Goal: Complete application form: Complete application form

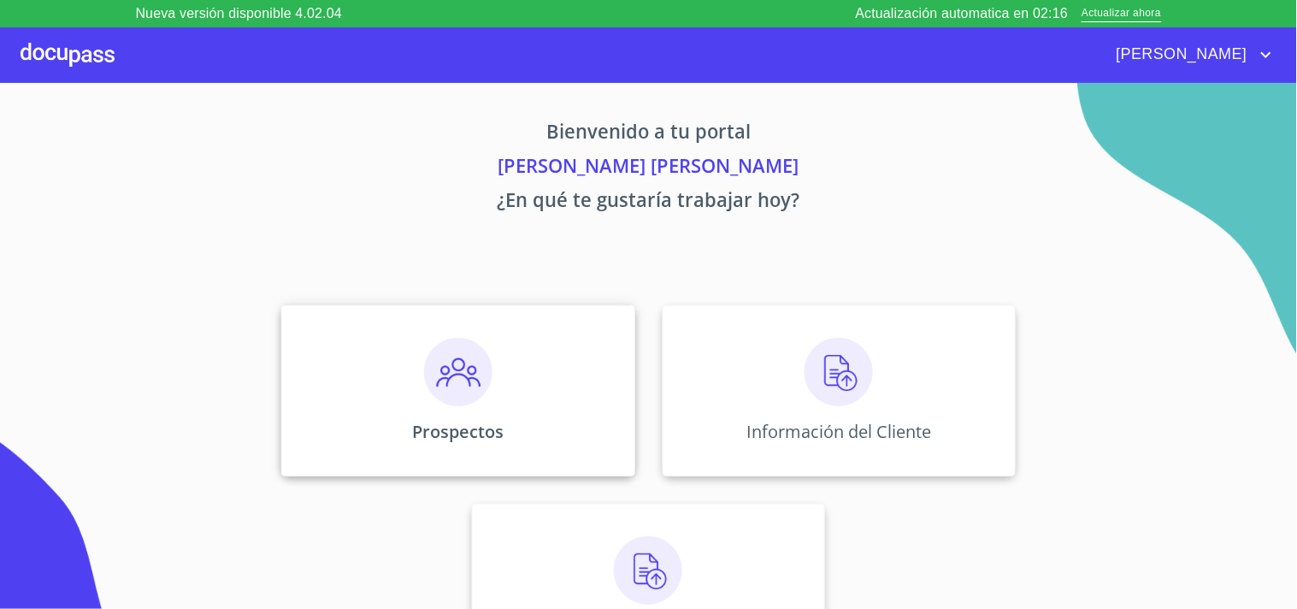
click at [510, 381] on div "Prospectos" at bounding box center [457, 390] width 353 height 171
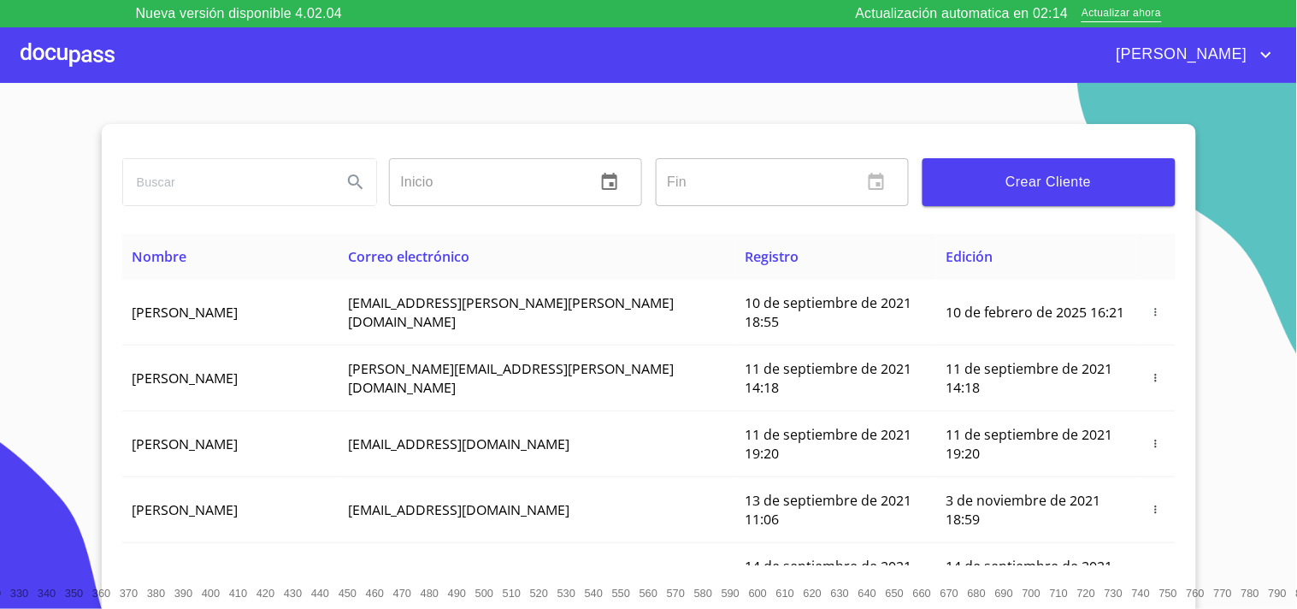
click at [291, 188] on input "search" at bounding box center [225, 182] width 205 height 46
click at [351, 188] on icon "Search" at bounding box center [355, 182] width 21 height 21
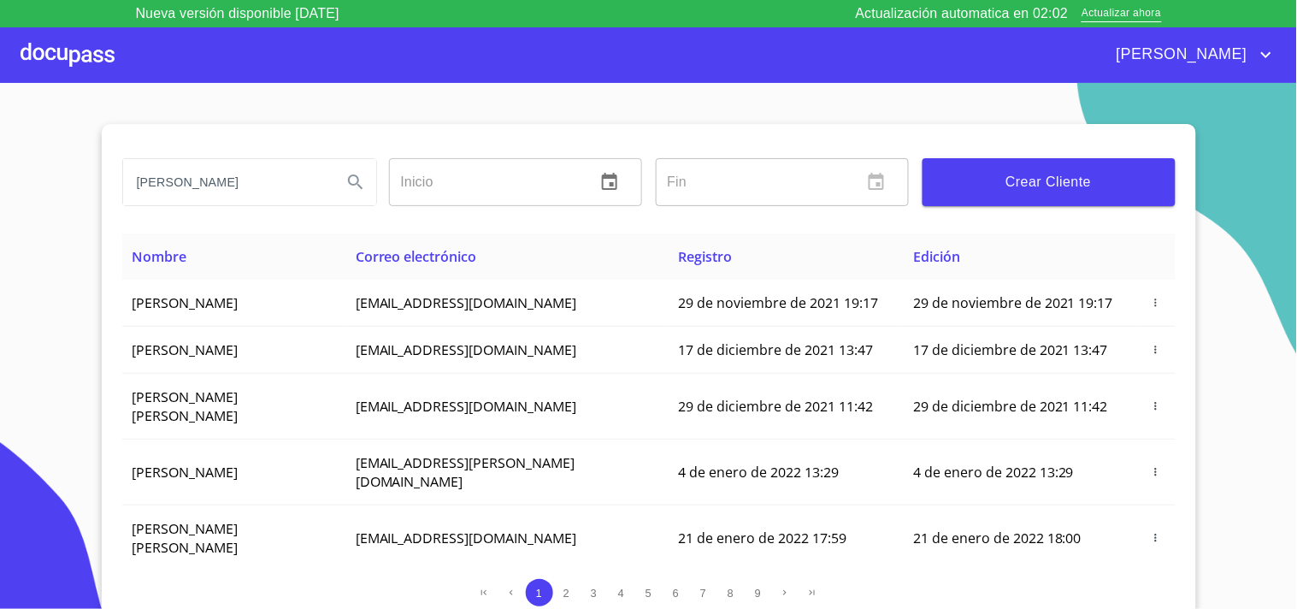
click at [279, 183] on input "[PERSON_NAME]" at bounding box center [225, 182] width 205 height 46
type input "[PERSON_NAME]"
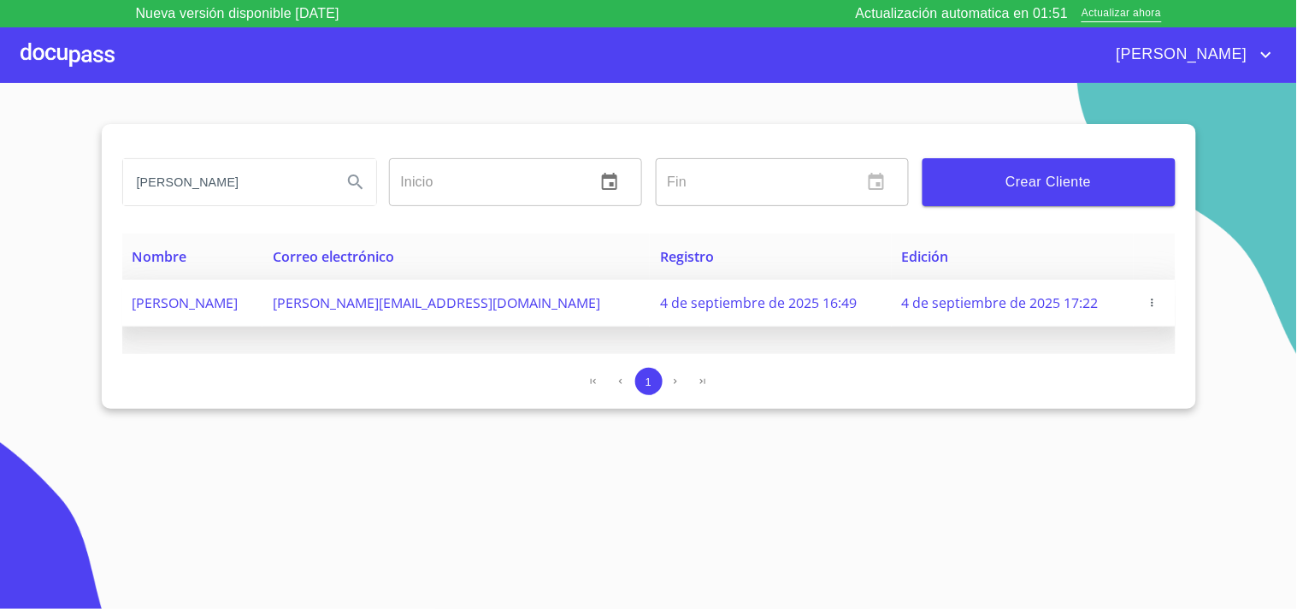
click at [1155, 297] on icon "button" at bounding box center [1153, 303] width 12 height 12
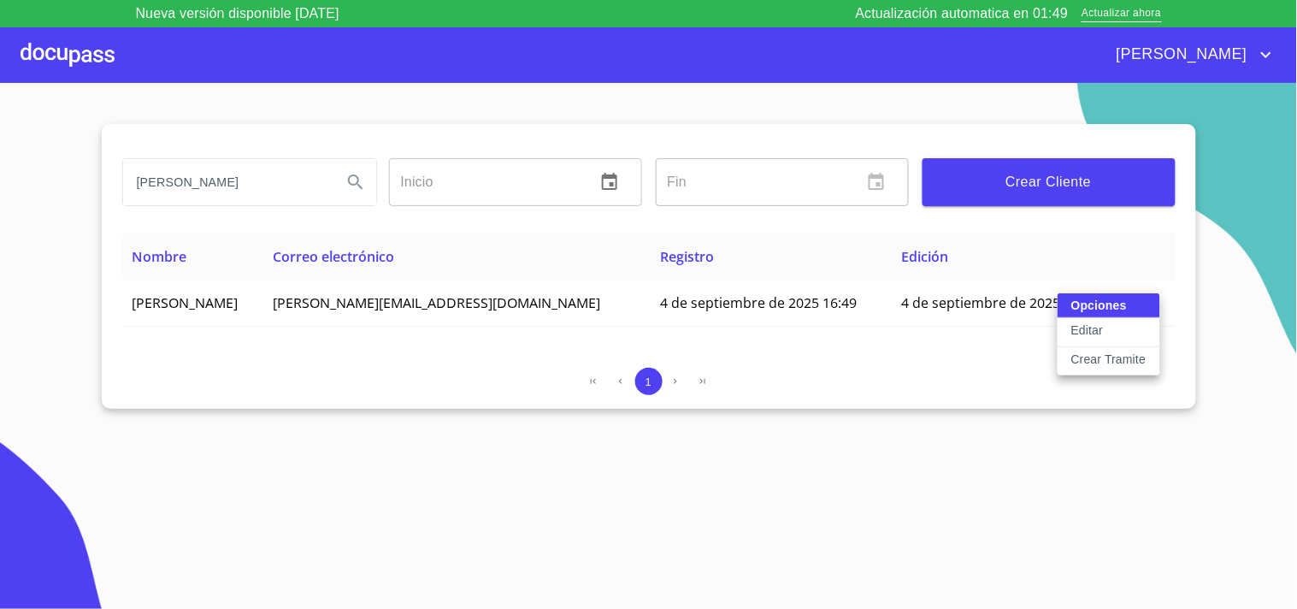
click at [1101, 357] on p "Crear Tramite" at bounding box center [1109, 359] width 75 height 17
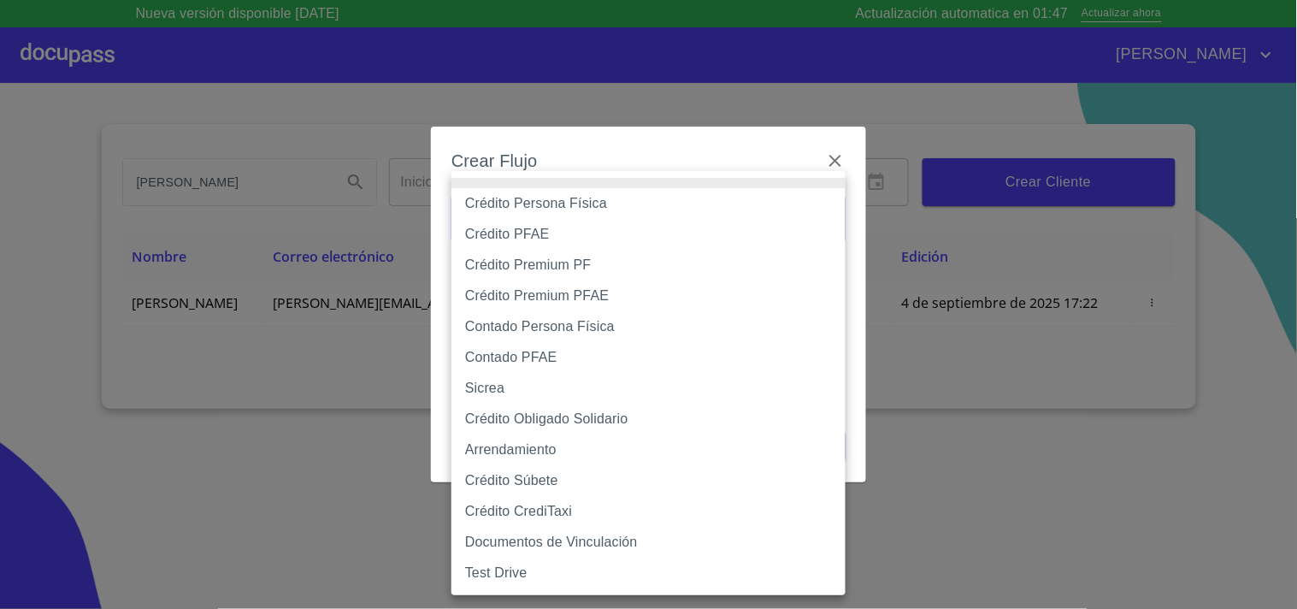
click at [734, 202] on body "Nueva versión disponible [DATE] Actualización automatica en 01:47 Actualizar ah…" at bounding box center [648, 304] width 1297 height 609
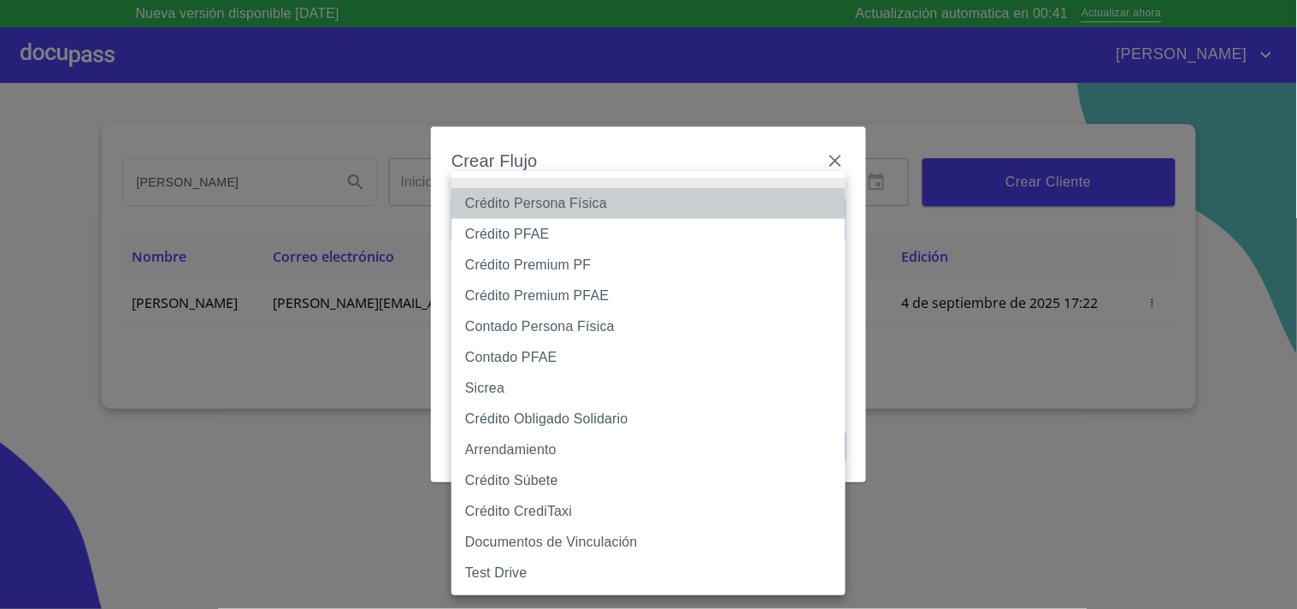
click at [607, 207] on li "Crédito Persona Física" at bounding box center [649, 203] width 394 height 31
type input "6009fb3c7d1714eb8809aa97"
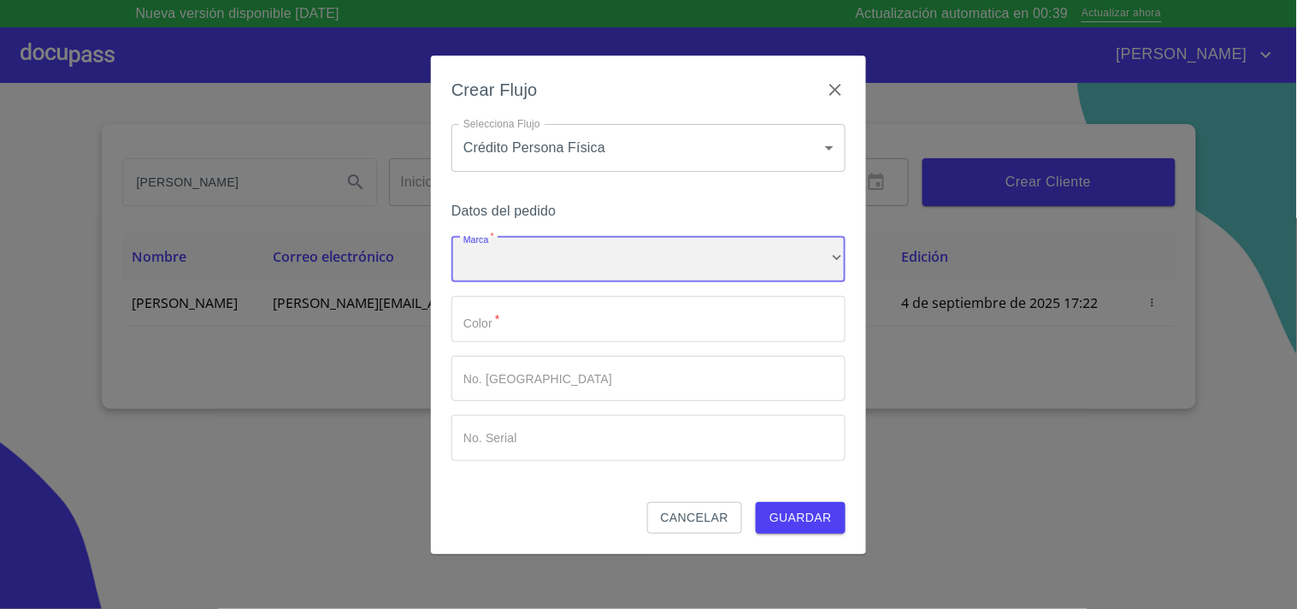
click at [611, 254] on div "​" at bounding box center [649, 260] width 394 height 46
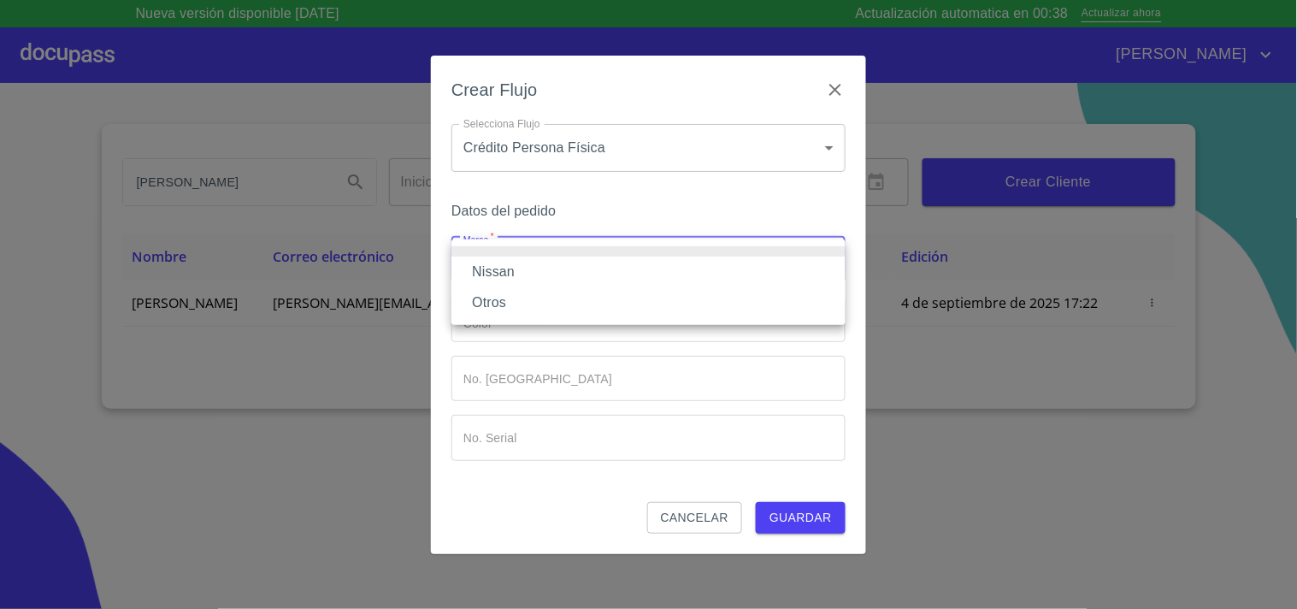
click at [553, 278] on li "Nissan" at bounding box center [649, 272] width 394 height 31
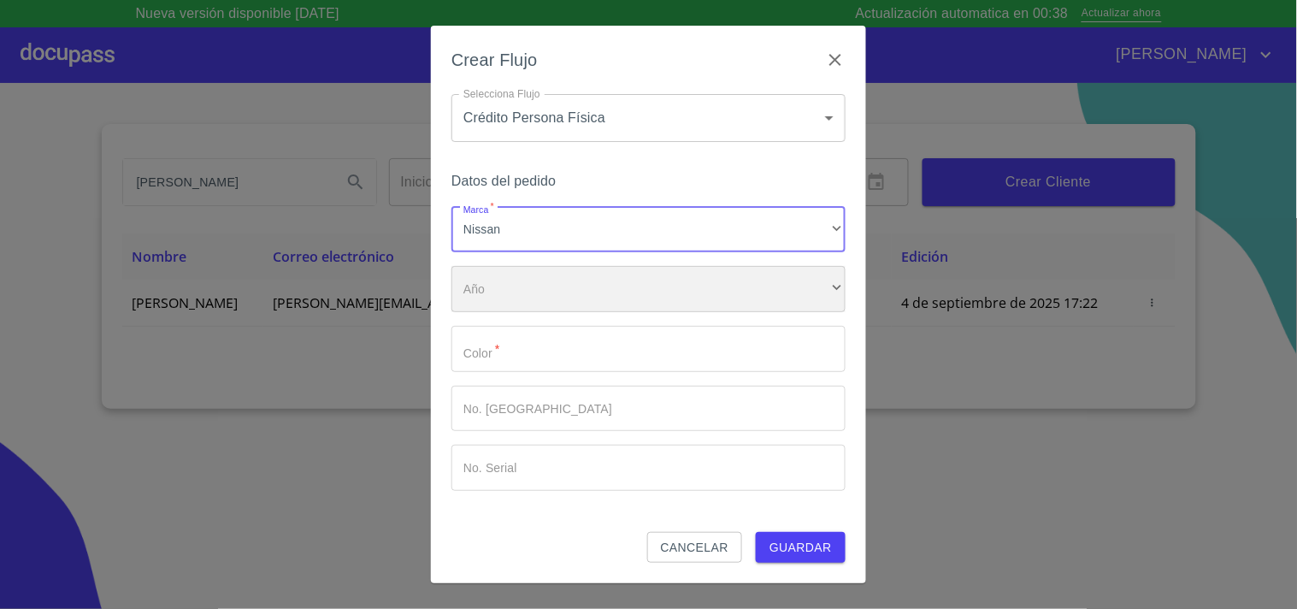
click at [553, 286] on div "​" at bounding box center [649, 289] width 394 height 46
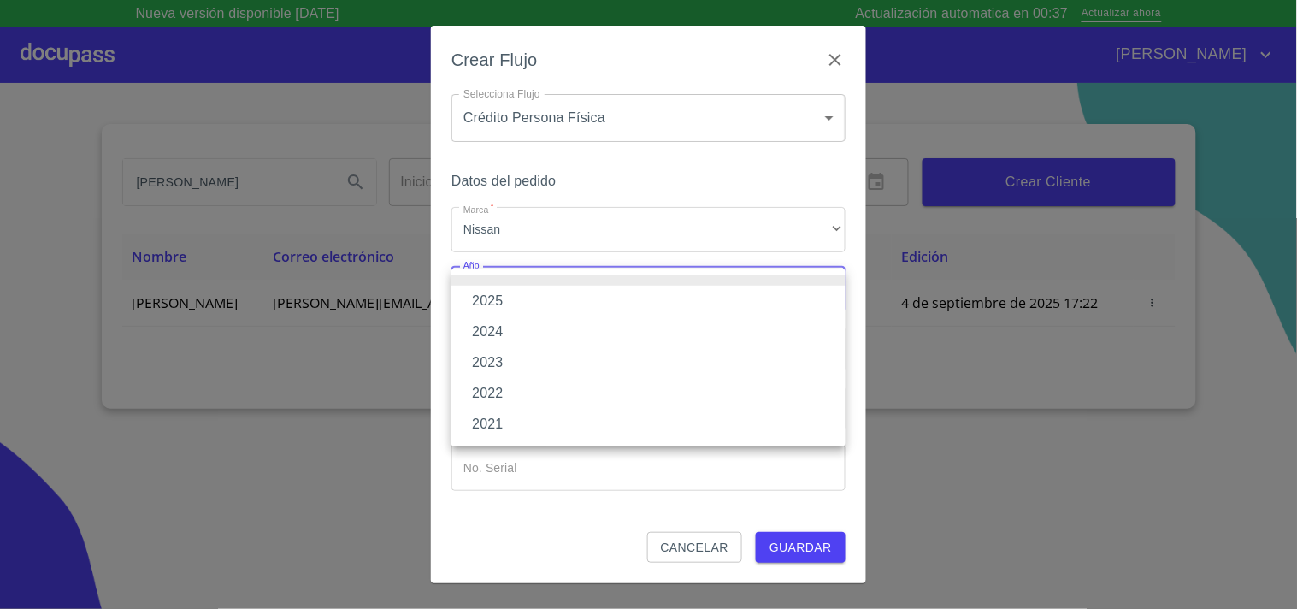
click at [533, 294] on li "2025" at bounding box center [649, 301] width 394 height 31
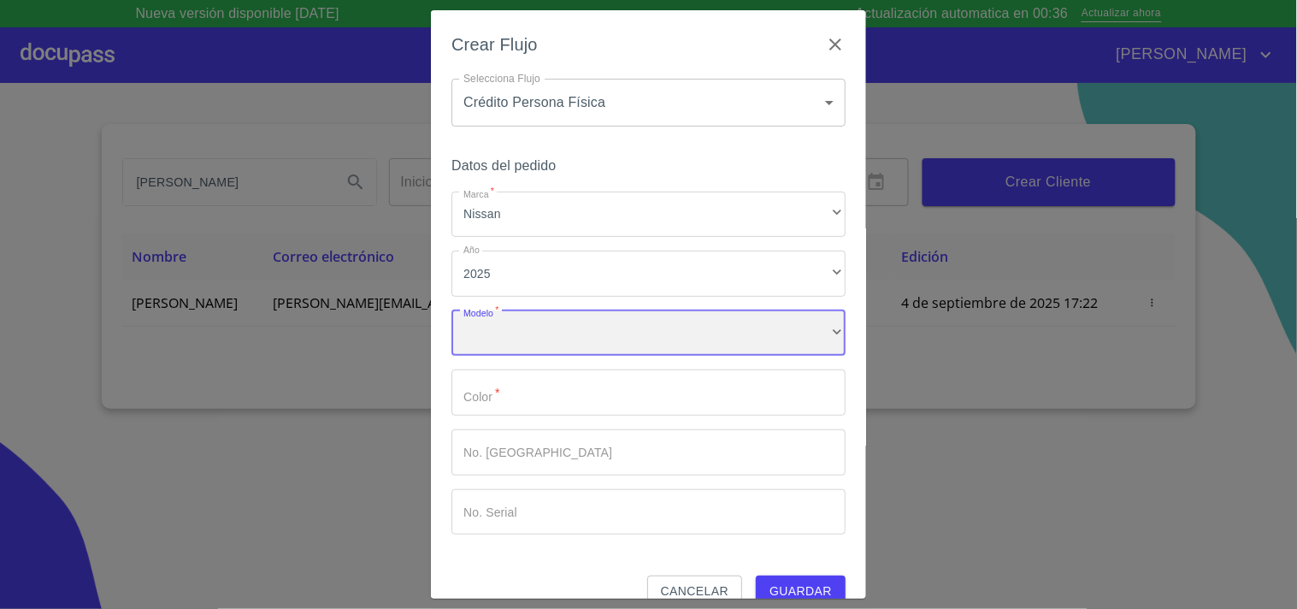
click at [528, 338] on div "​" at bounding box center [649, 333] width 394 height 46
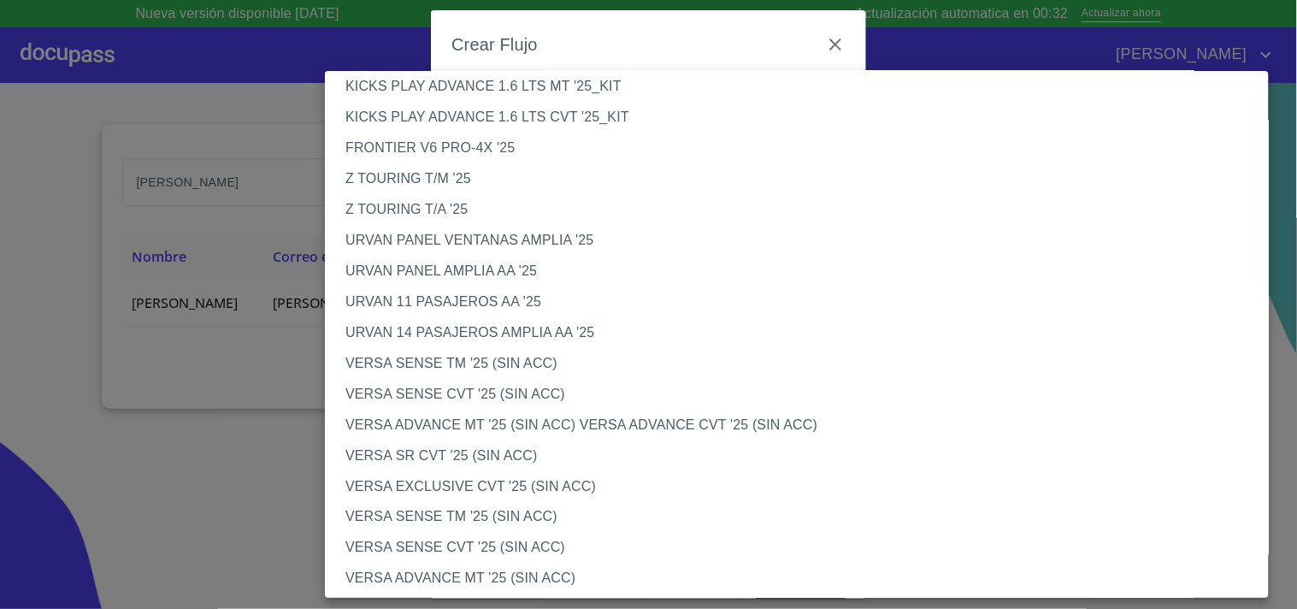
scroll to position [416, 0]
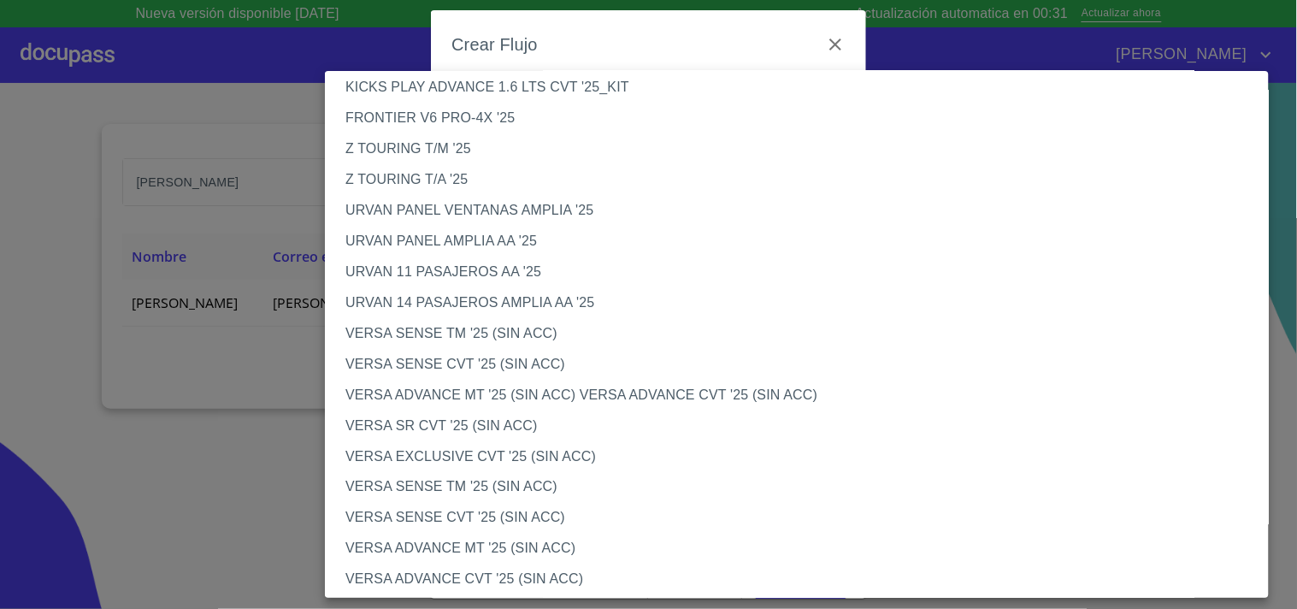
click at [493, 336] on li "VERSA SENSE TM '25 (SIN ACC)" at bounding box center [804, 333] width 959 height 31
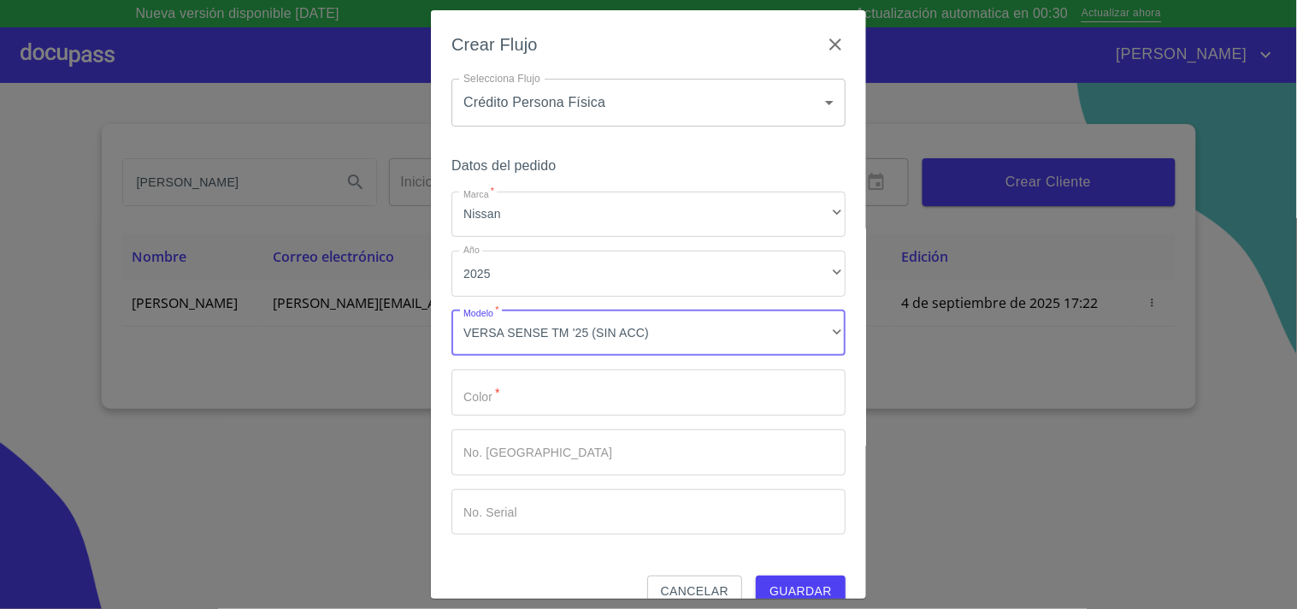
click at [527, 392] on input "Marca   *" at bounding box center [649, 392] width 394 height 46
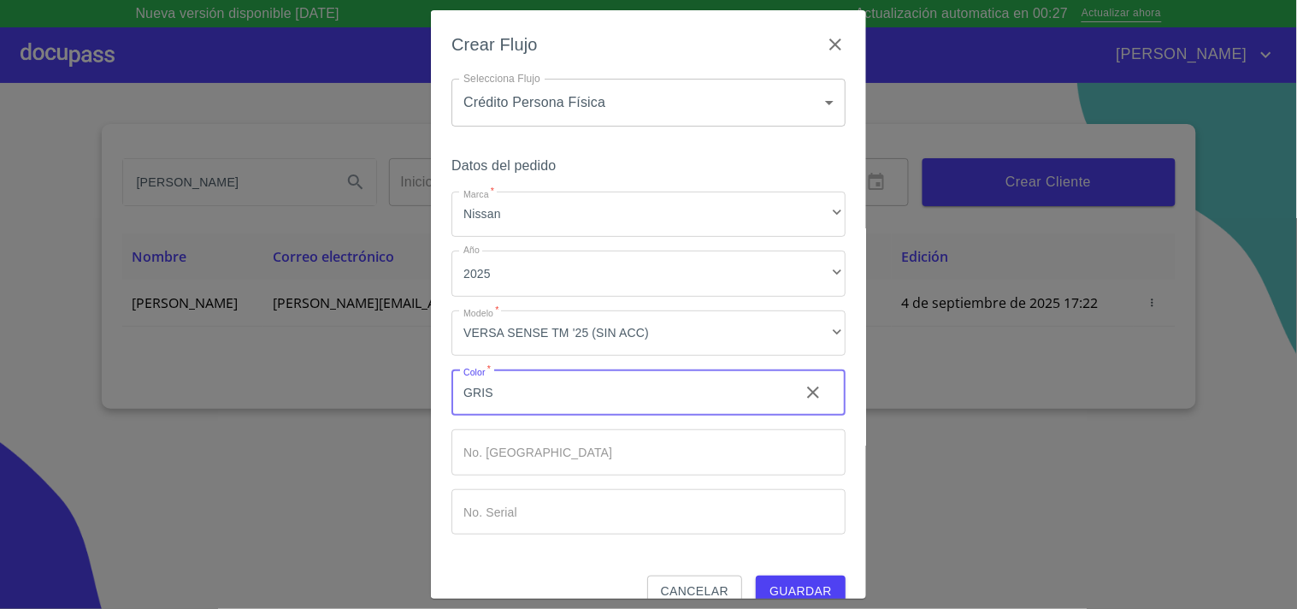
type input "GRIS"
click at [790, 587] on span "Guardar" at bounding box center [801, 591] width 62 height 21
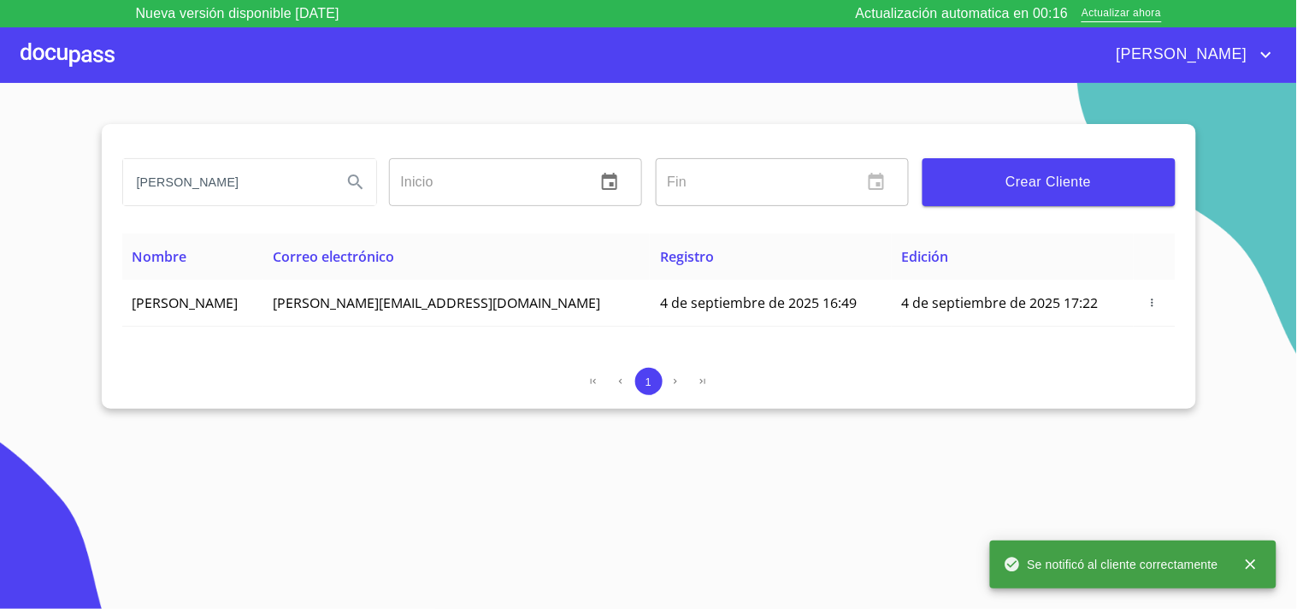
click at [50, 48] on div at bounding box center [68, 54] width 94 height 55
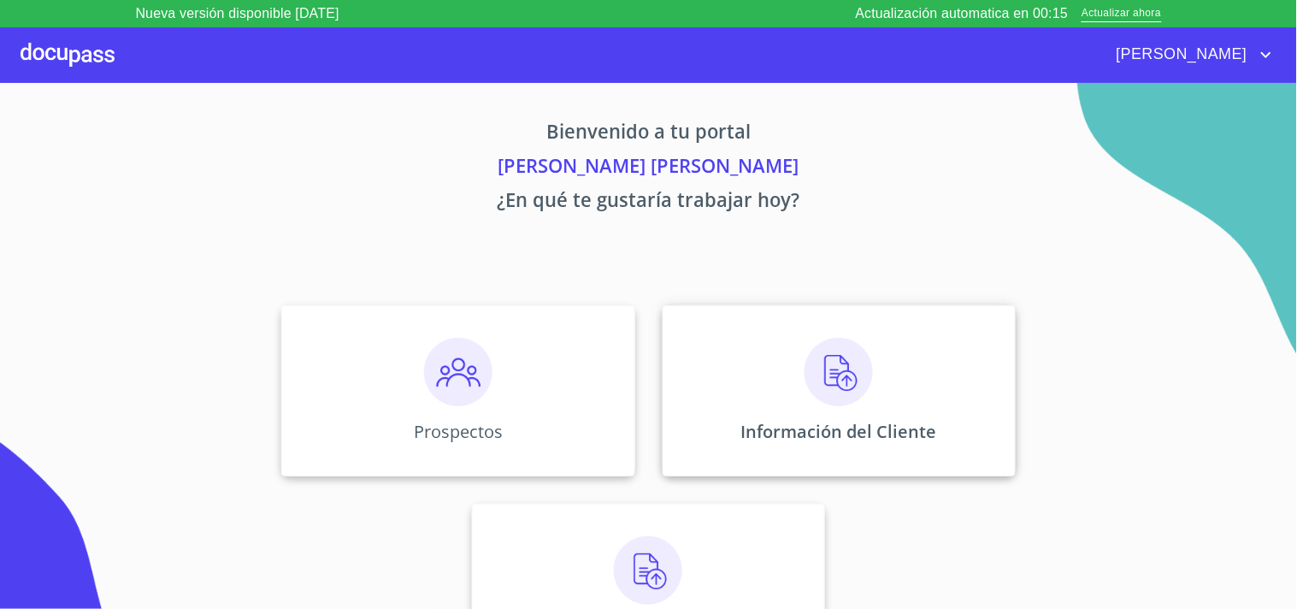
click at [836, 348] on img at bounding box center [839, 372] width 68 height 68
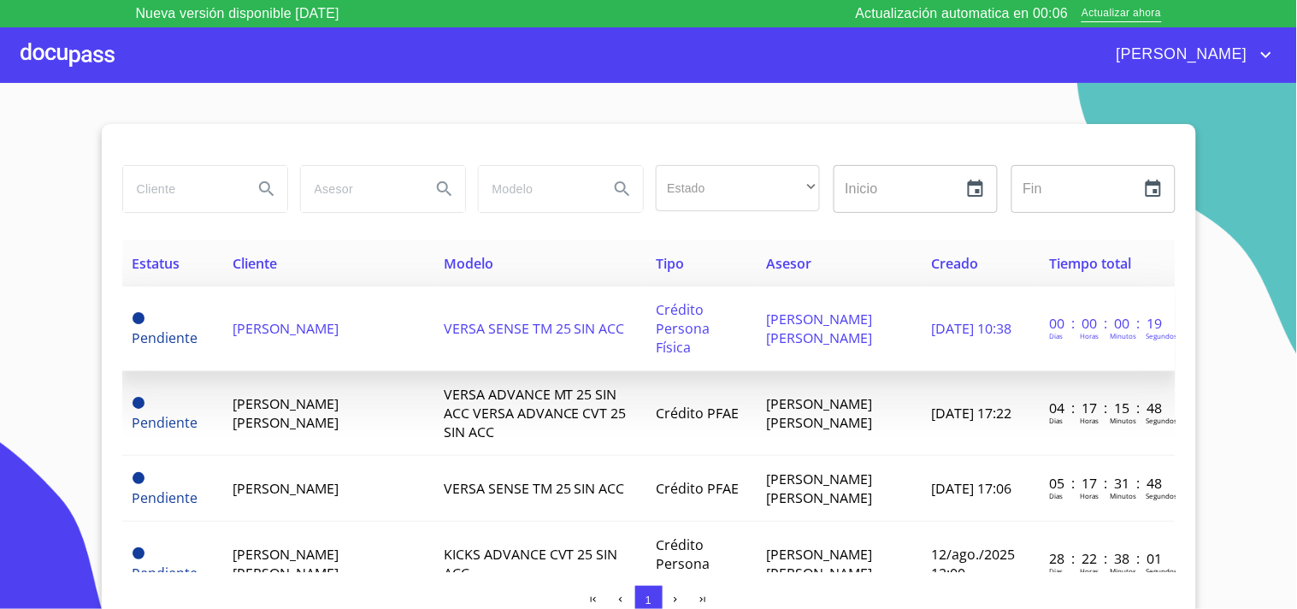
click at [441, 331] on td "VERSA SENSE TM 25 SIN ACC" at bounding box center [540, 328] width 212 height 85
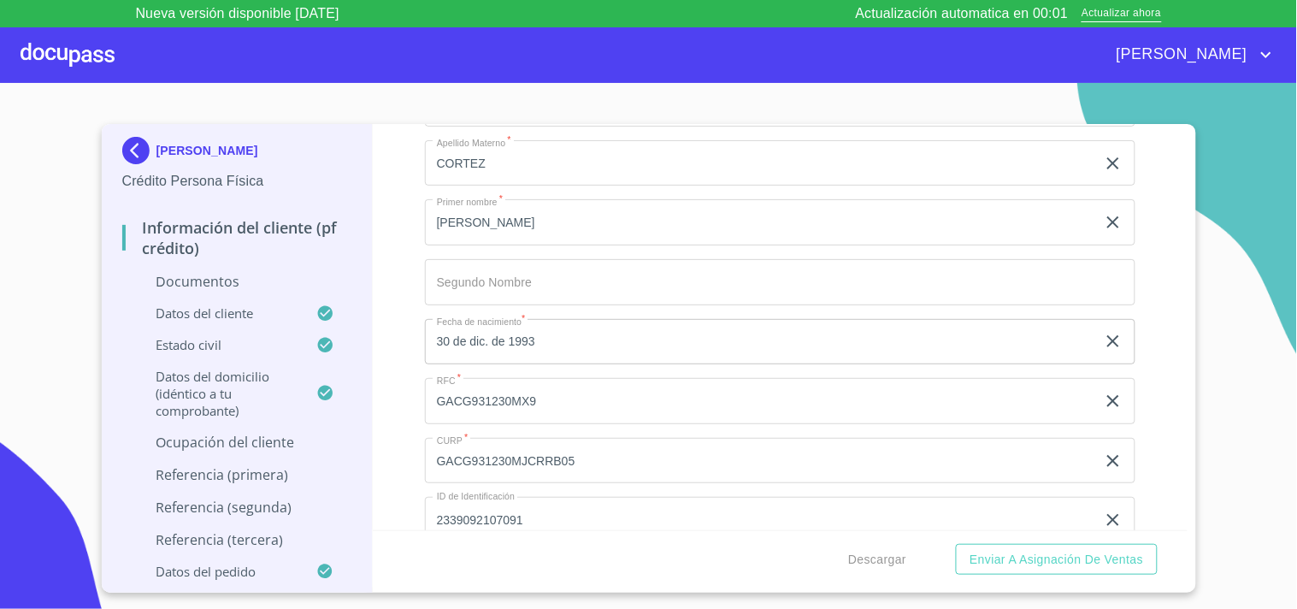
scroll to position [4389, 0]
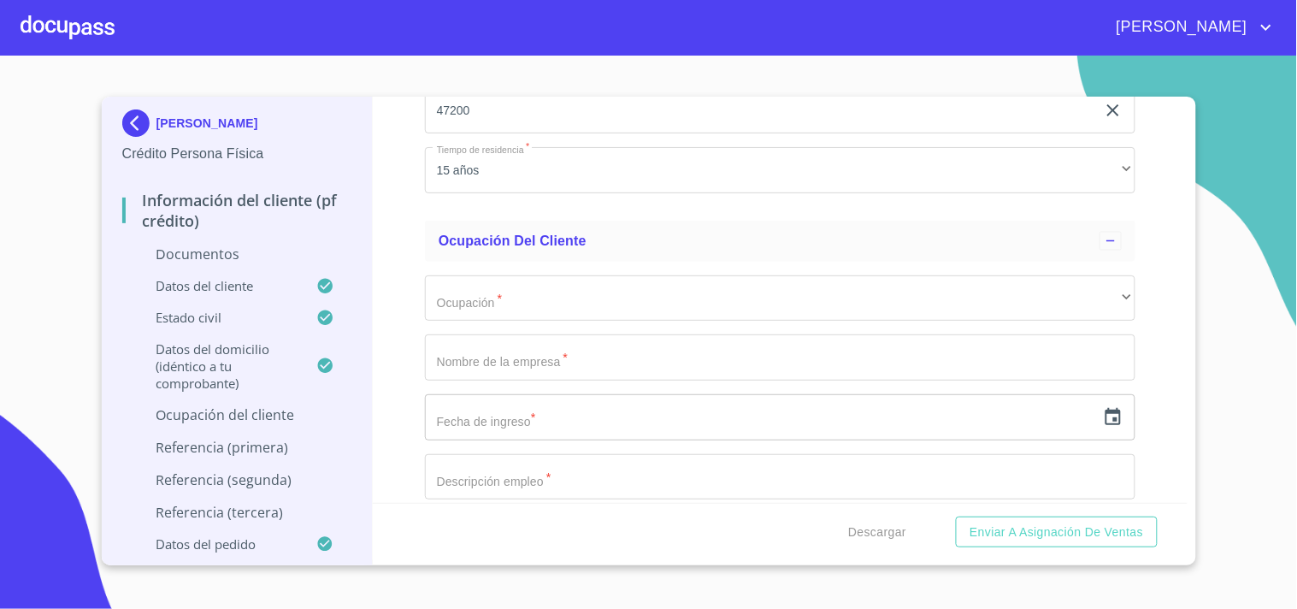
scroll to position [5650, 0]
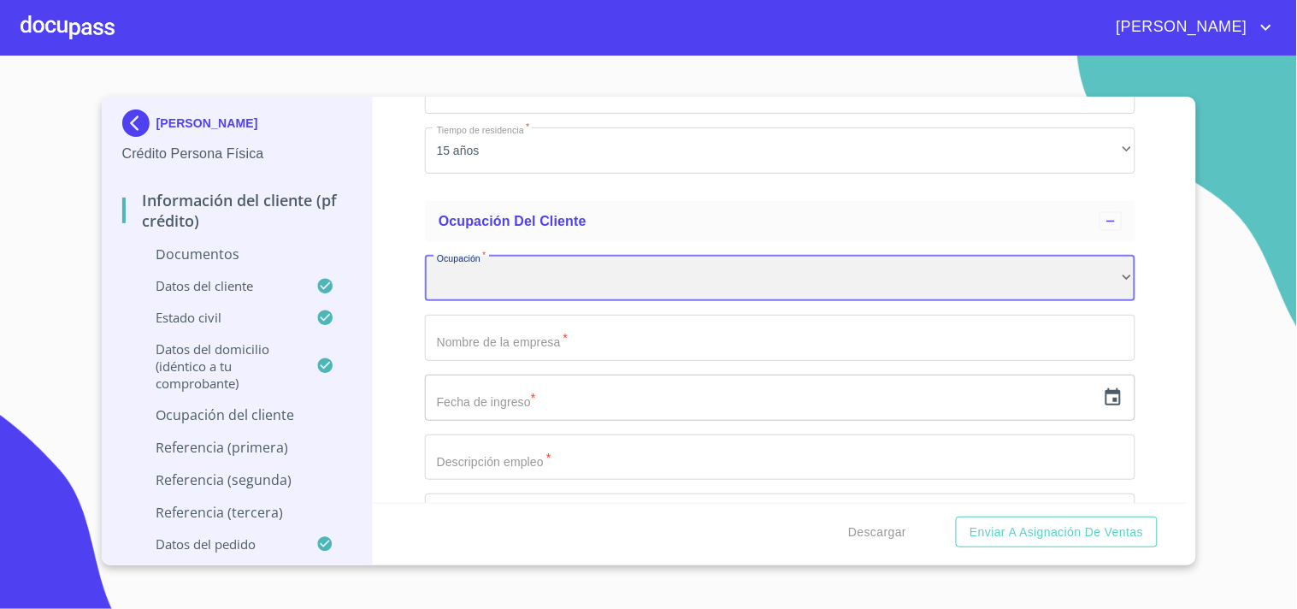
click at [580, 278] on div "​" at bounding box center [780, 279] width 711 height 46
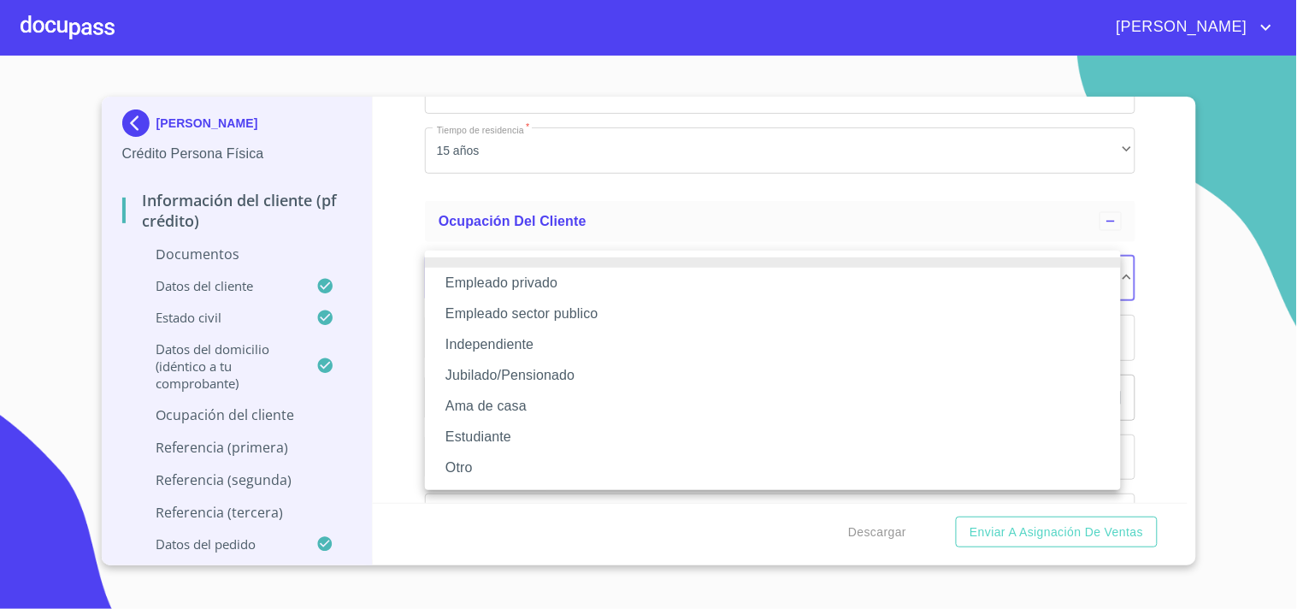
click at [550, 342] on li "Independiente" at bounding box center [773, 344] width 696 height 31
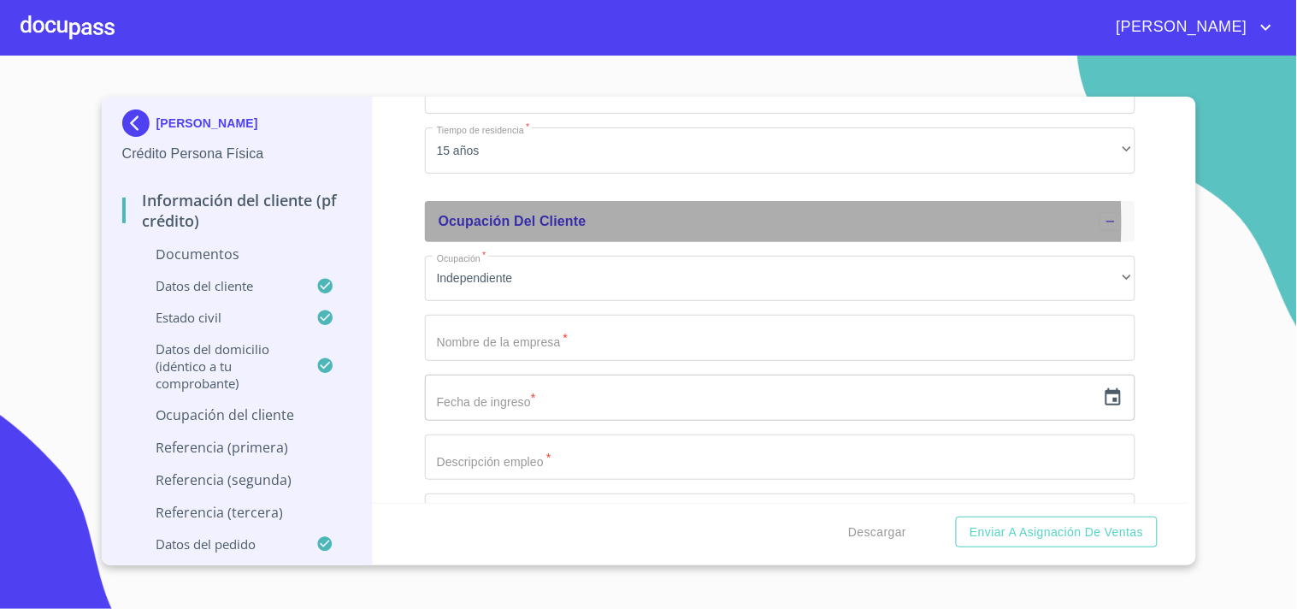
click at [569, 215] on span "Ocupación del Cliente" at bounding box center [513, 221] width 148 height 15
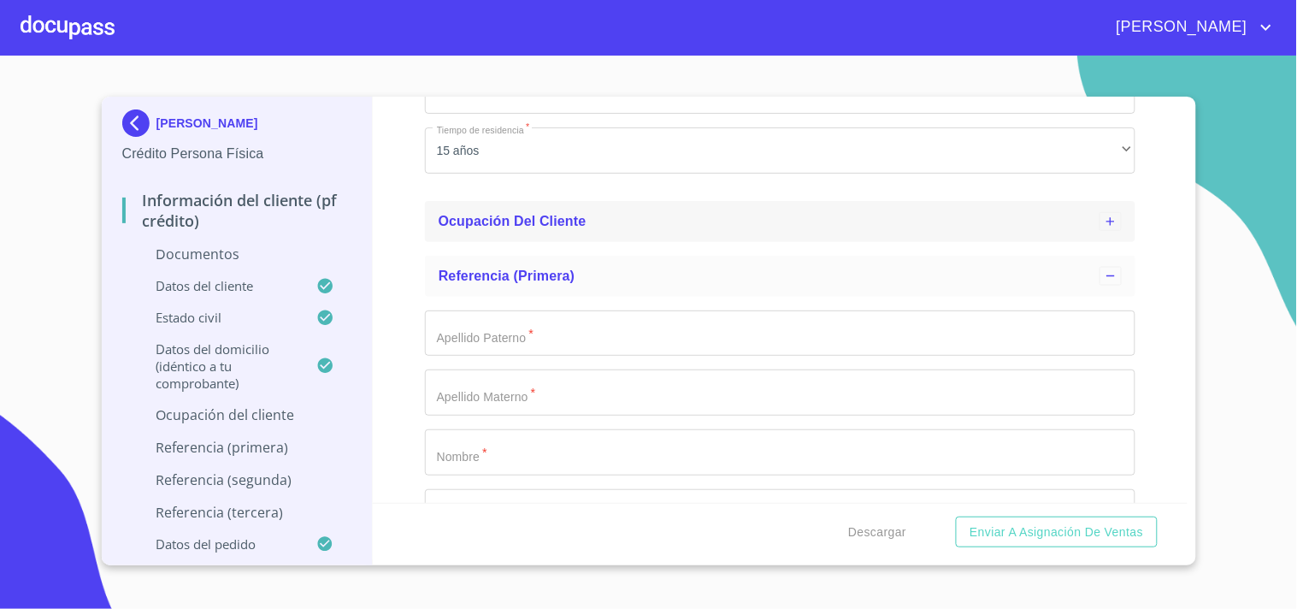
click at [460, 214] on span "Ocupación del Cliente" at bounding box center [513, 221] width 148 height 15
click at [479, 322] on input "Documento de identificación.   *" at bounding box center [780, 338] width 711 height 46
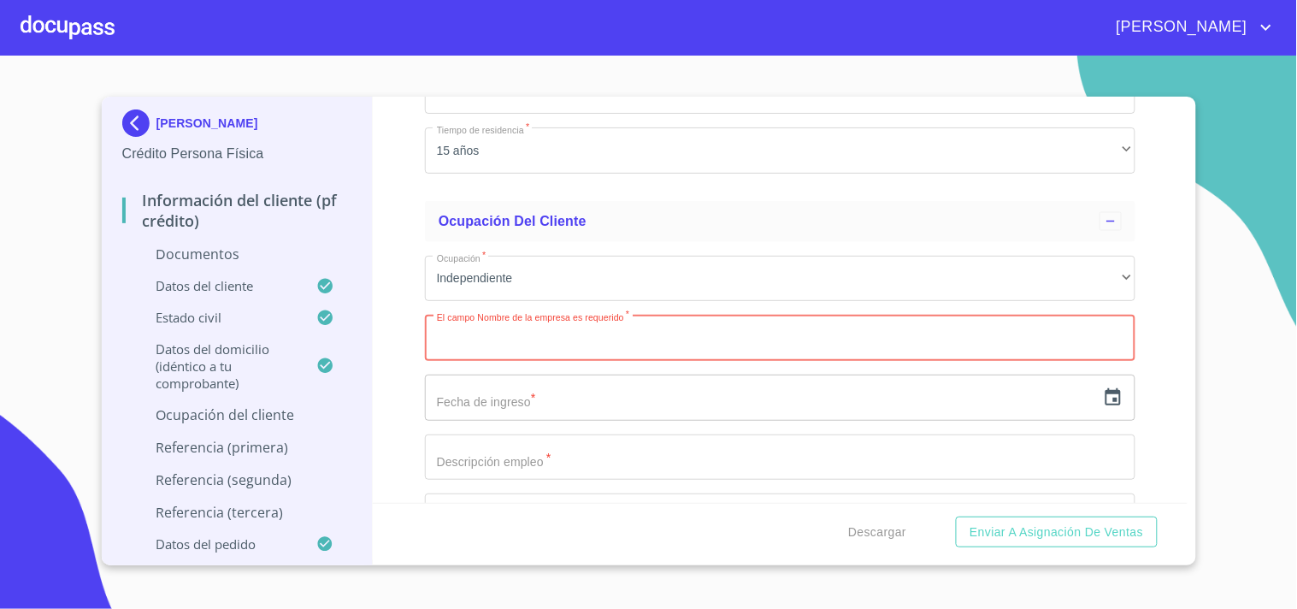
paste input "CONSULTORIAS [PERSON_NAME]"
type input "CONSULTORIAS [PERSON_NAME]"
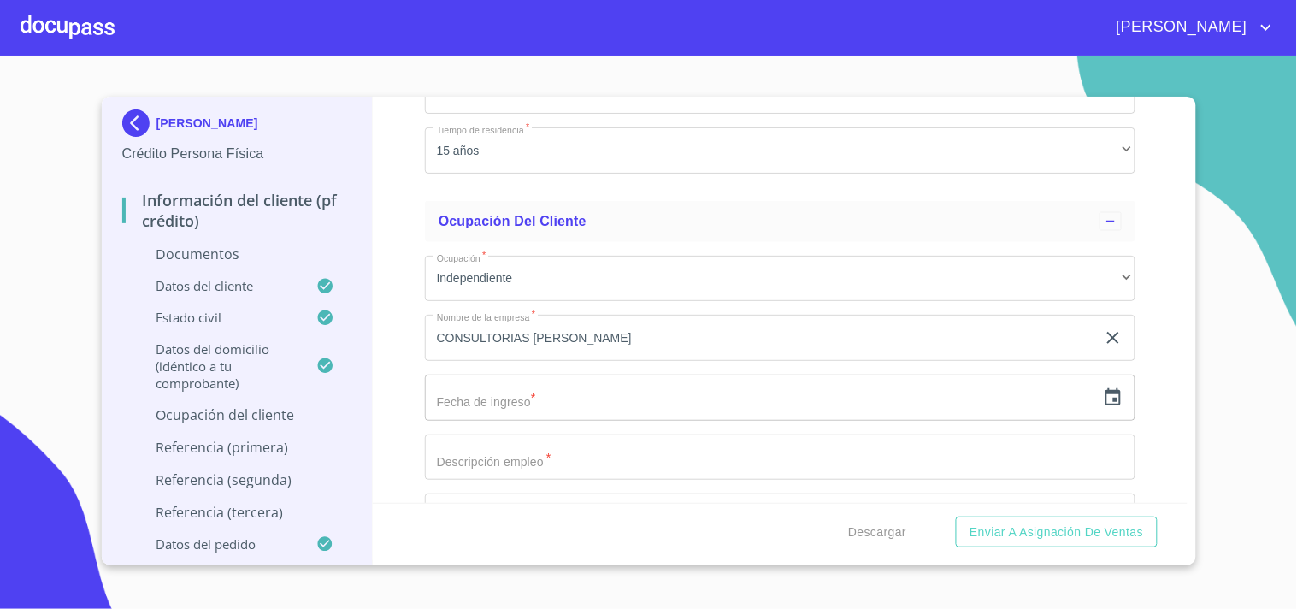
click at [380, 286] on div "Información del cliente (PF crédito) Documentos Documento de identificación.   …" at bounding box center [780, 300] width 815 height 406
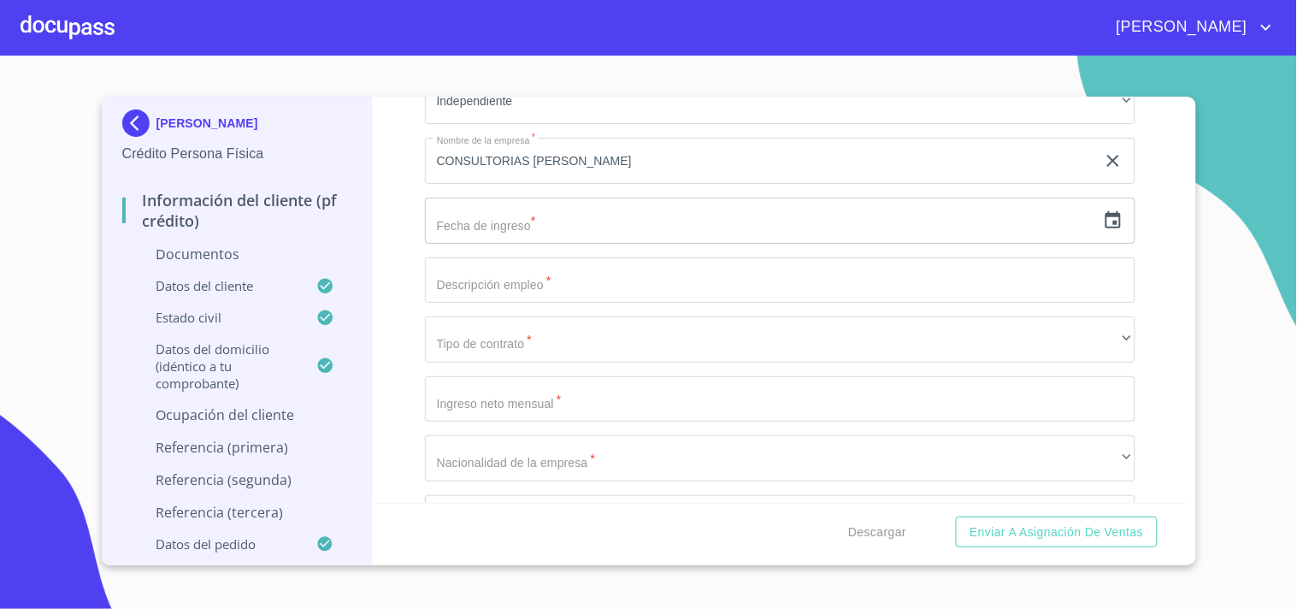
scroll to position [5836, 0]
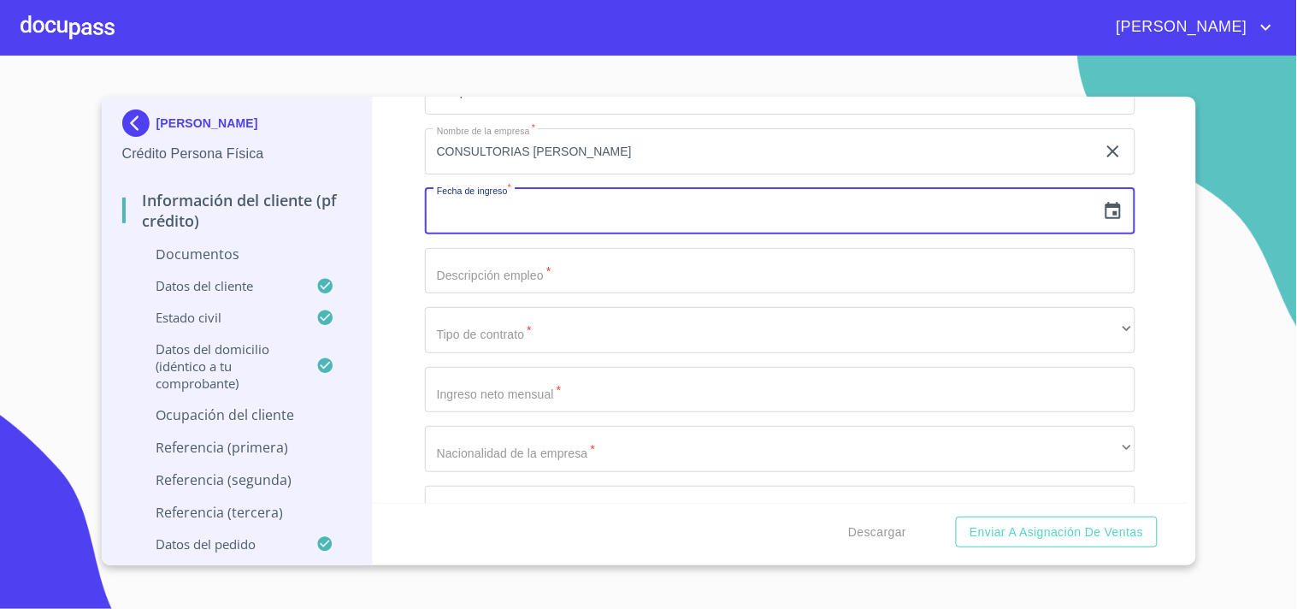
click at [499, 210] on input "text" at bounding box center [760, 211] width 671 height 46
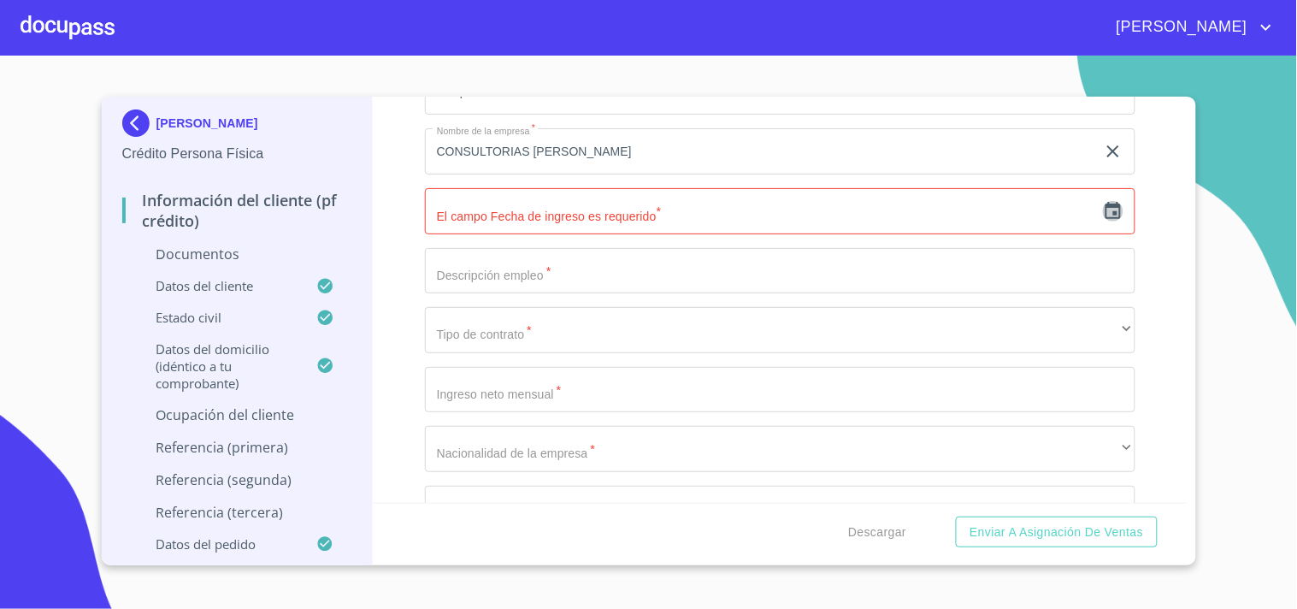
click at [1103, 203] on icon "button" at bounding box center [1113, 211] width 21 height 21
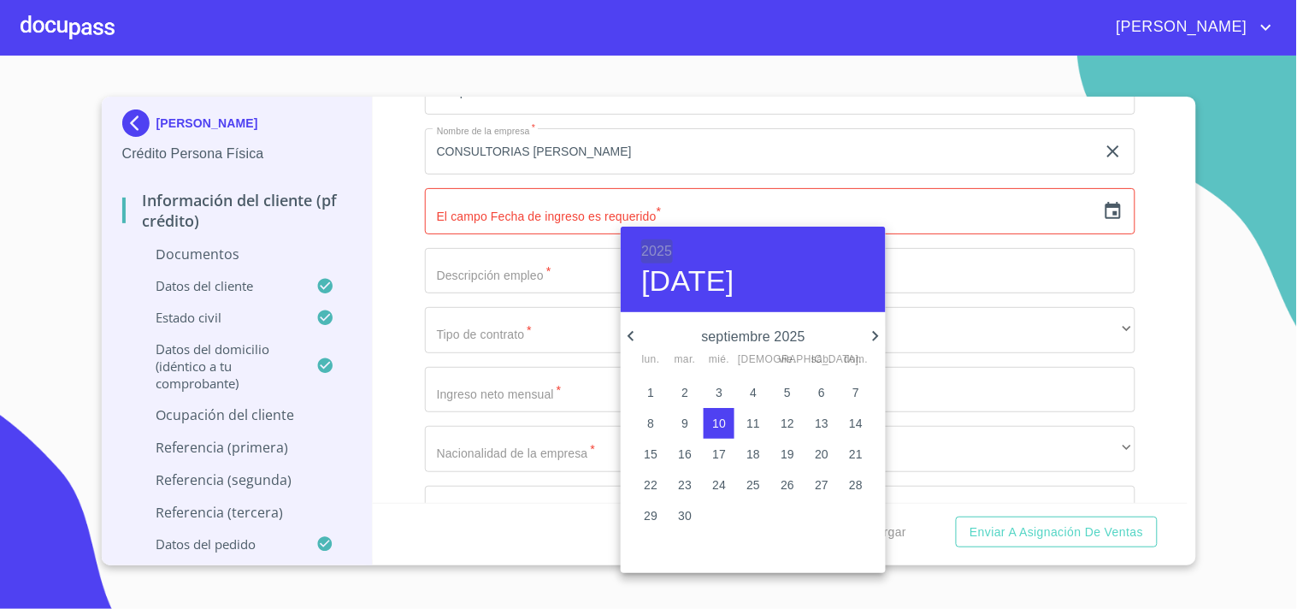
click at [659, 243] on h6 "2025" at bounding box center [656, 251] width 31 height 24
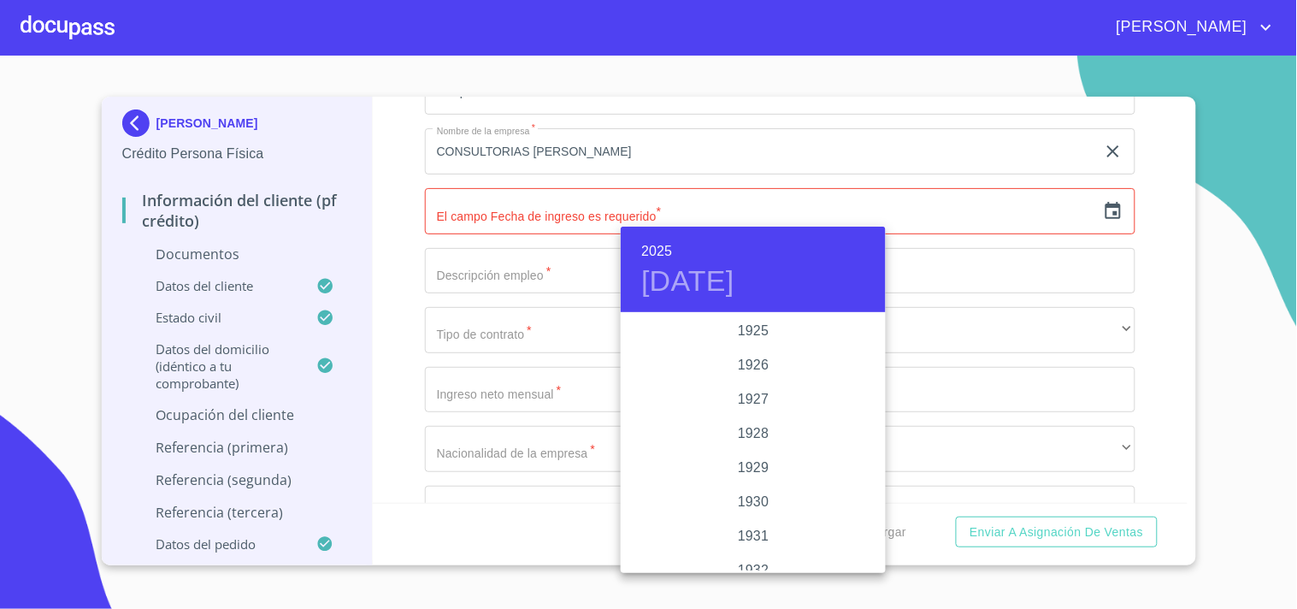
scroll to position [3318, 0]
click at [742, 404] on div "2024" at bounding box center [753, 399] width 265 height 34
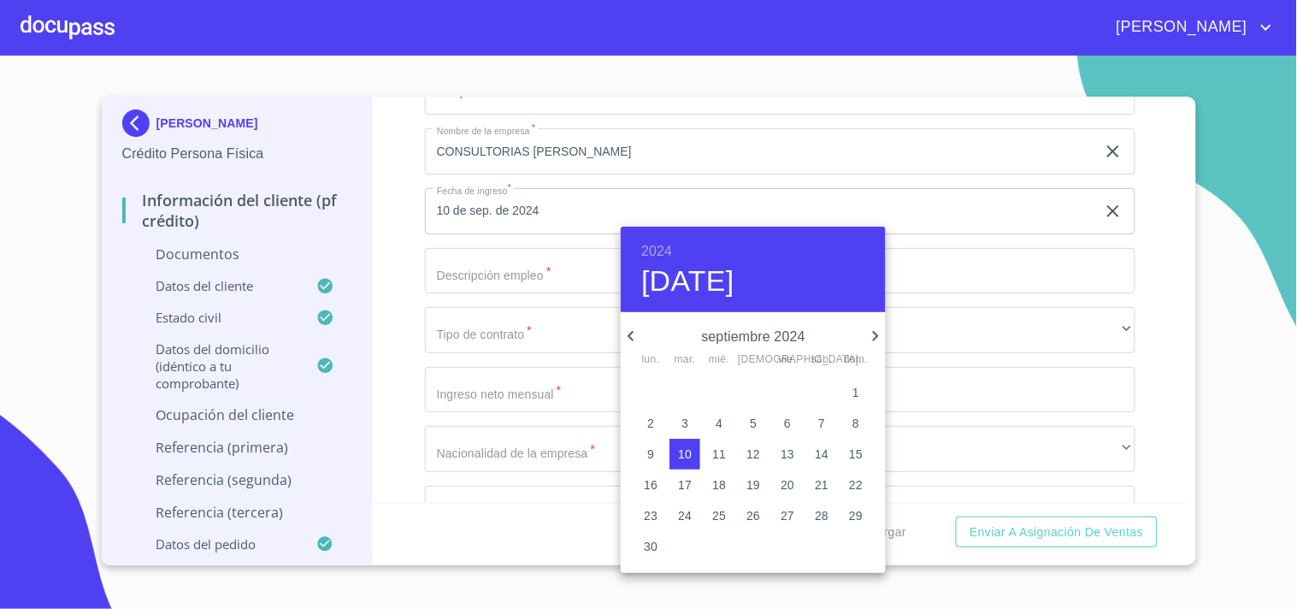
click at [630, 330] on icon "button" at bounding box center [631, 336] width 21 height 21
click at [650, 390] on p "1" at bounding box center [650, 392] width 7 height 17
type input "1 de [DATE]. de 2024"
click at [382, 259] on div at bounding box center [648, 304] width 1297 height 609
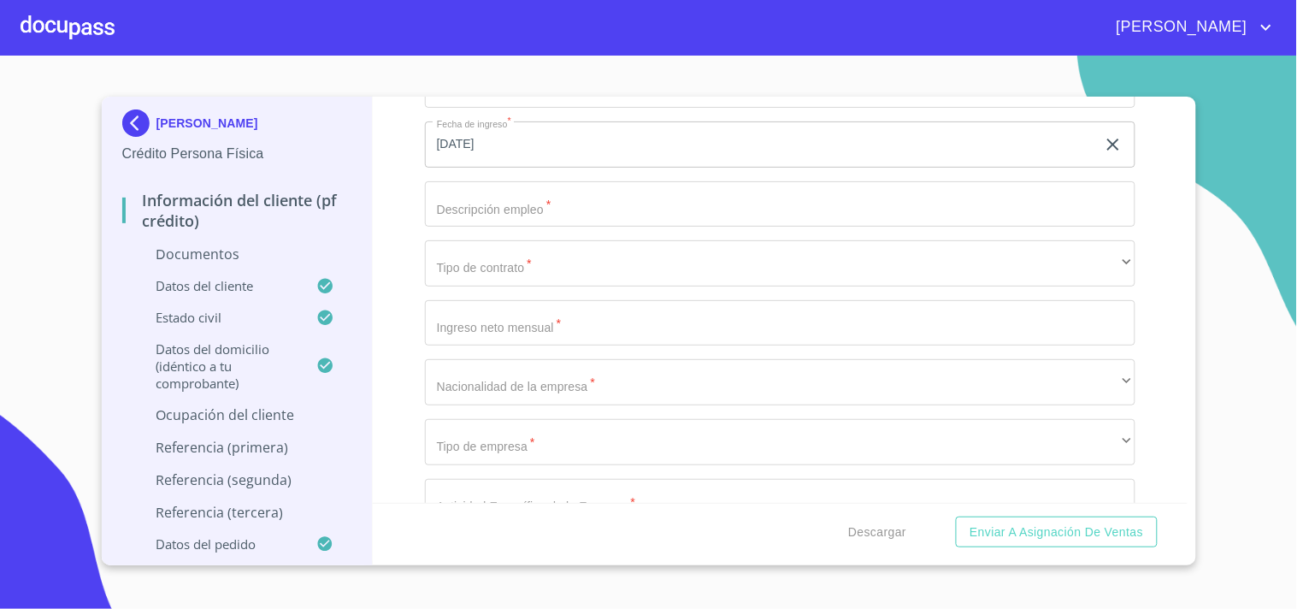
scroll to position [5929, 0]
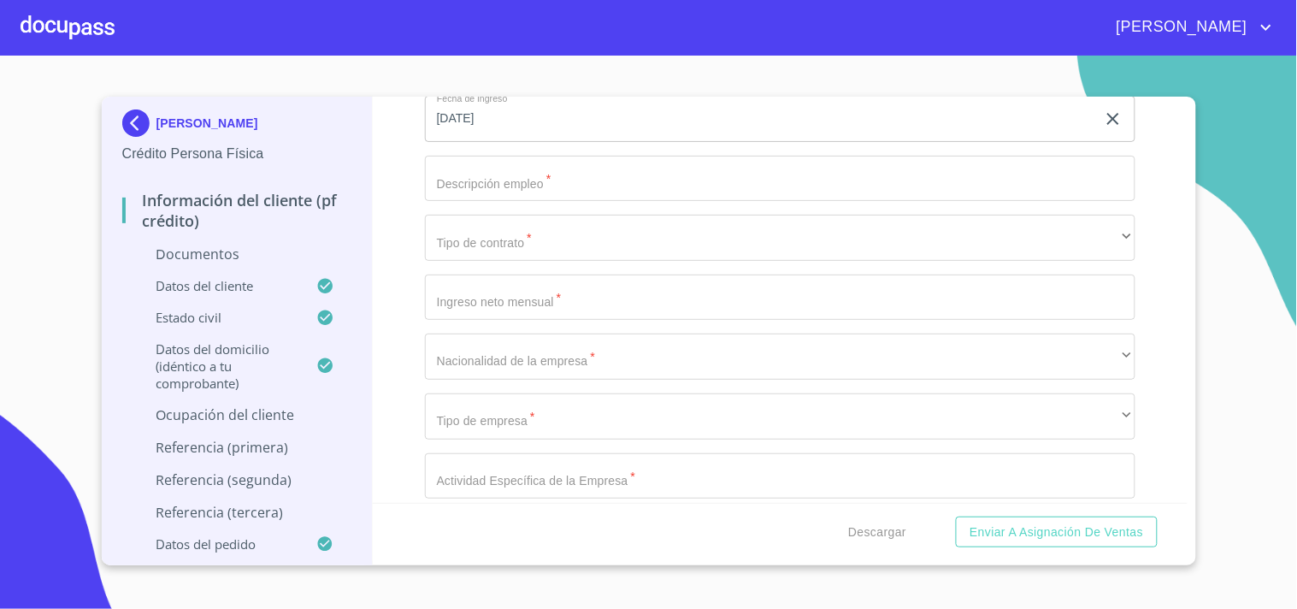
click at [507, 174] on input "Documento de identificación.   *" at bounding box center [780, 179] width 711 height 46
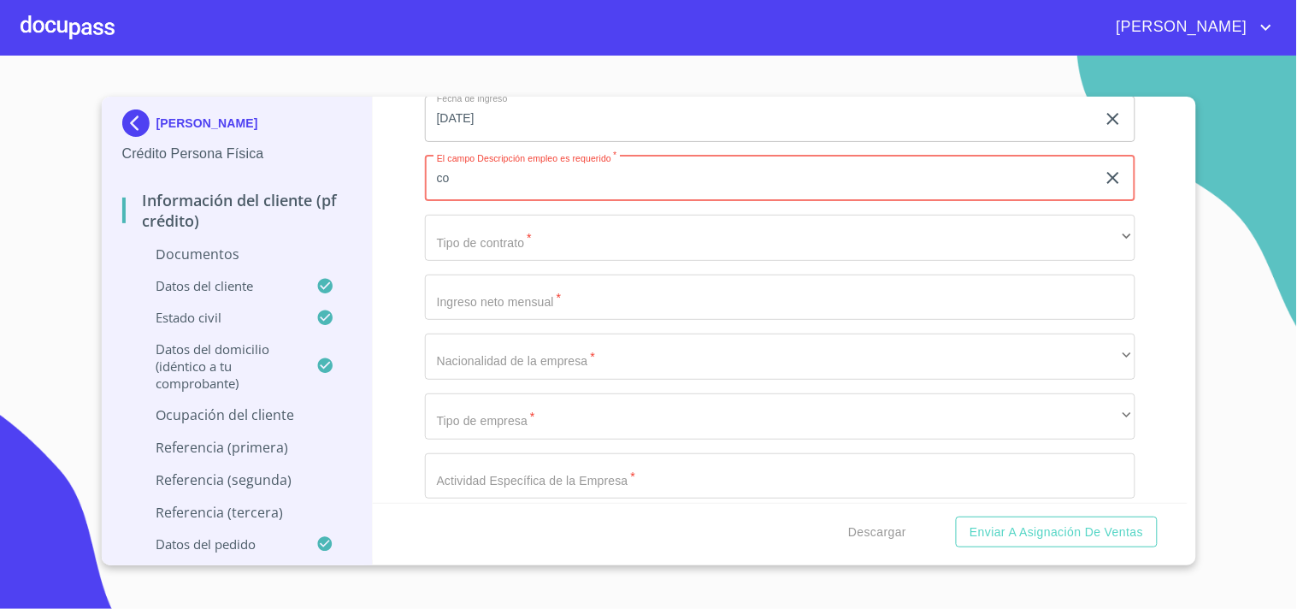
type input "c"
type input "CONSULTORIAS DE AGRONOMIA"
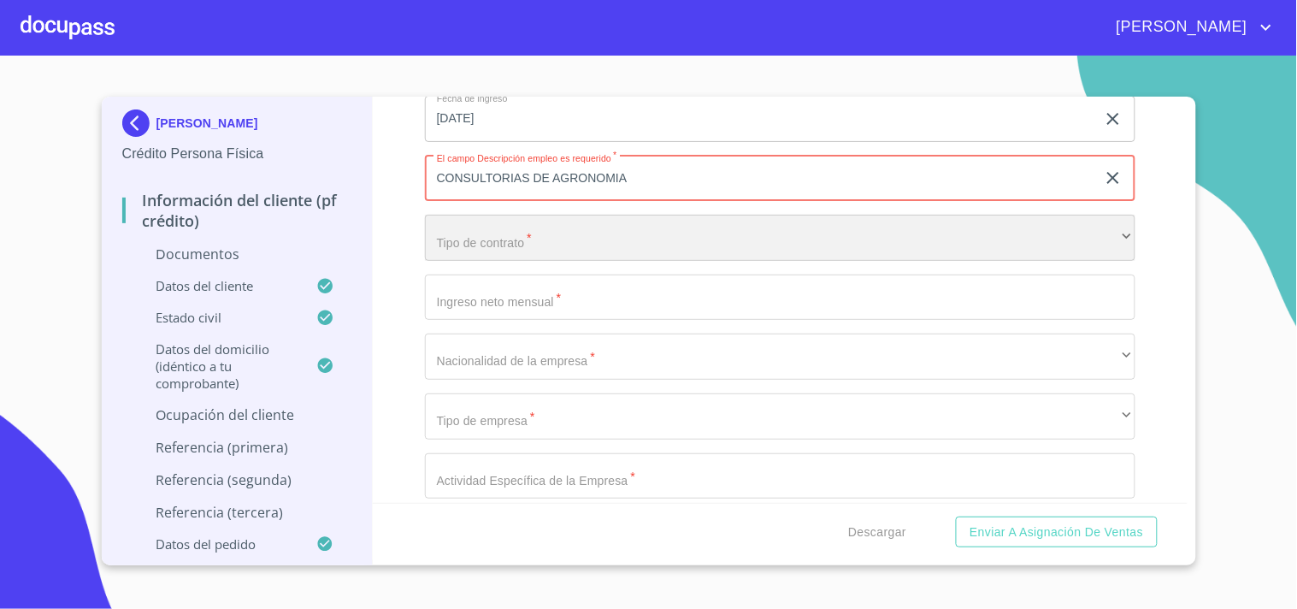
click at [494, 240] on div "​" at bounding box center [780, 238] width 711 height 46
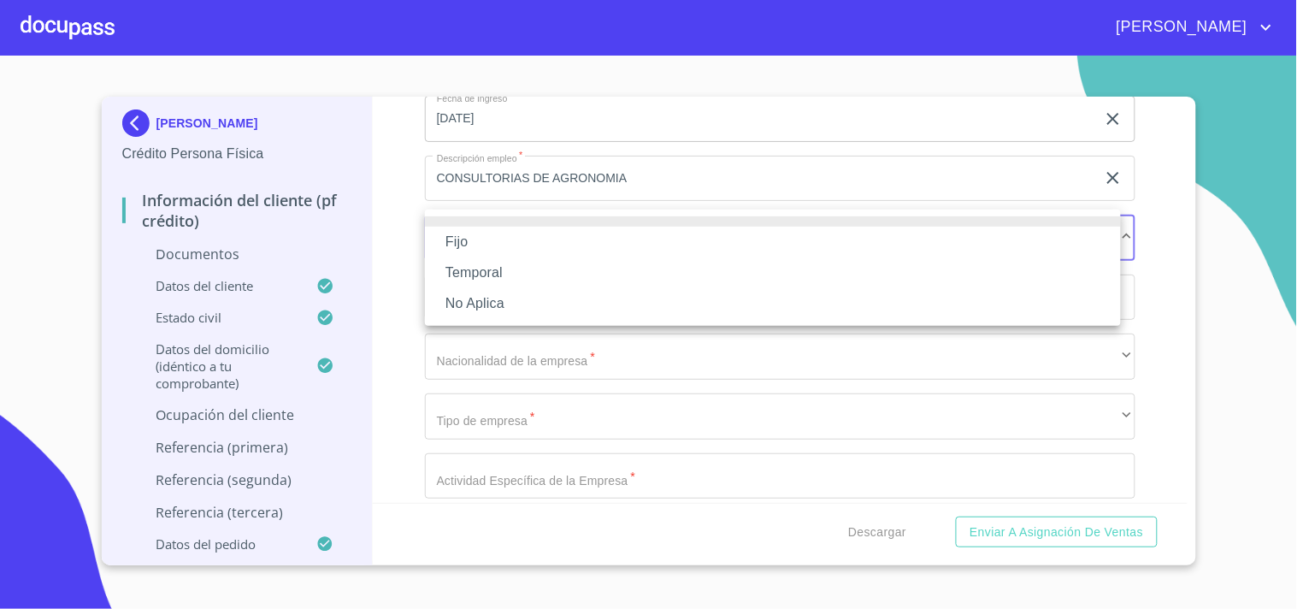
click at [494, 242] on li "Fijo" at bounding box center [773, 242] width 696 height 31
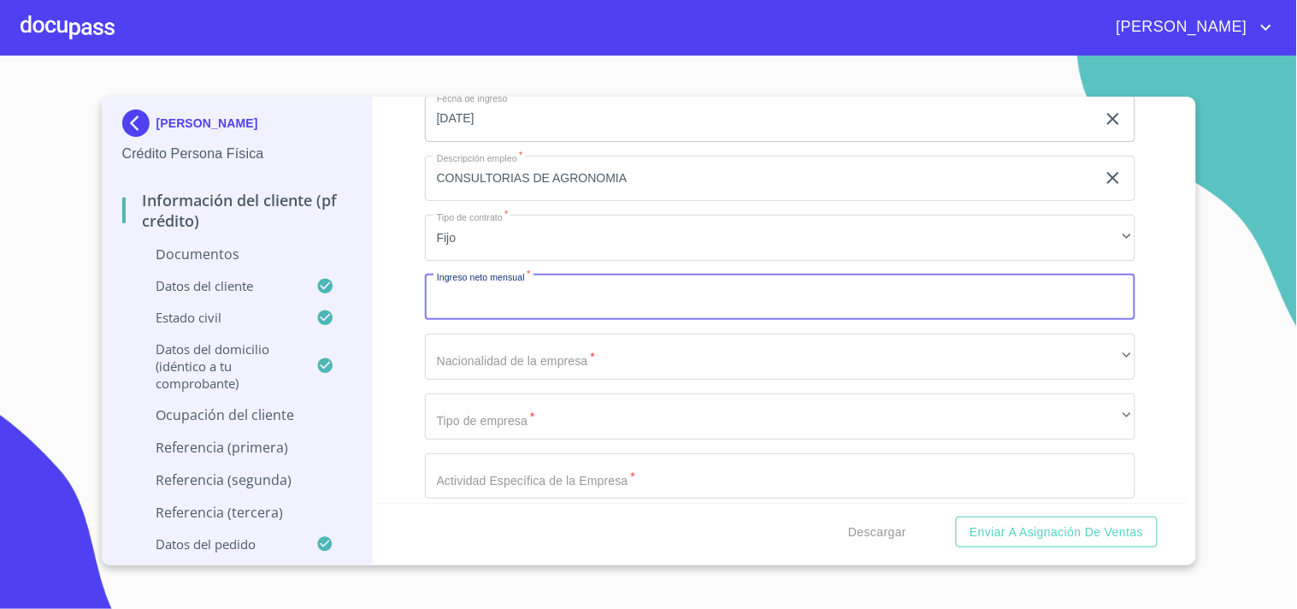
click at [485, 302] on input "Documento de identificación.   *" at bounding box center [780, 298] width 711 height 46
click at [412, 296] on div "Información del cliente (PF crédito) Documentos Documento de identificación.   …" at bounding box center [780, 300] width 815 height 406
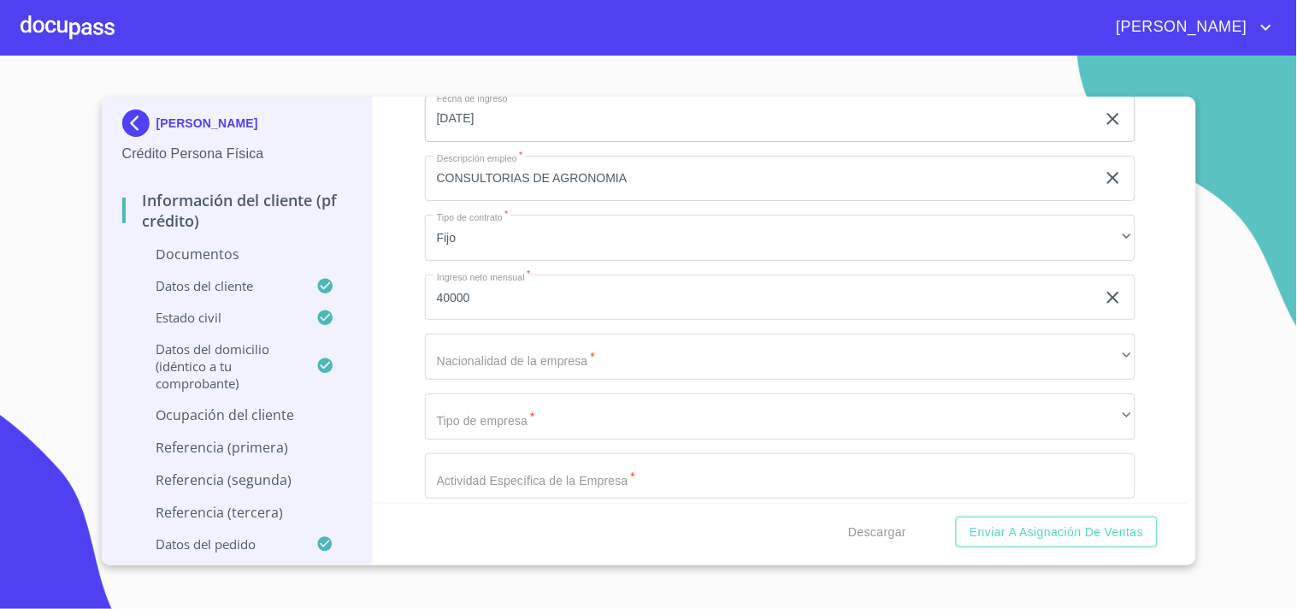
click at [417, 305] on div "Información del cliente (PF crédito) Documentos Documento de identificación.   …" at bounding box center [780, 300] width 815 height 406
click at [405, 310] on div "Información del cliente (PF crédito) Documentos Documento de identificación.   …" at bounding box center [780, 300] width 815 height 406
click at [442, 289] on input "40000" at bounding box center [760, 298] width 671 height 46
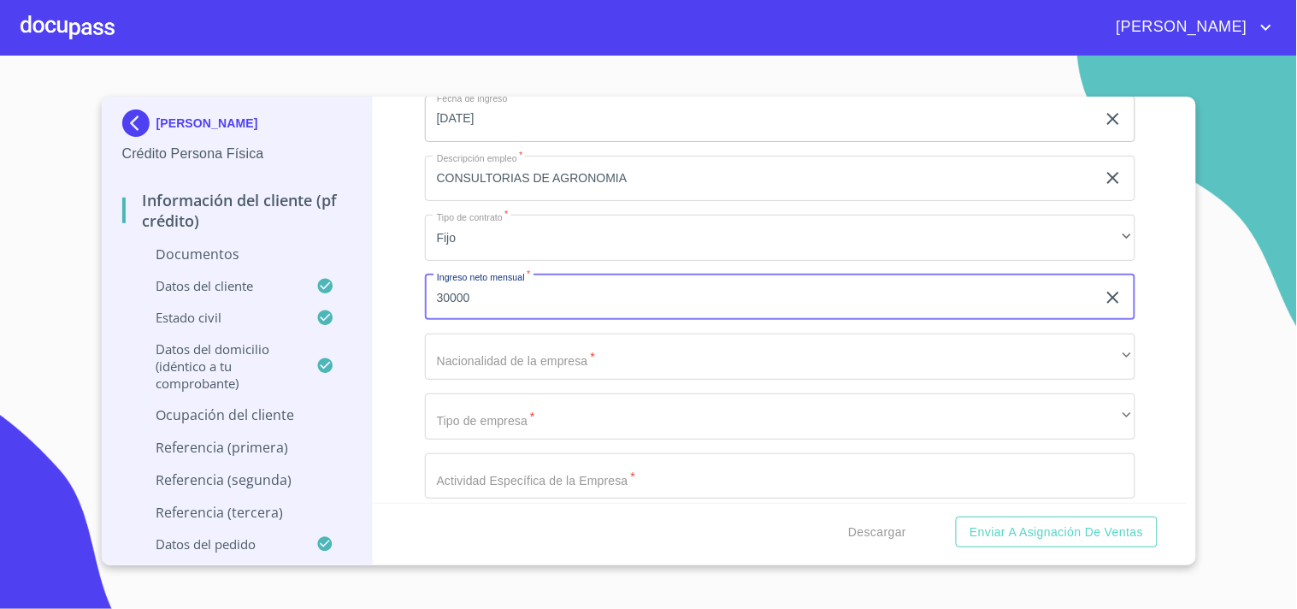
type input "30000"
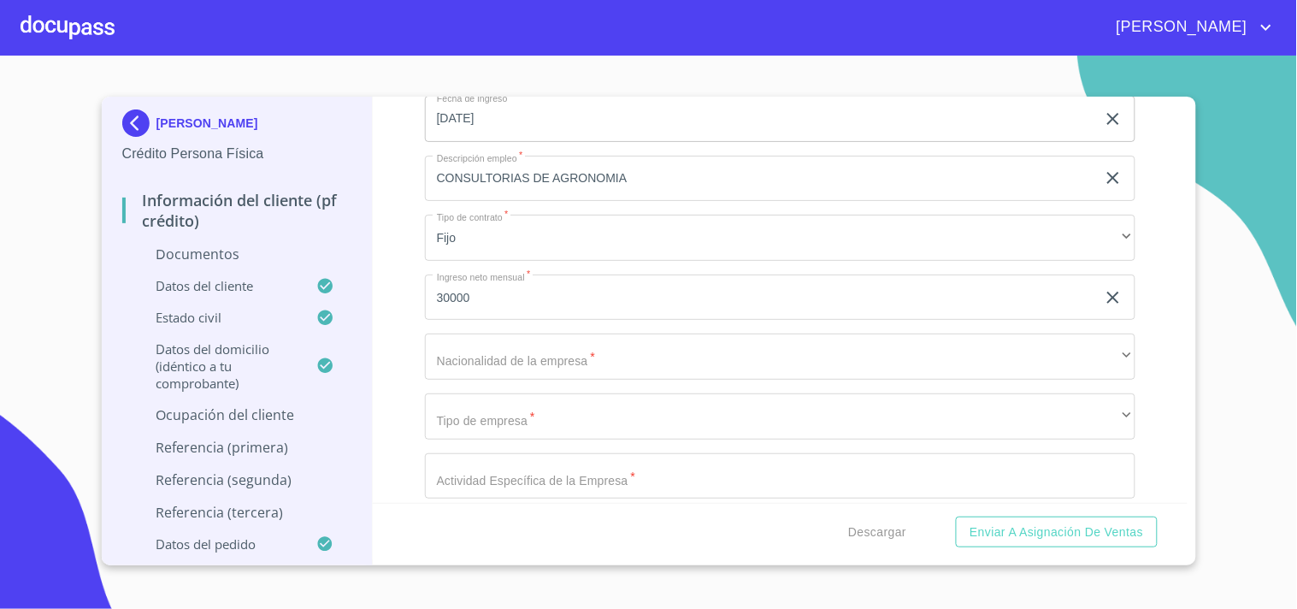
click at [420, 289] on div "Información del cliente (PF crédito) Documentos Documento de identificación.   …" at bounding box center [780, 300] width 815 height 406
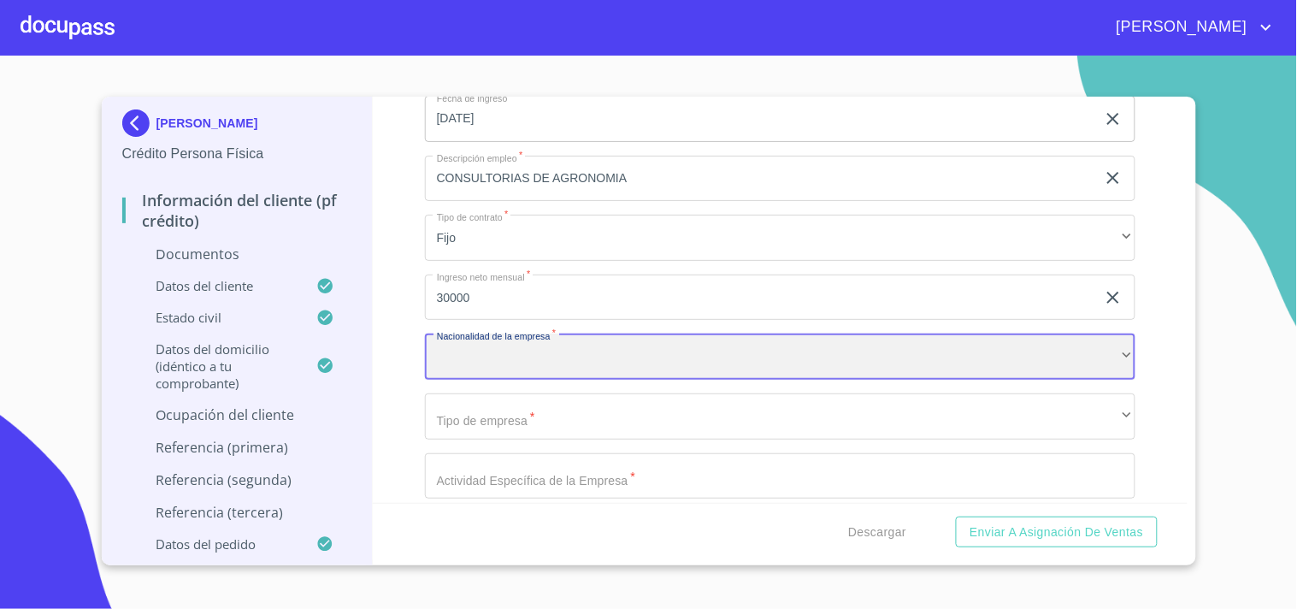
click at [479, 355] on div "​" at bounding box center [780, 357] width 711 height 46
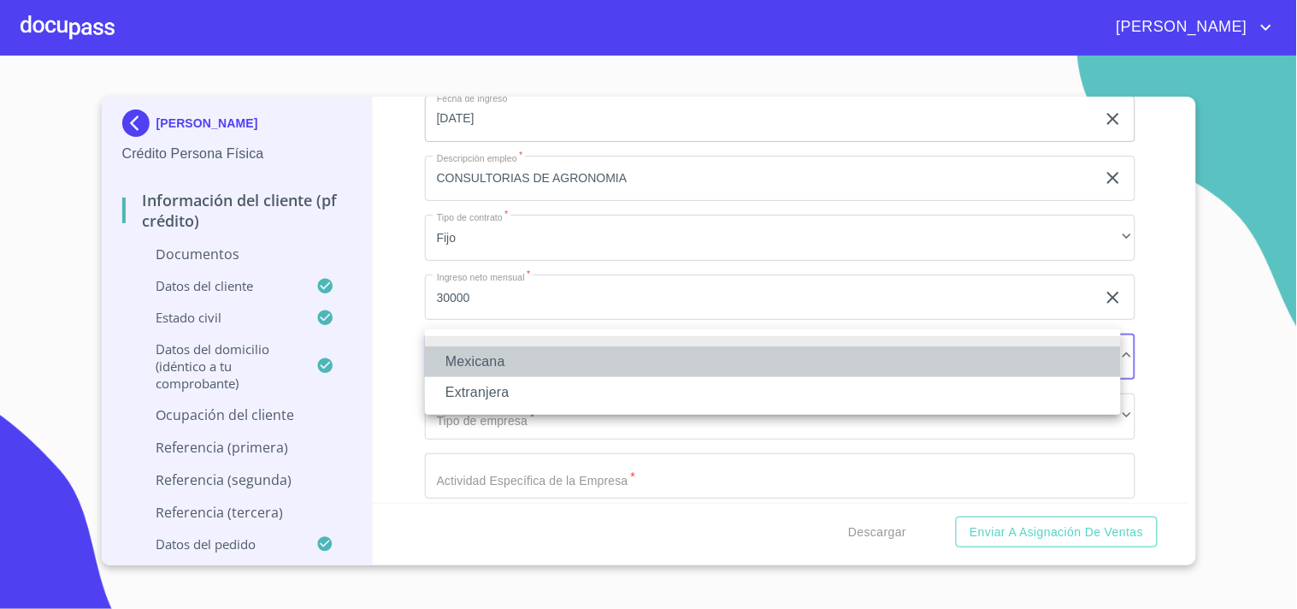
click at [481, 364] on li "Mexicana" at bounding box center [773, 361] width 696 height 31
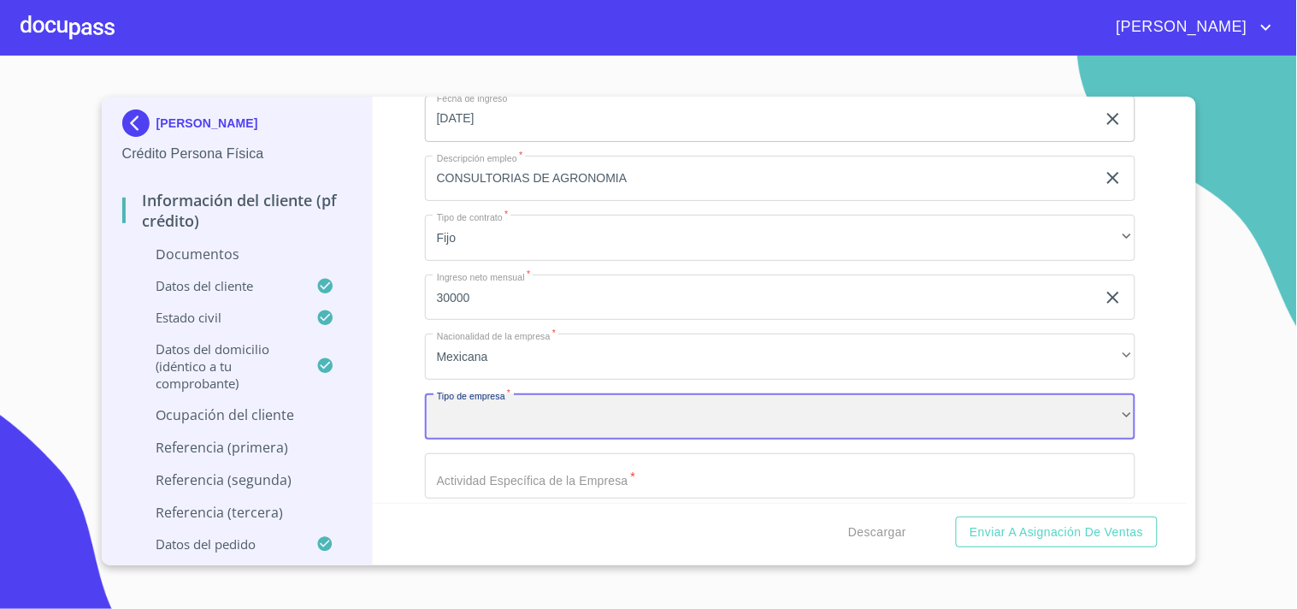
click at [481, 396] on div "​" at bounding box center [780, 416] width 711 height 46
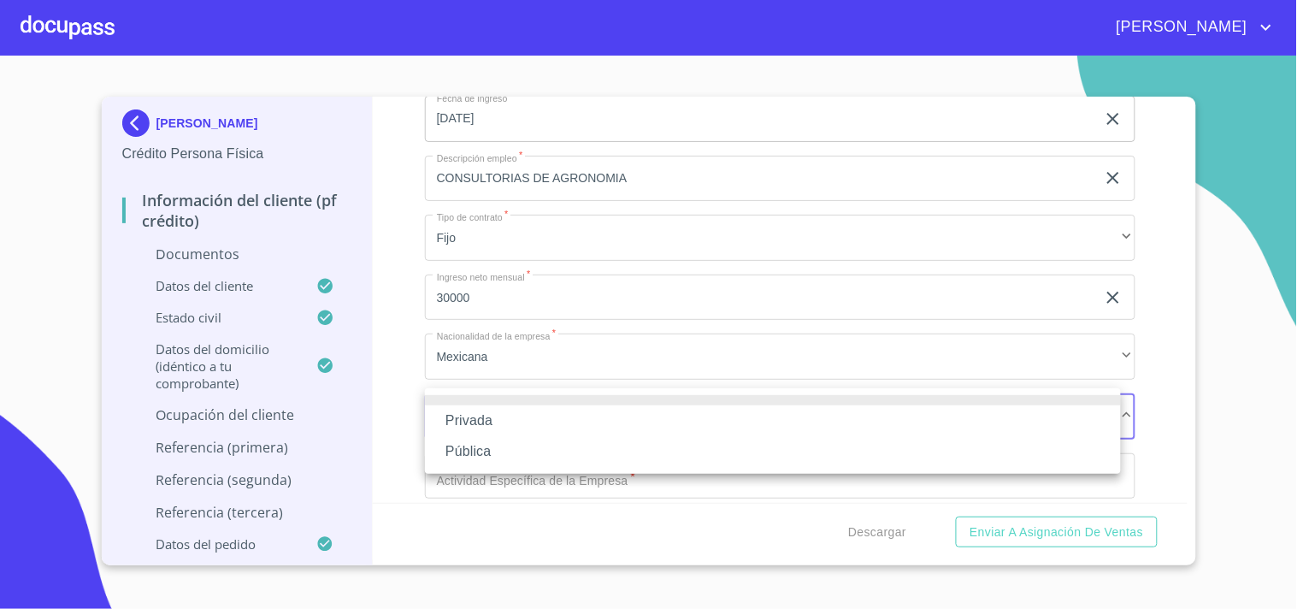
click at [481, 419] on li "Privada" at bounding box center [773, 420] width 696 height 31
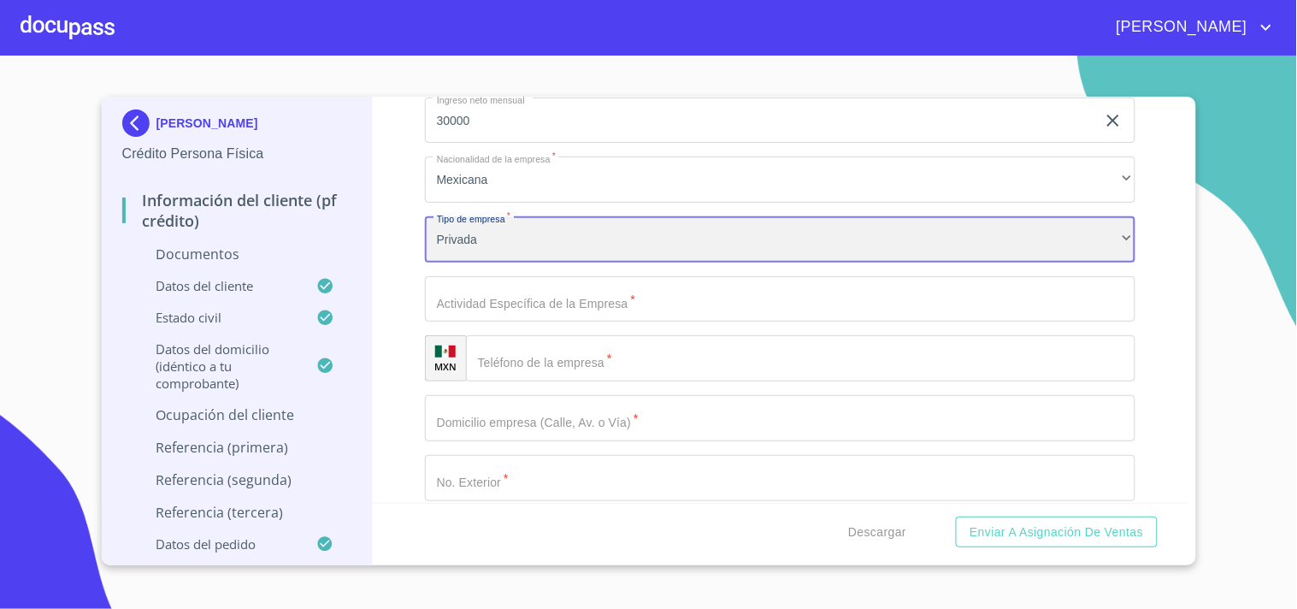
scroll to position [6163, 0]
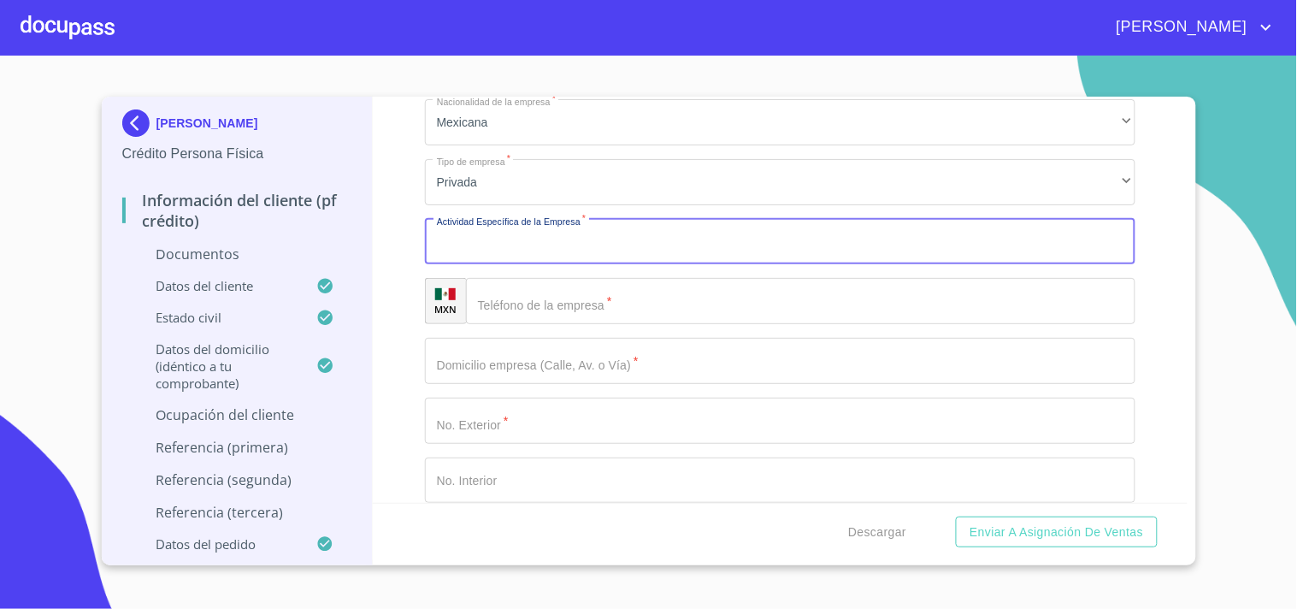
click at [517, 225] on input "Documento de identificación.   *" at bounding box center [780, 242] width 711 height 46
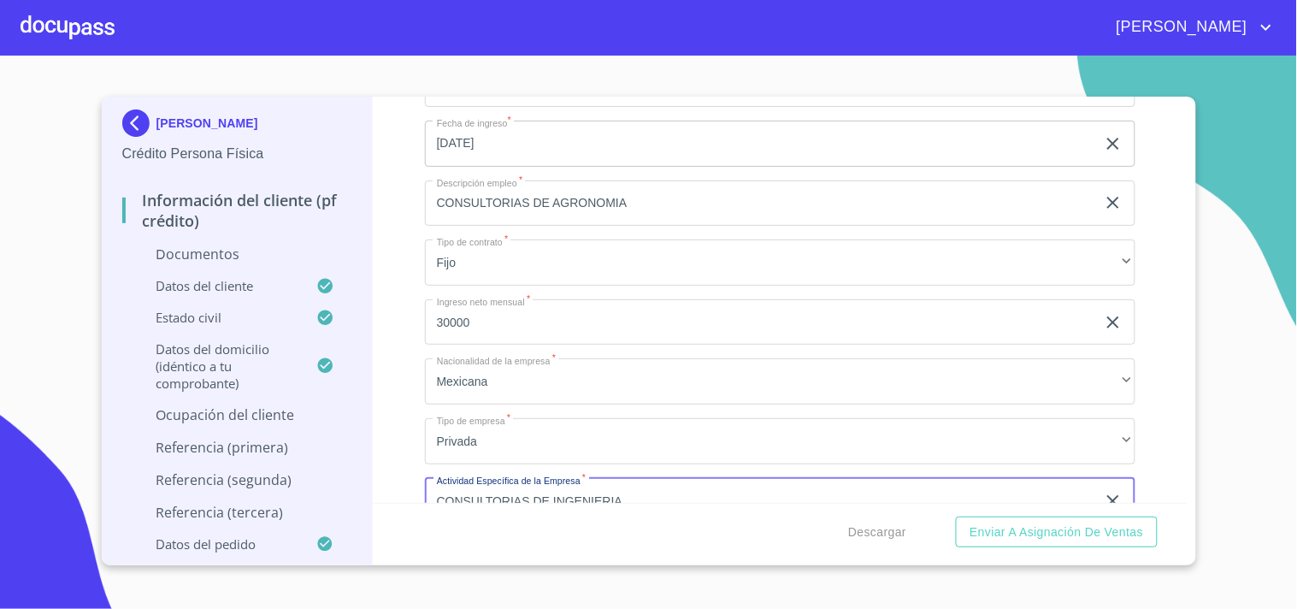
scroll to position [5903, 0]
type input "CONSULTORIAS DE INGENIERIA"
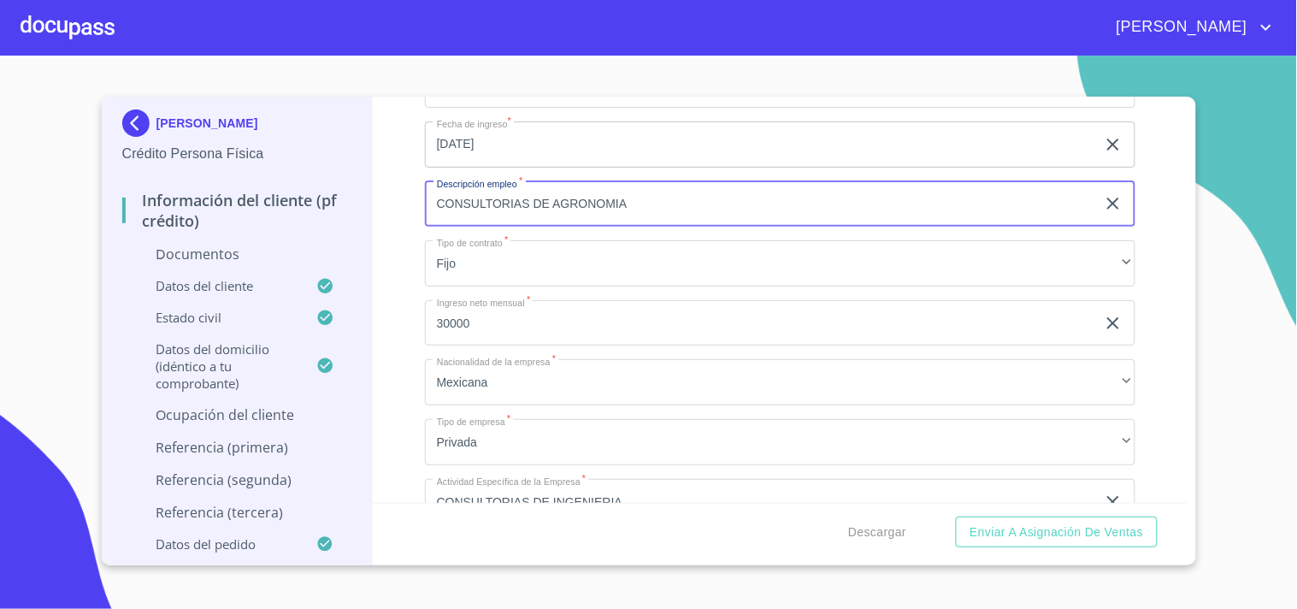
drag, startPoint x: 638, startPoint y: 198, endPoint x: 428, endPoint y: 190, distance: 210.5
click at [428, 190] on input "CONSULTORIAS DE AGRONOMIA" at bounding box center [760, 204] width 671 height 46
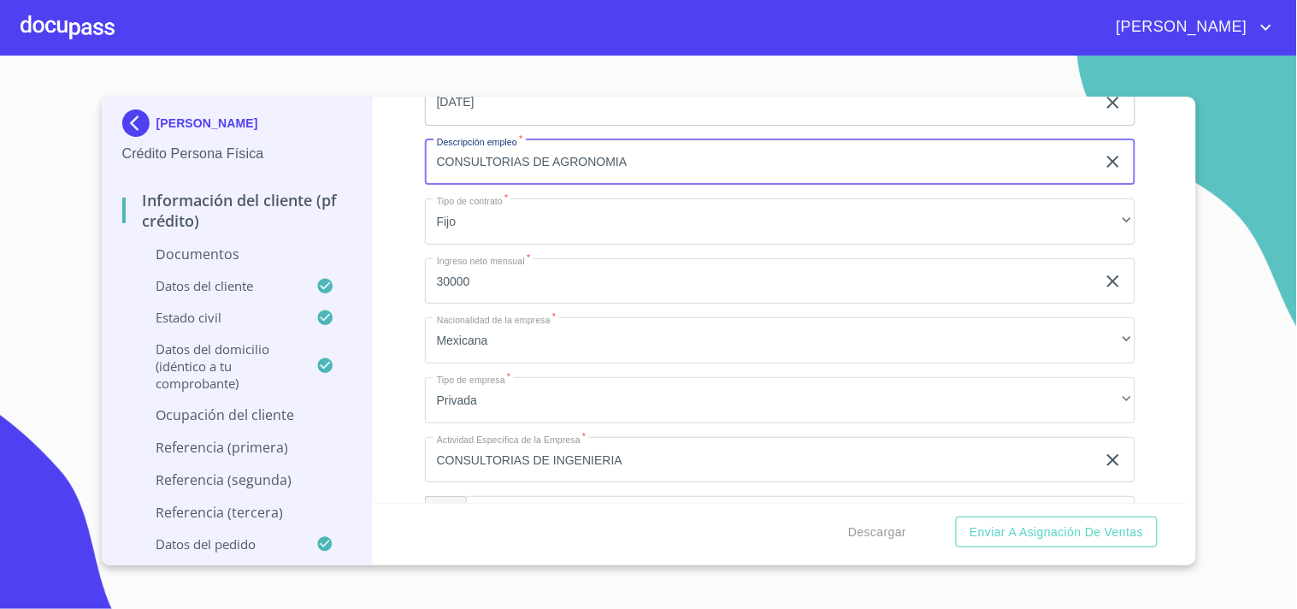
scroll to position [5947, 0]
click at [474, 159] on input "CONSULTORIAS DE AGRONOMIA" at bounding box center [760, 161] width 671 height 46
click at [540, 156] on input "SERVICIOS DE AGRONOMIA" at bounding box center [760, 161] width 671 height 46
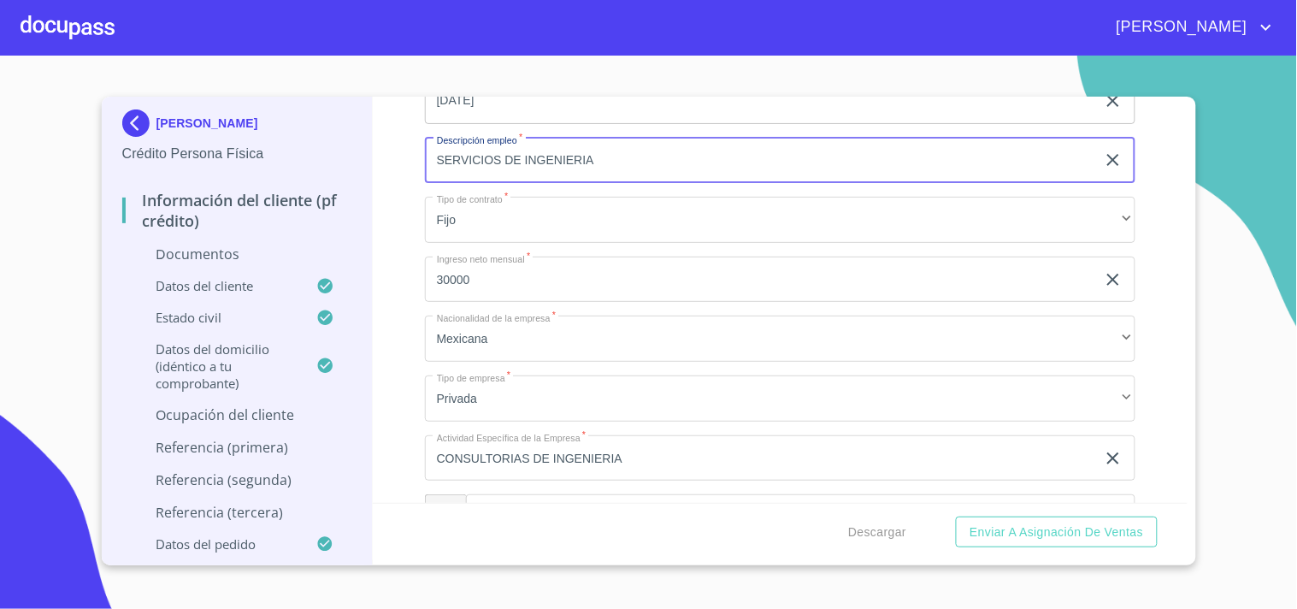
type input "SERVICIOS DE INGENIERIA"
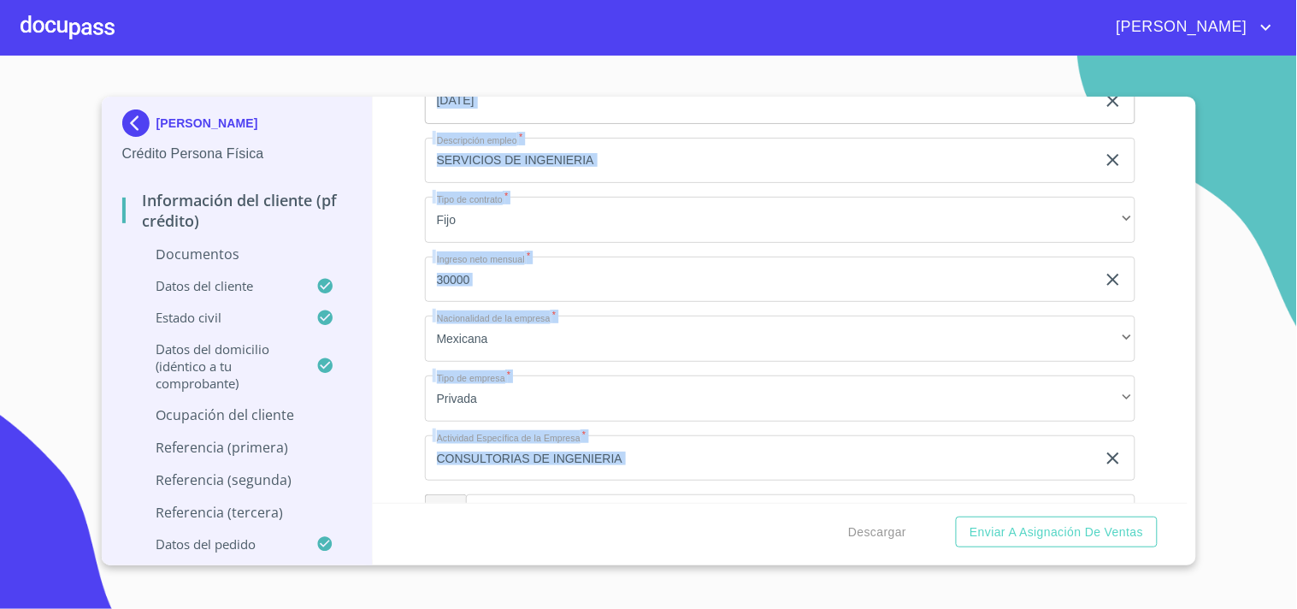
scroll to position [5988, 0]
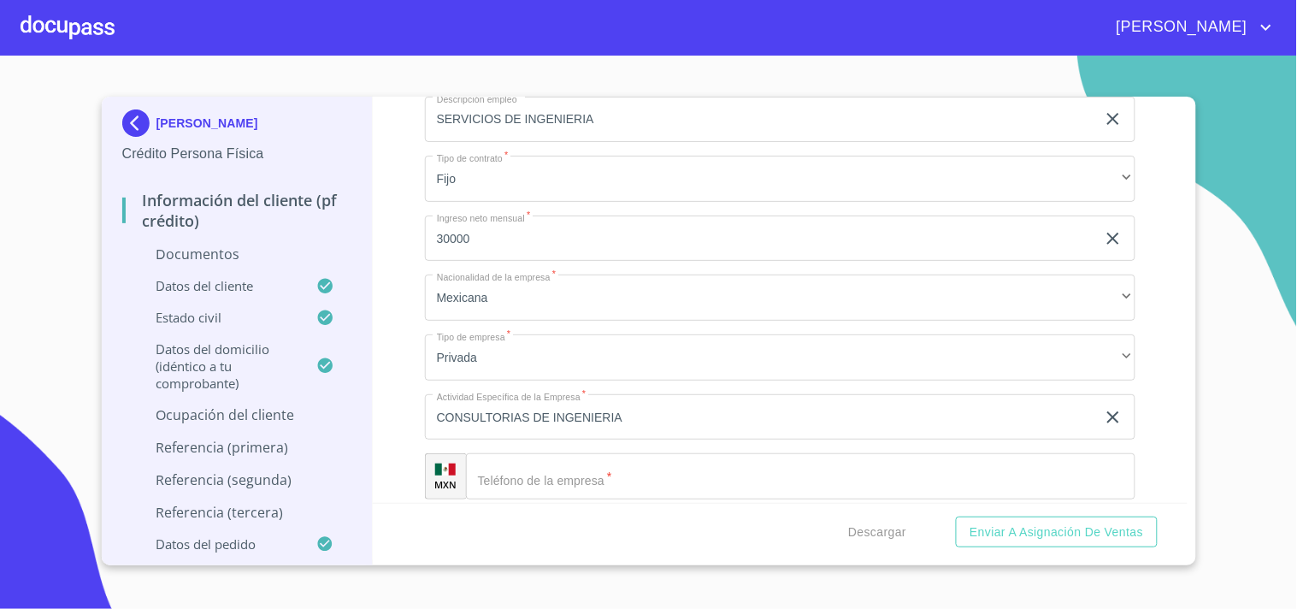
drag, startPoint x: 388, startPoint y: 424, endPoint x: 398, endPoint y: 360, distance: 65.0
click at [398, 360] on div "Información del cliente (PF crédito) Documentos Documento de identificación.   …" at bounding box center [780, 300] width 815 height 406
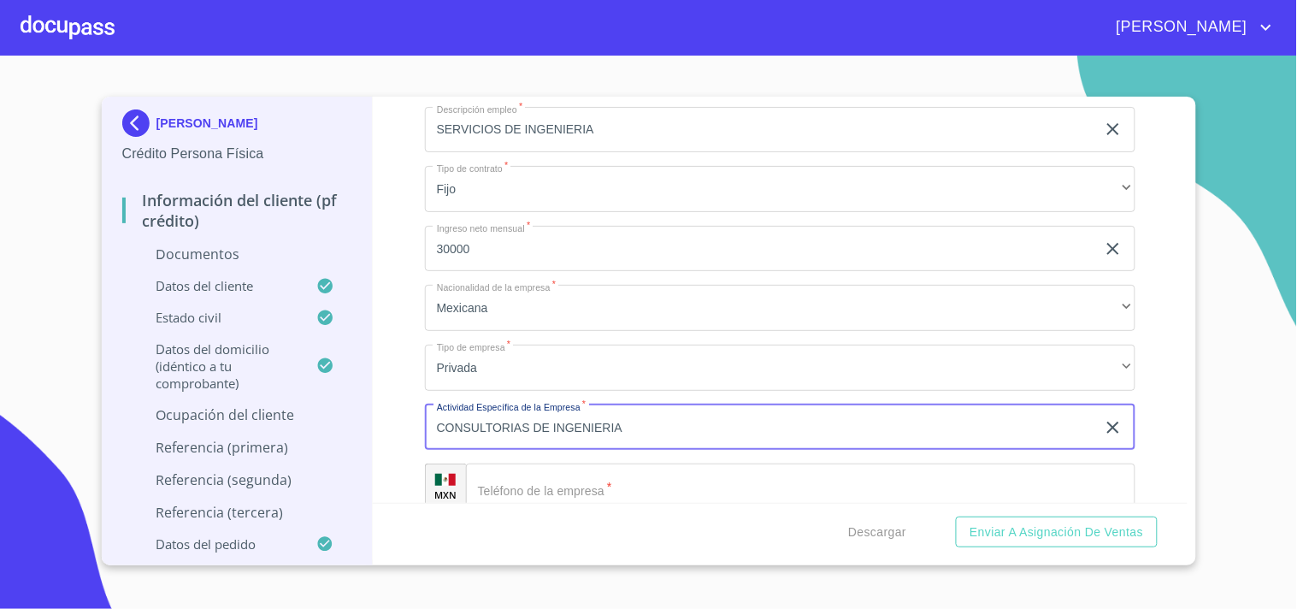
click at [643, 416] on input "CONSULTORIAS DE INGENIERIA" at bounding box center [760, 427] width 671 height 46
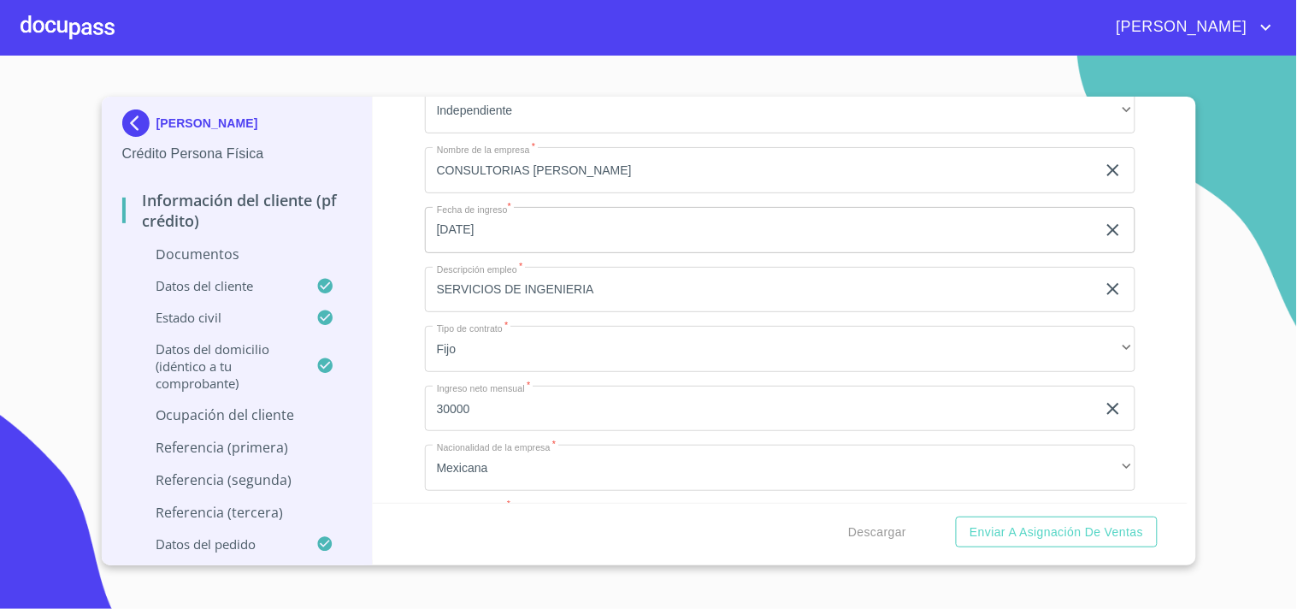
scroll to position [5817, 0]
type input "CONSULTORIAS DE INGENIERIA AGRONOMA"
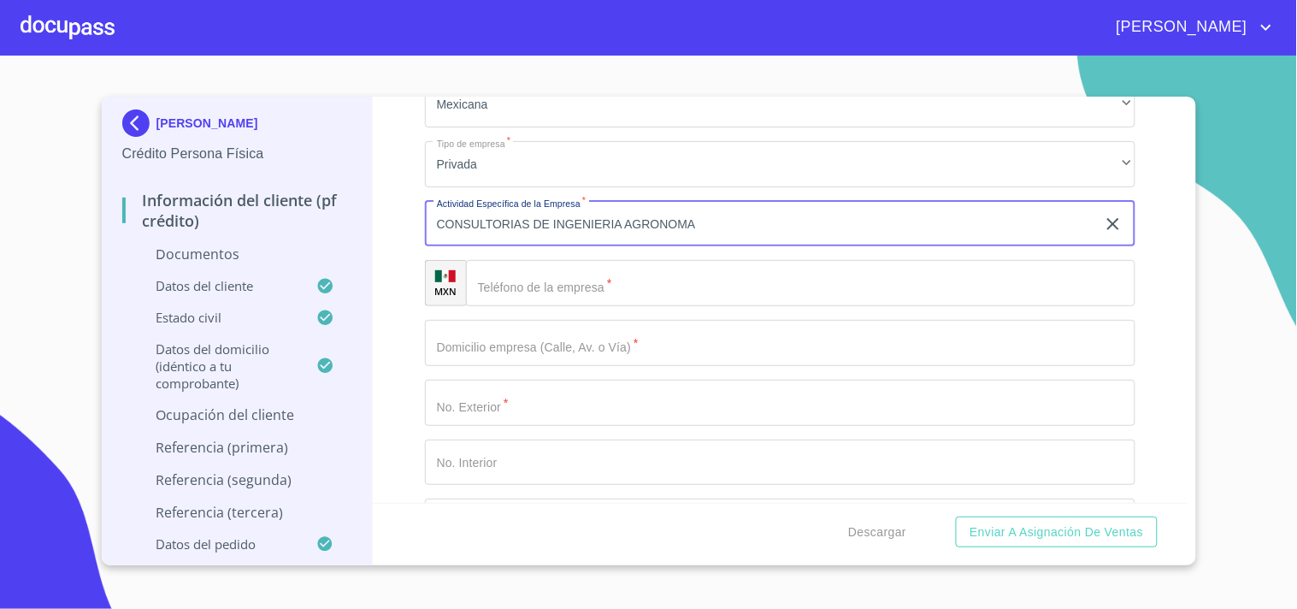
scroll to position [6219, 0]
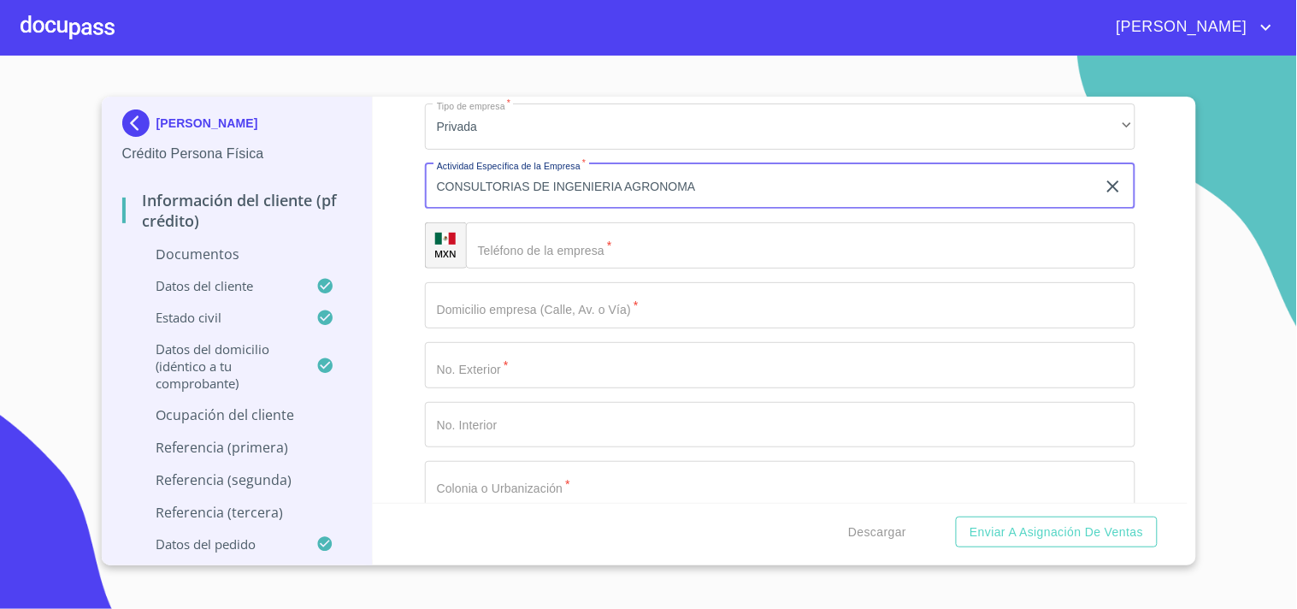
click at [577, 246] on input "Documento de identificación.   *" at bounding box center [801, 245] width 670 height 46
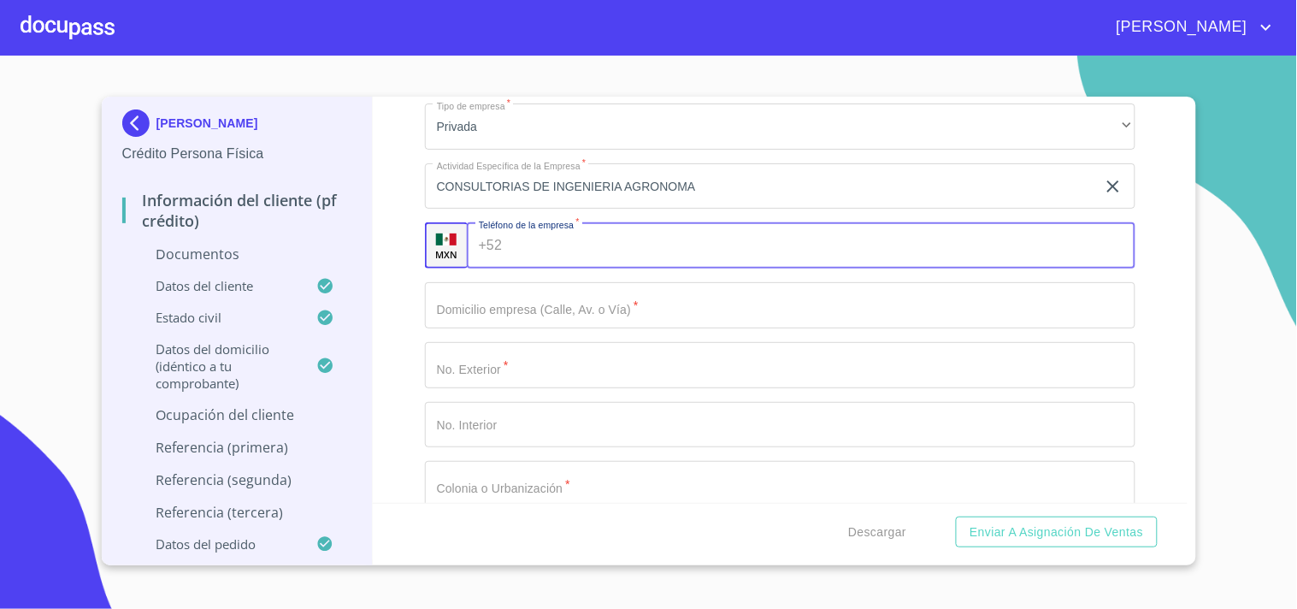
paste input "[PHONE_NUMBER]"
type input "[PHONE_NUMBER]"
click at [425, 302] on input "Documento de identificación.   *" at bounding box center [780, 305] width 711 height 46
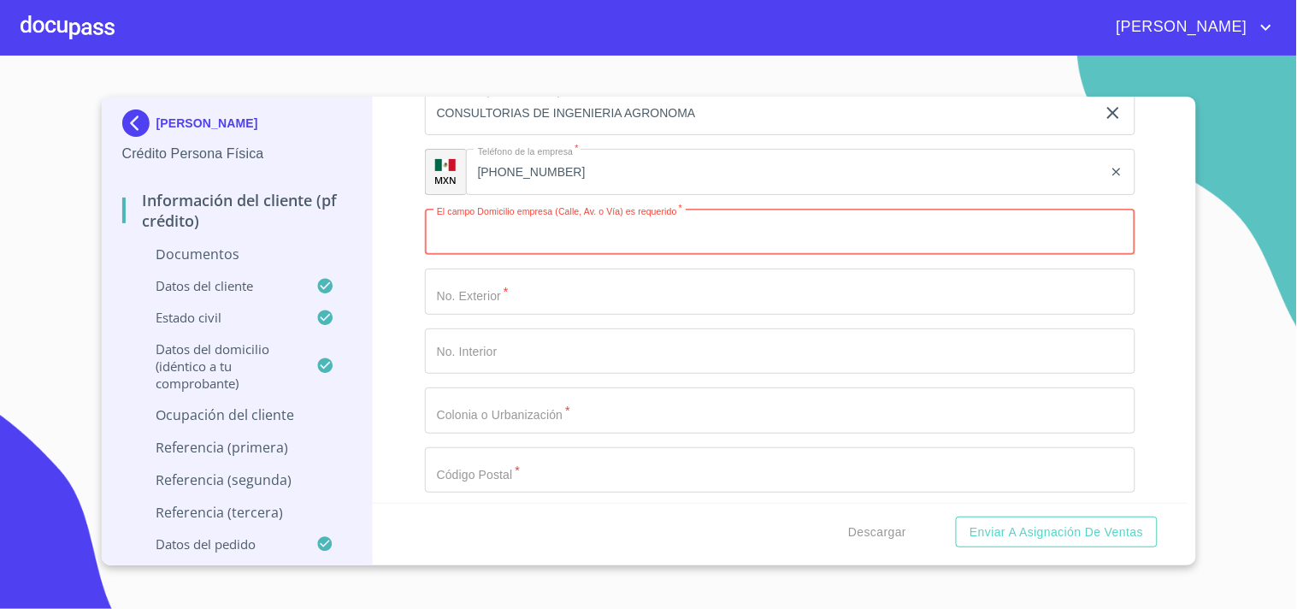
scroll to position [6146, 0]
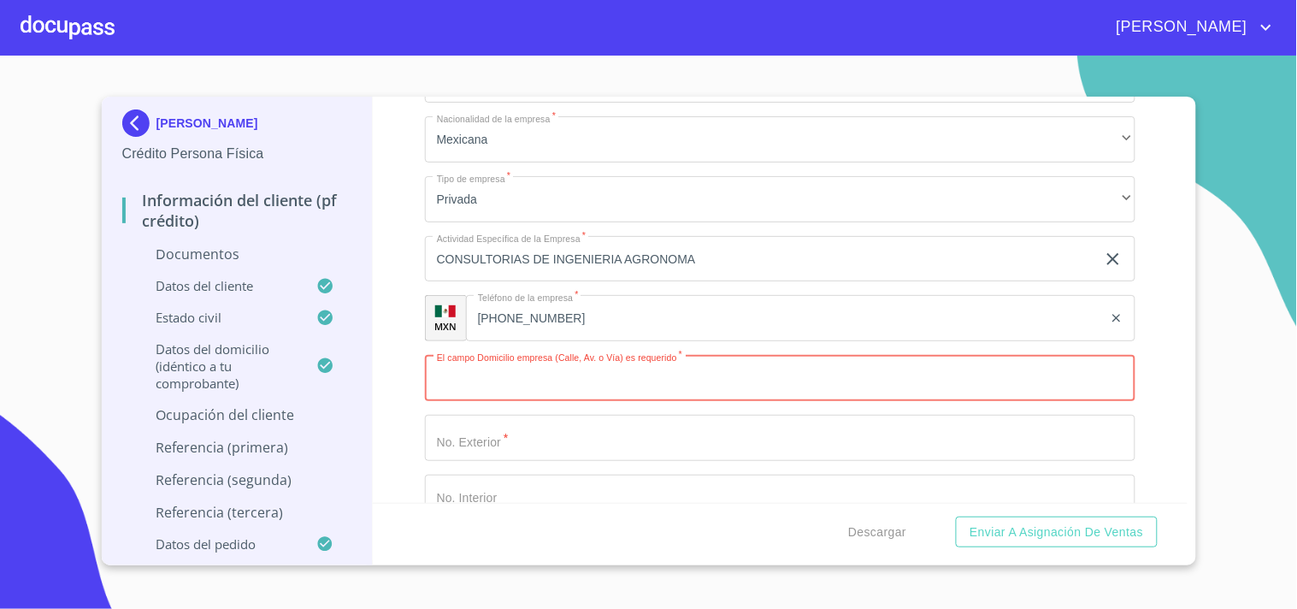
paste input "JUAREZ"
type input "JUAREZ"
click at [517, 430] on input "Documento de identificación.   *" at bounding box center [780, 438] width 711 height 46
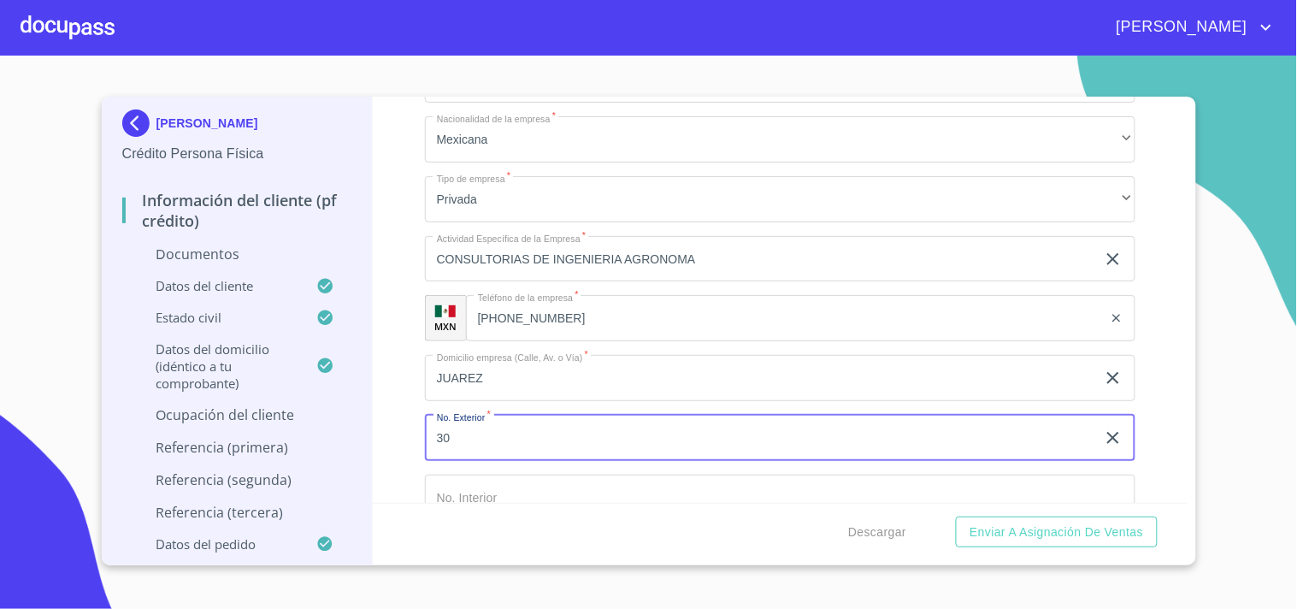
type input "30"
click at [405, 408] on div "Información del cliente (PF crédito) Documentos Documento de identificación.   …" at bounding box center [780, 300] width 815 height 406
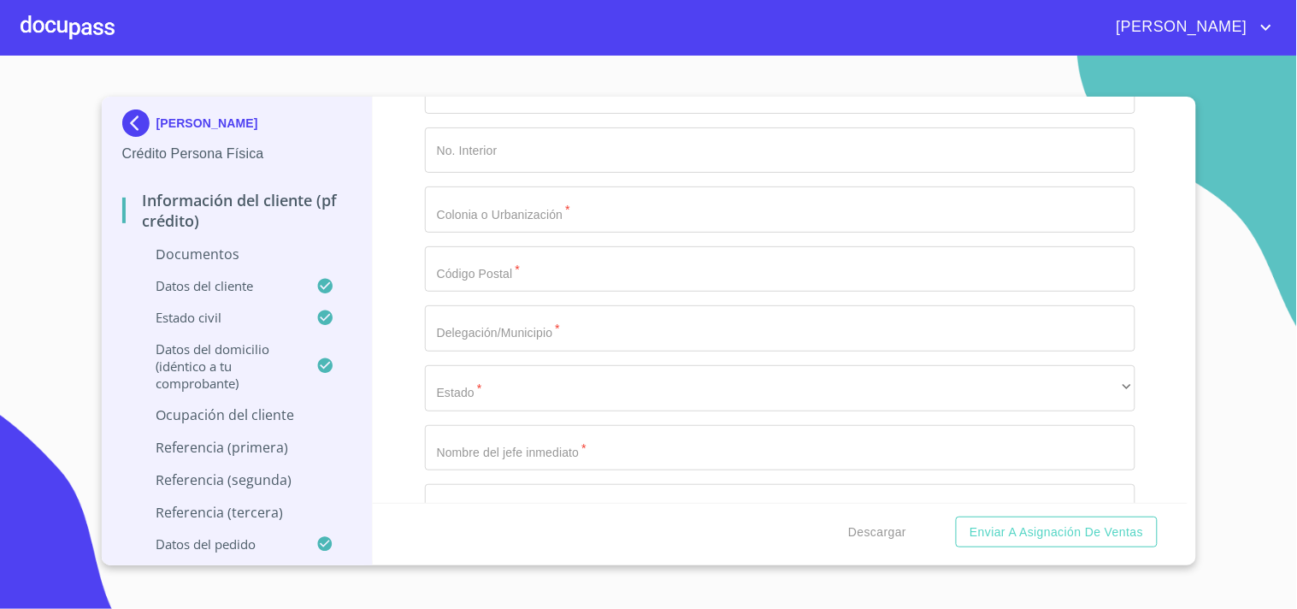
scroll to position [6514, 0]
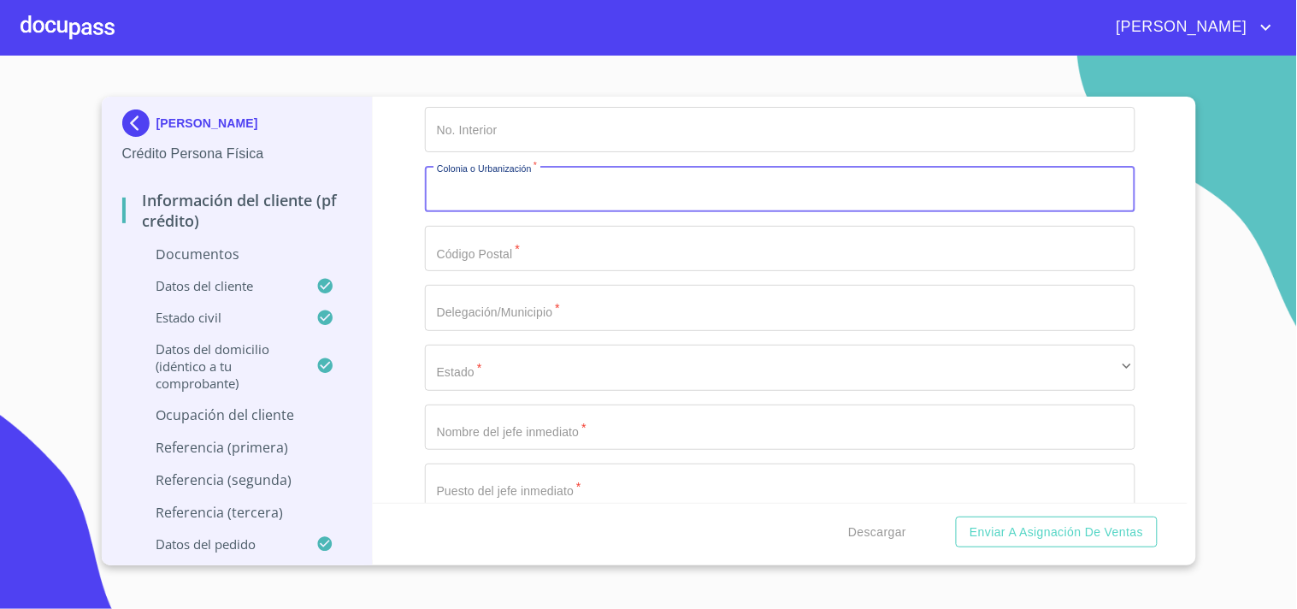
click at [465, 171] on input "Documento de identificación.   *" at bounding box center [780, 189] width 711 height 46
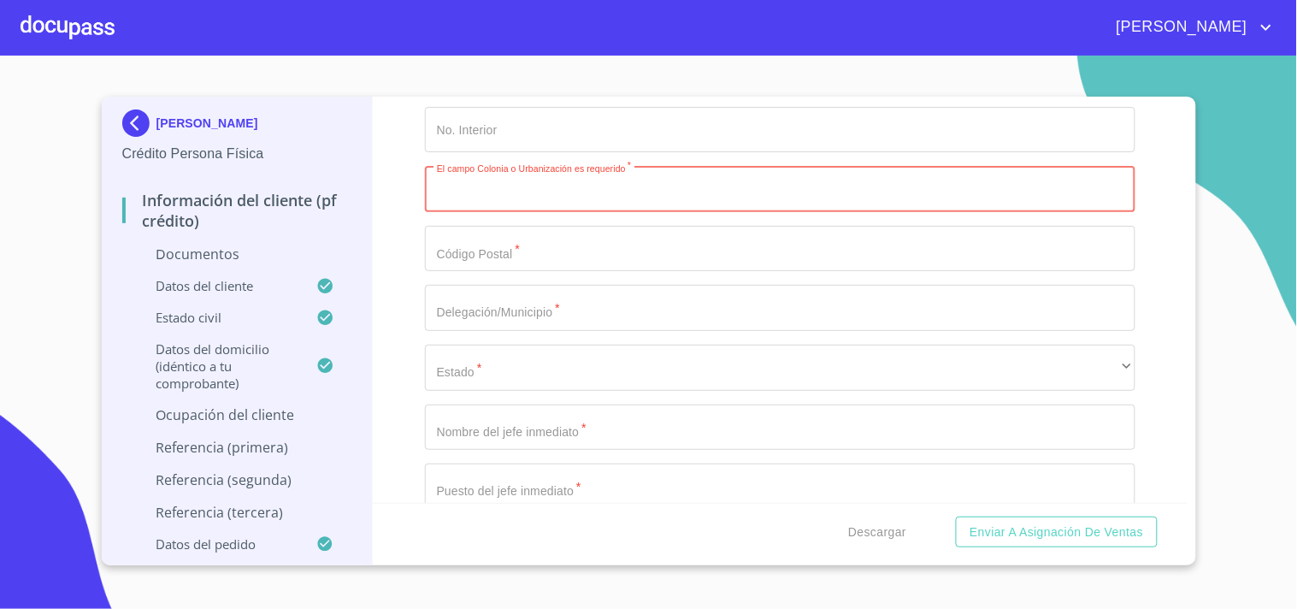
paste input "SAN JOSE DE GRACIA"
type input "SAN JOSE DE GRACIA"
click at [453, 239] on input "Documento de identificación.   *" at bounding box center [780, 249] width 711 height 46
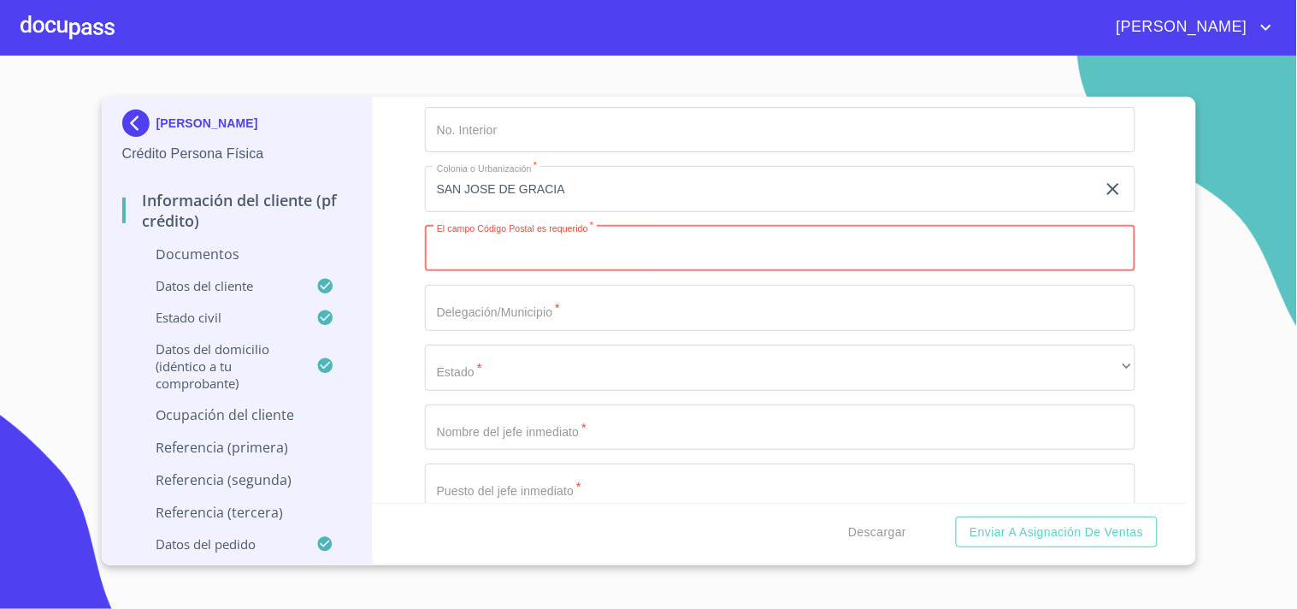
paste input "49260"
type input "49260"
click at [398, 288] on div "Información del cliente (PF crédito) Documentos Documento de identificación.   …" at bounding box center [780, 300] width 815 height 406
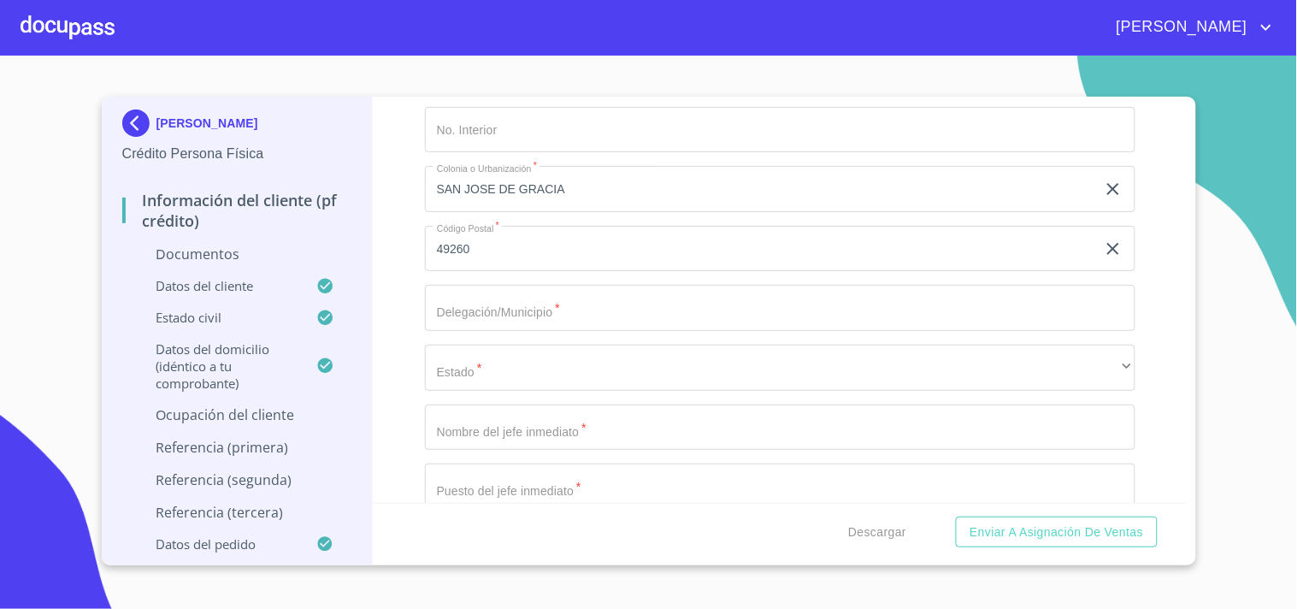
click at [398, 288] on div "Información del cliente (PF crédito) Documentos Documento de identificación.   …" at bounding box center [780, 300] width 815 height 406
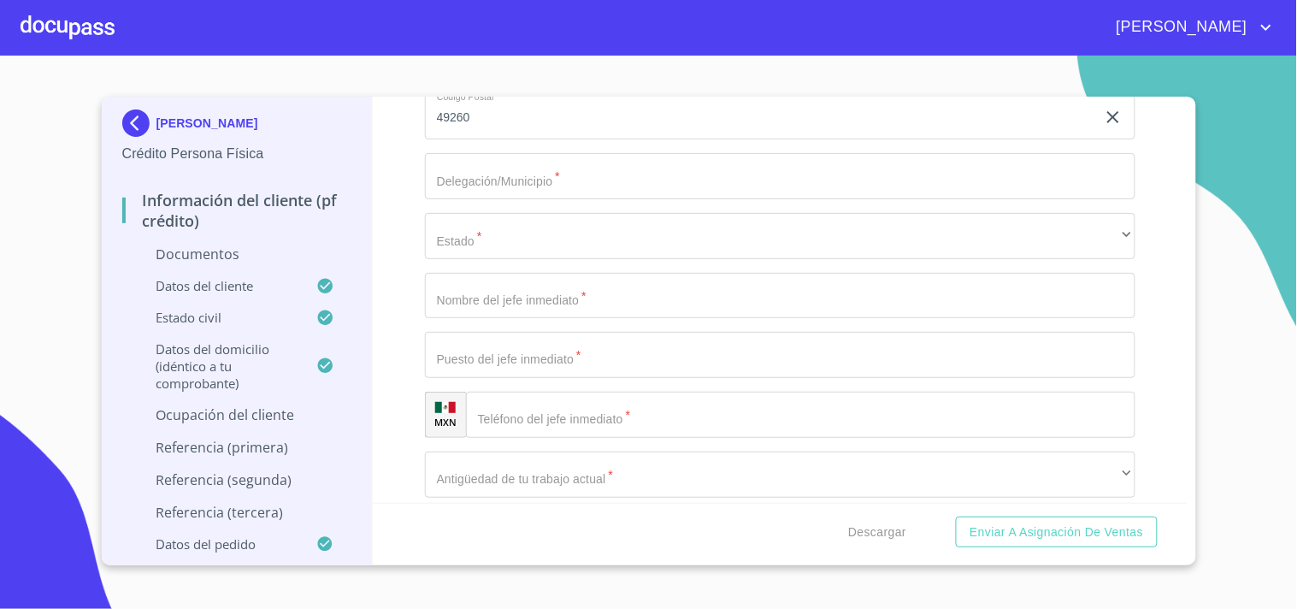
scroll to position [6653, 0]
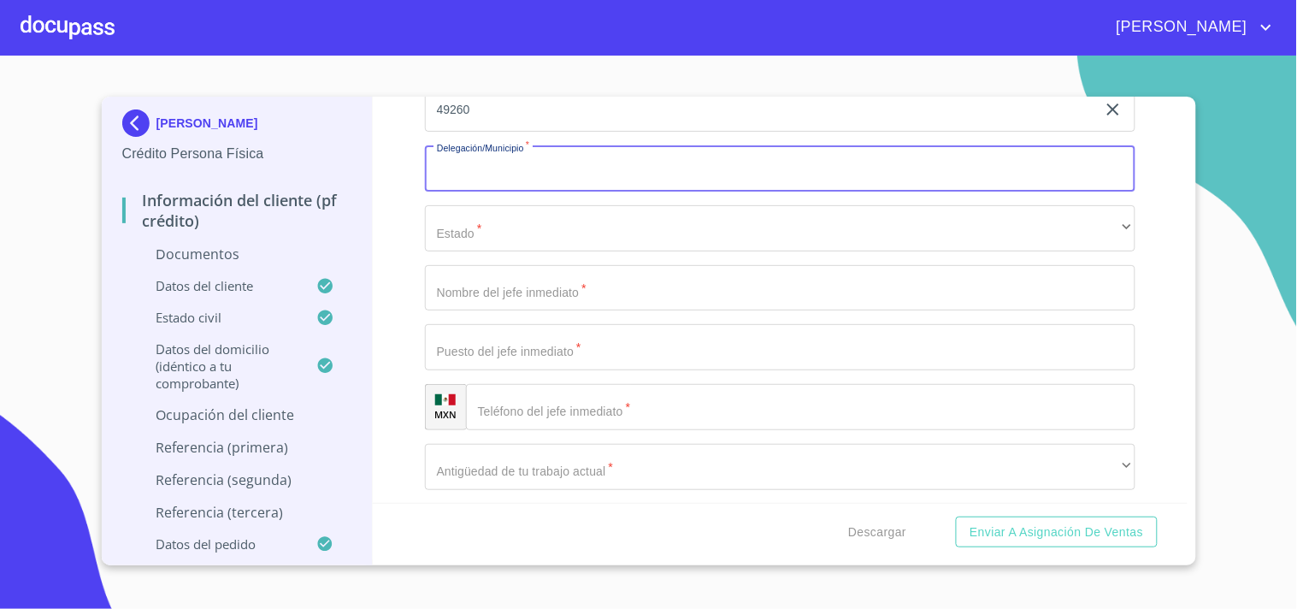
click at [517, 168] on input "Documento de identificación.   *" at bounding box center [780, 168] width 711 height 46
paste input "TEOCUITATLAN [PERSON_NAME]"
type input "TEOCUITATLAN [PERSON_NAME]"
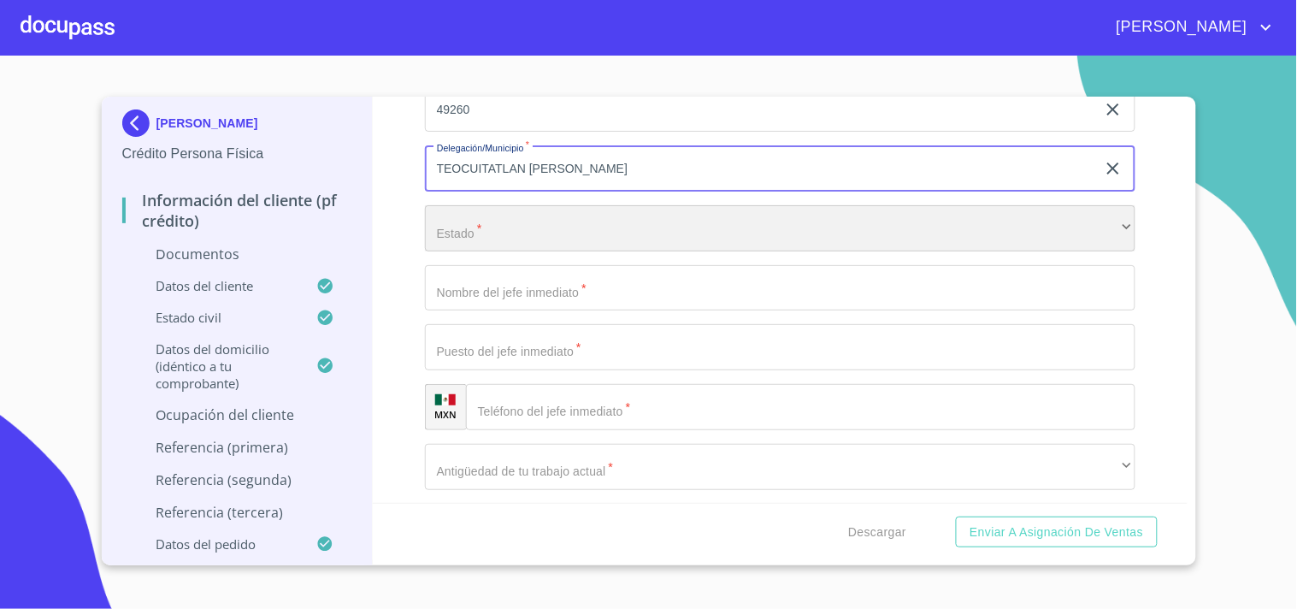
click at [456, 219] on div "​" at bounding box center [780, 228] width 711 height 46
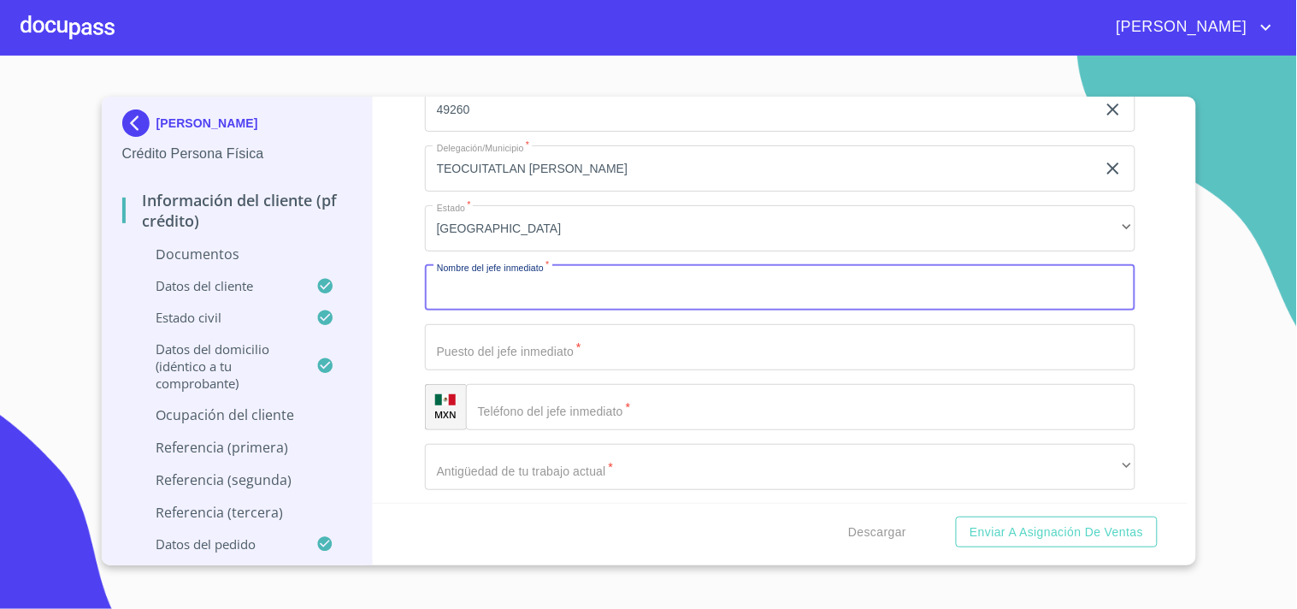
click at [493, 279] on input "Documento de identificación.   *" at bounding box center [780, 288] width 711 height 46
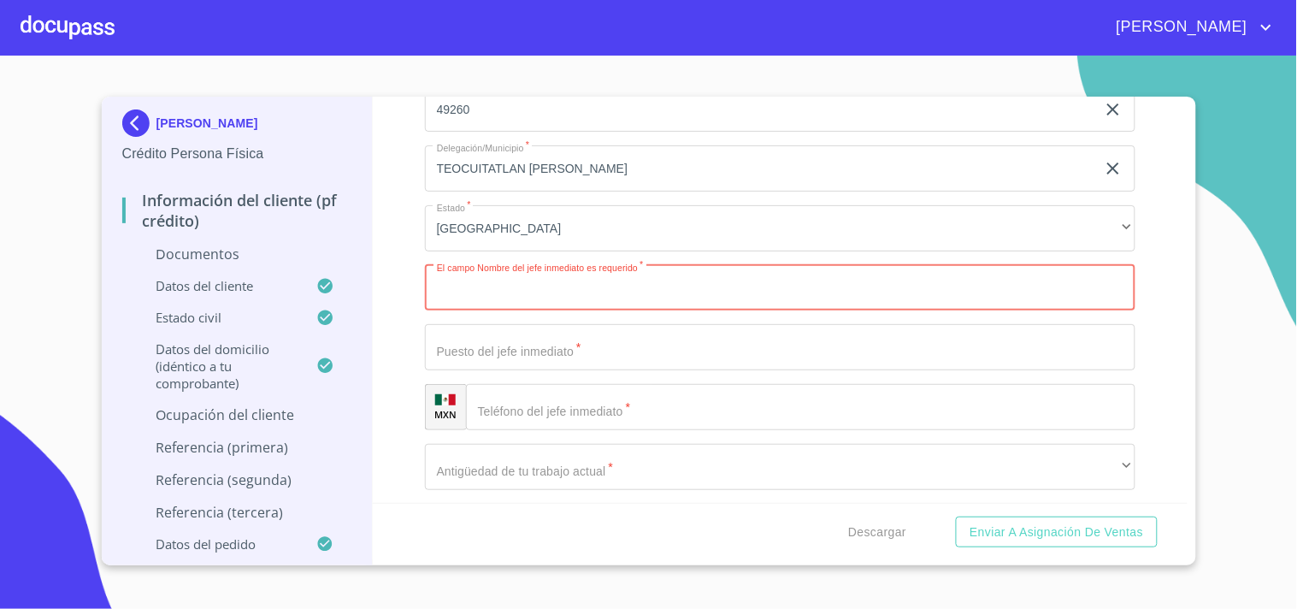
paste input "[PERSON_NAME]"
type input "[PERSON_NAME]"
click at [499, 326] on input "Documento de identificación.   *" at bounding box center [780, 347] width 711 height 46
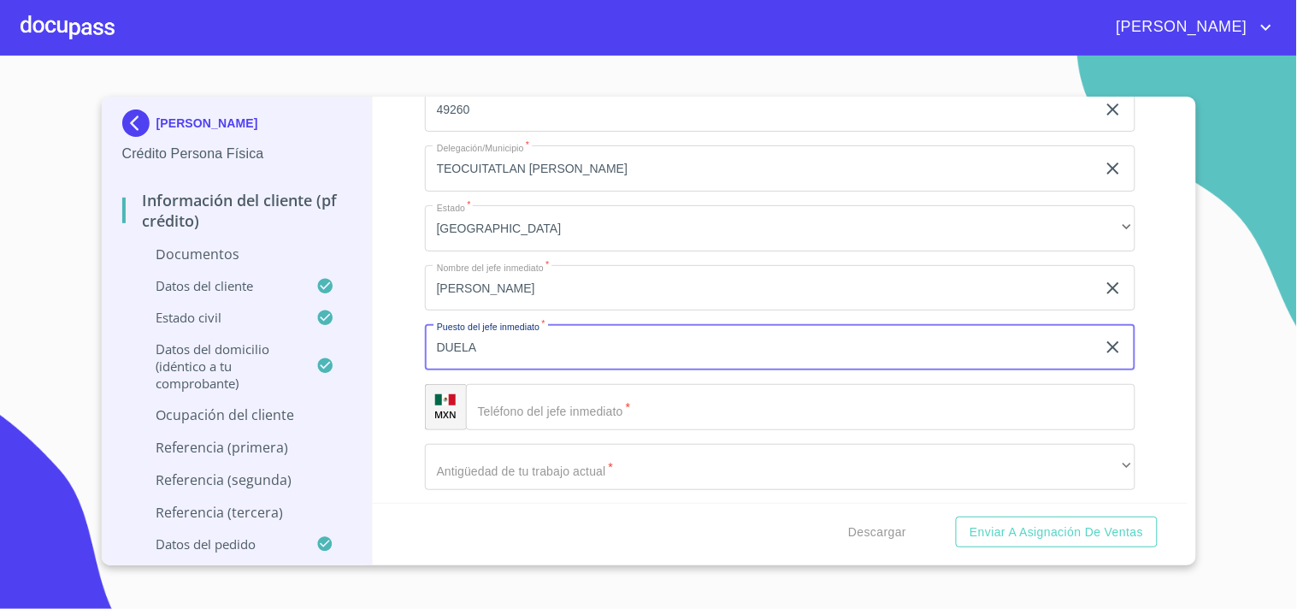
type input "DUELA"
click at [587, 403] on input "Documento de identificación.   *" at bounding box center [801, 407] width 670 height 46
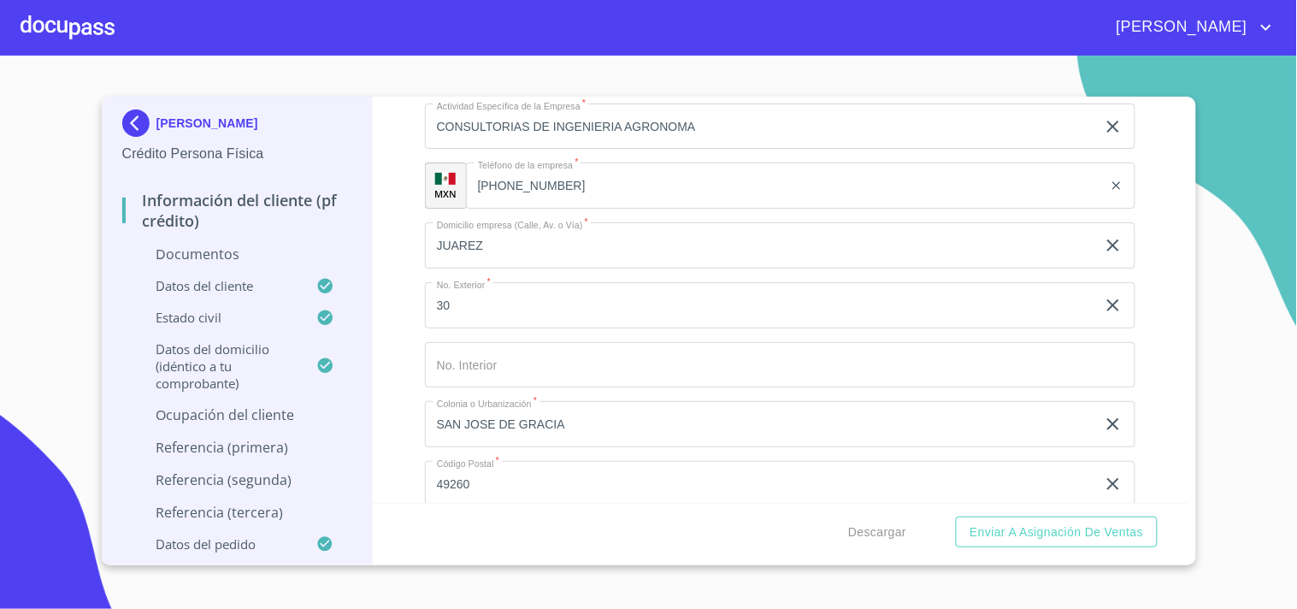
scroll to position [6278, 0]
click at [525, 186] on input "[PHONE_NUMBER]" at bounding box center [784, 186] width 637 height 46
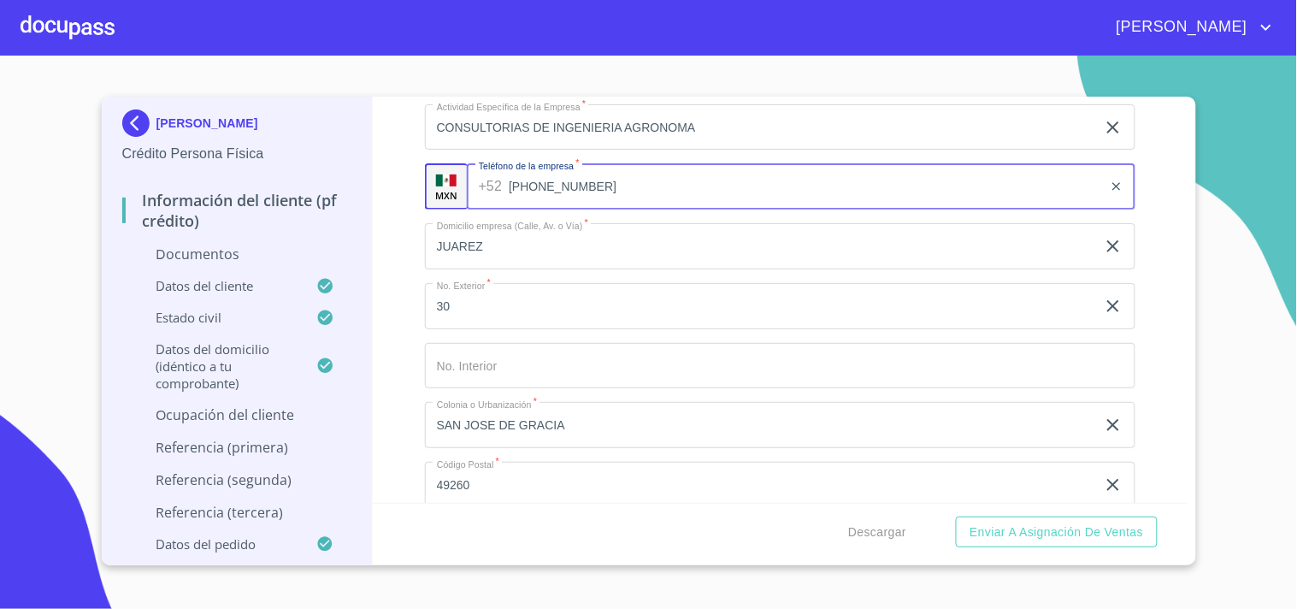
click at [525, 186] on input "[PHONE_NUMBER]" at bounding box center [806, 186] width 594 height 46
click at [533, 176] on input "[PHONE_NUMBER]" at bounding box center [806, 186] width 594 height 46
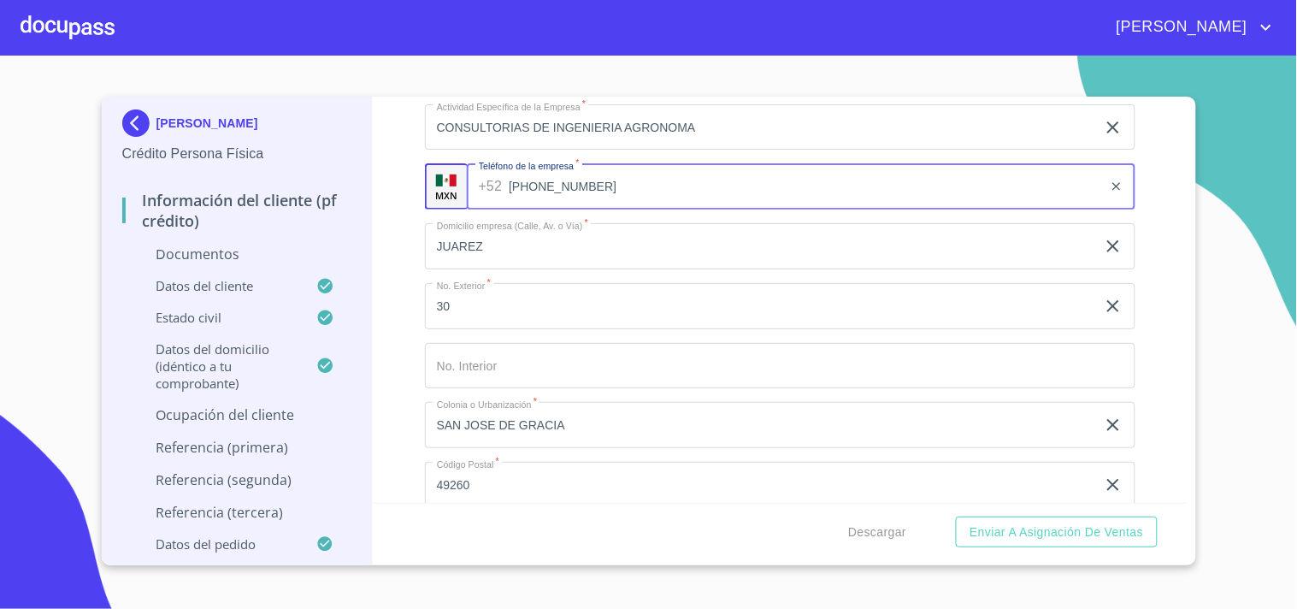
click at [533, 176] on input "[PHONE_NUMBER]" at bounding box center [806, 186] width 594 height 46
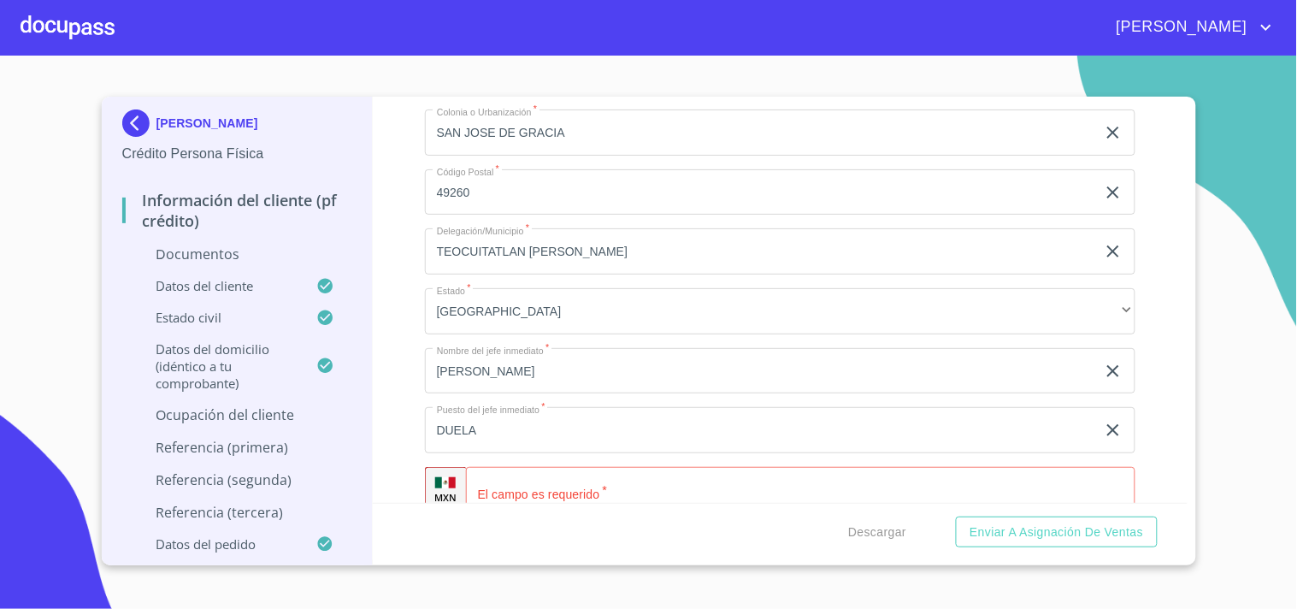
scroll to position [6639, 0]
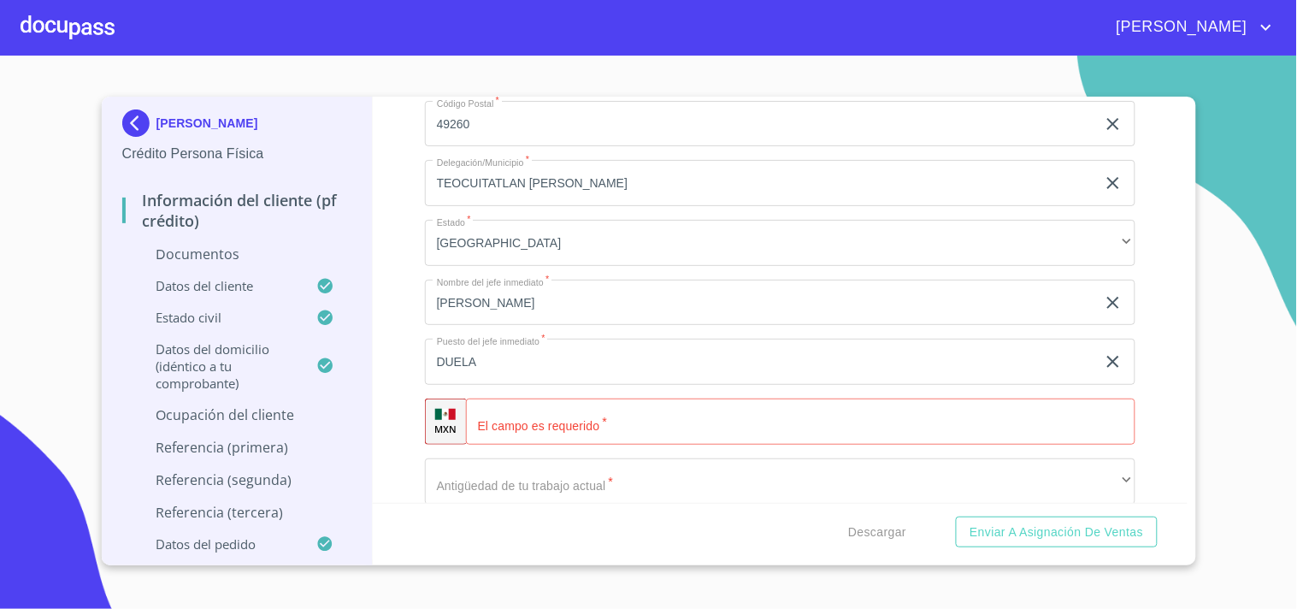
click at [501, 414] on div "​" at bounding box center [801, 421] width 670 height 46
paste input "[PHONE_NUMBER]"
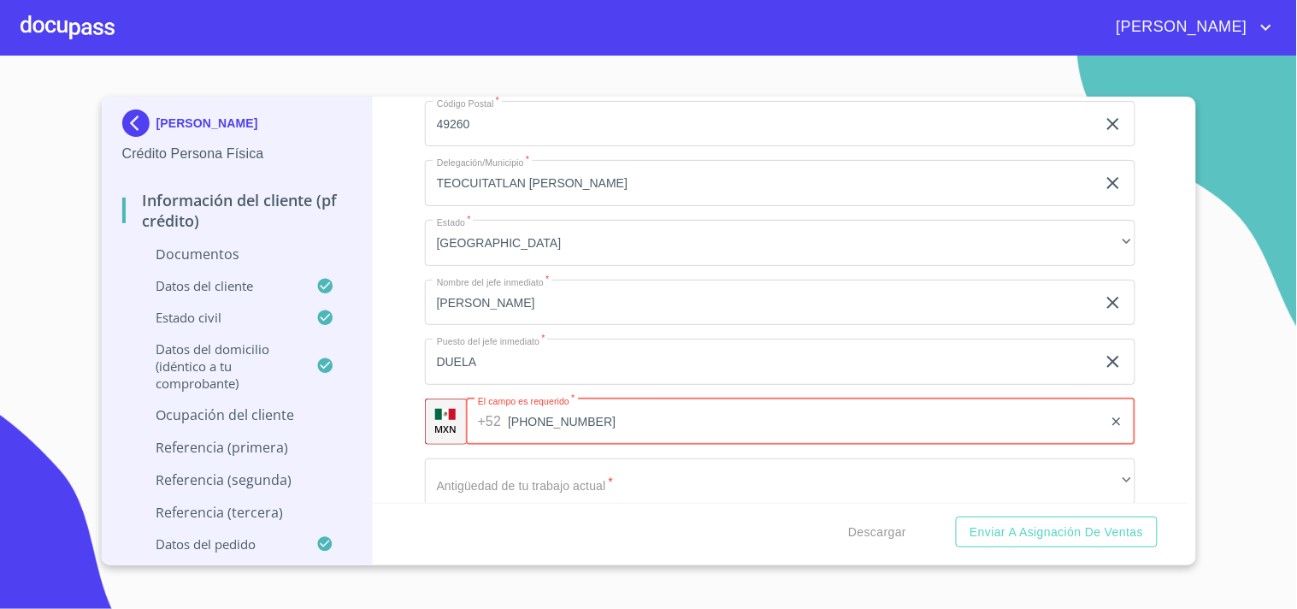
type input "[PHONE_NUMBER]"
click at [396, 416] on div "Información del cliente (PF crédito) Documentos Documento de identificación.   …" at bounding box center [780, 300] width 815 height 406
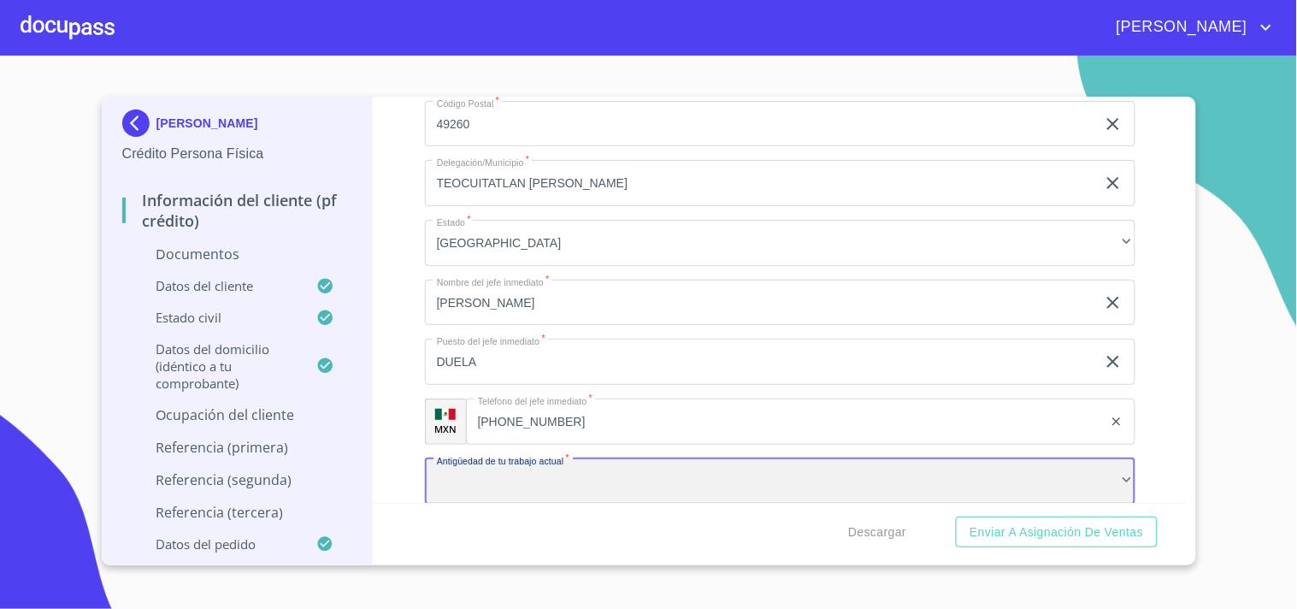
click at [465, 468] on div "​" at bounding box center [780, 481] width 711 height 46
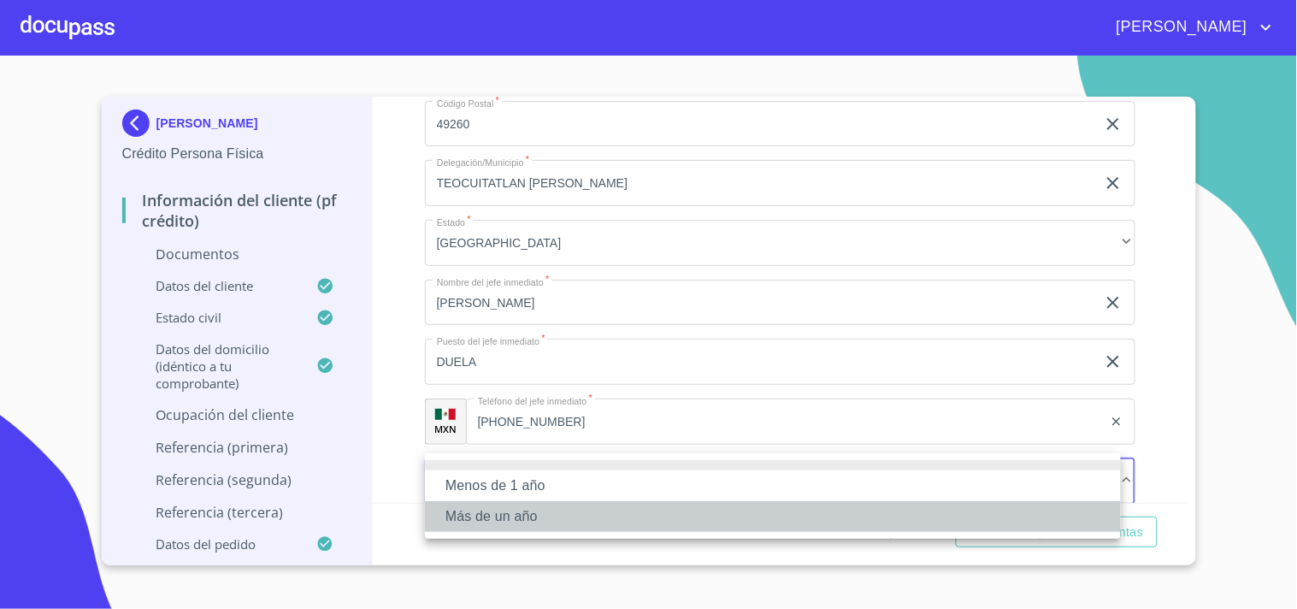
click at [491, 506] on li "Más de un año" at bounding box center [773, 516] width 696 height 31
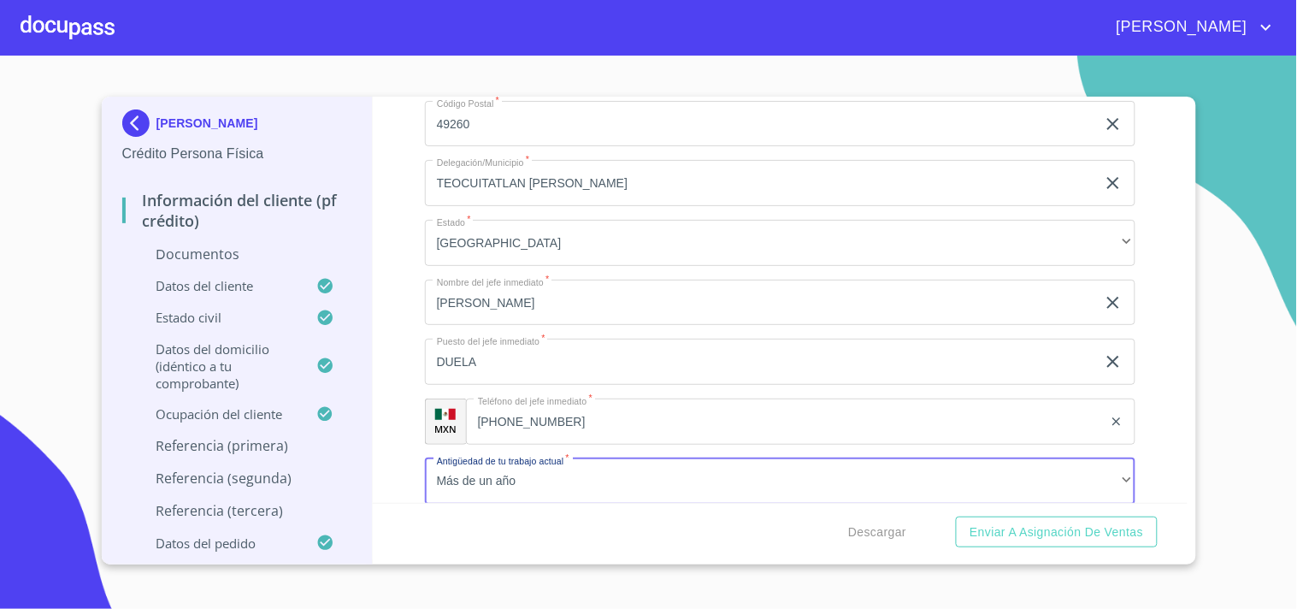
click at [412, 442] on div "Información del cliente (PF crédito) Documentos Documento de identificación.   …" at bounding box center [780, 300] width 815 height 406
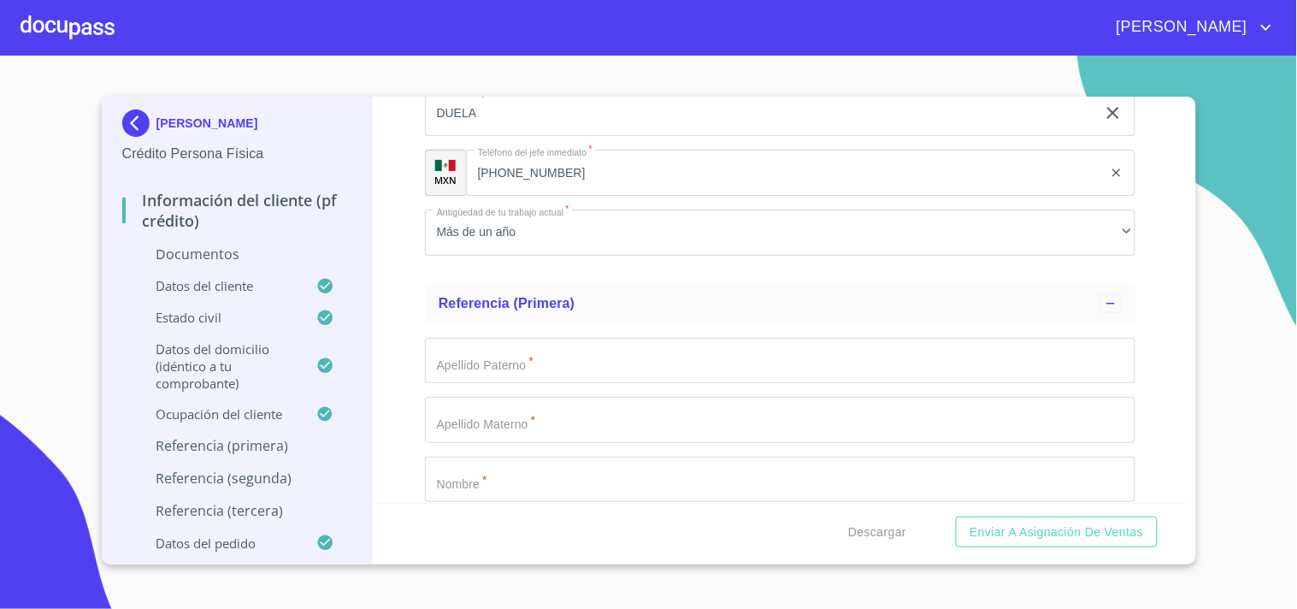
scroll to position [6895, 0]
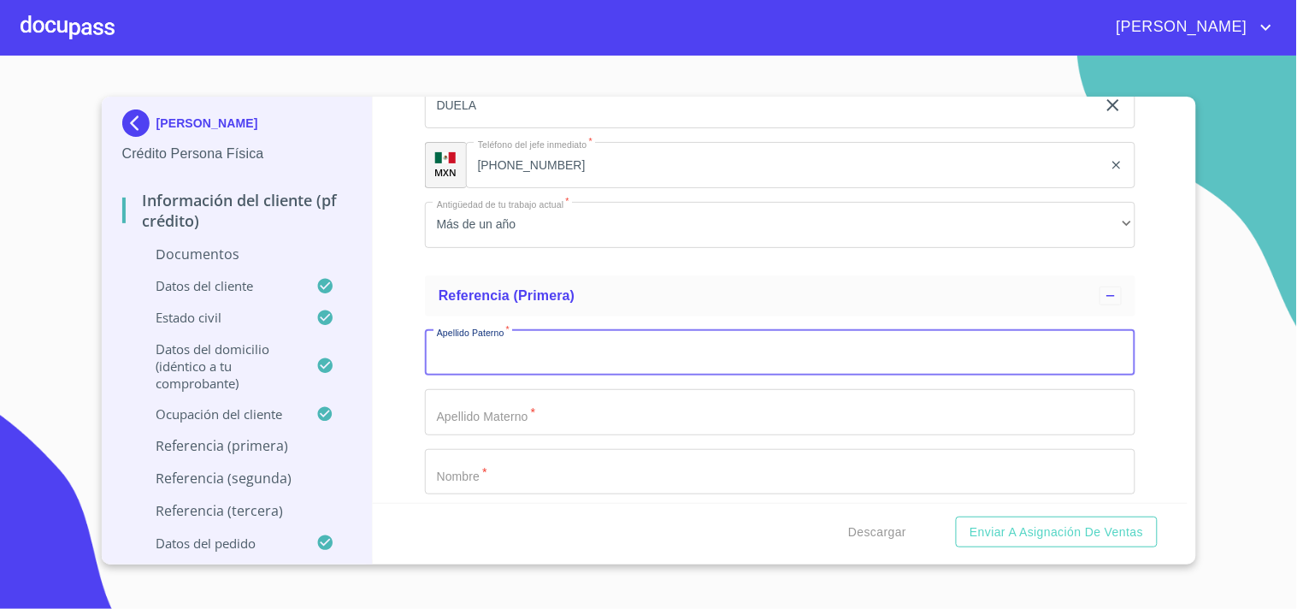
click at [481, 339] on input "Documento de identificación.   *" at bounding box center [780, 353] width 711 height 46
type input "s"
type input "[GEOGRAPHIC_DATA]"
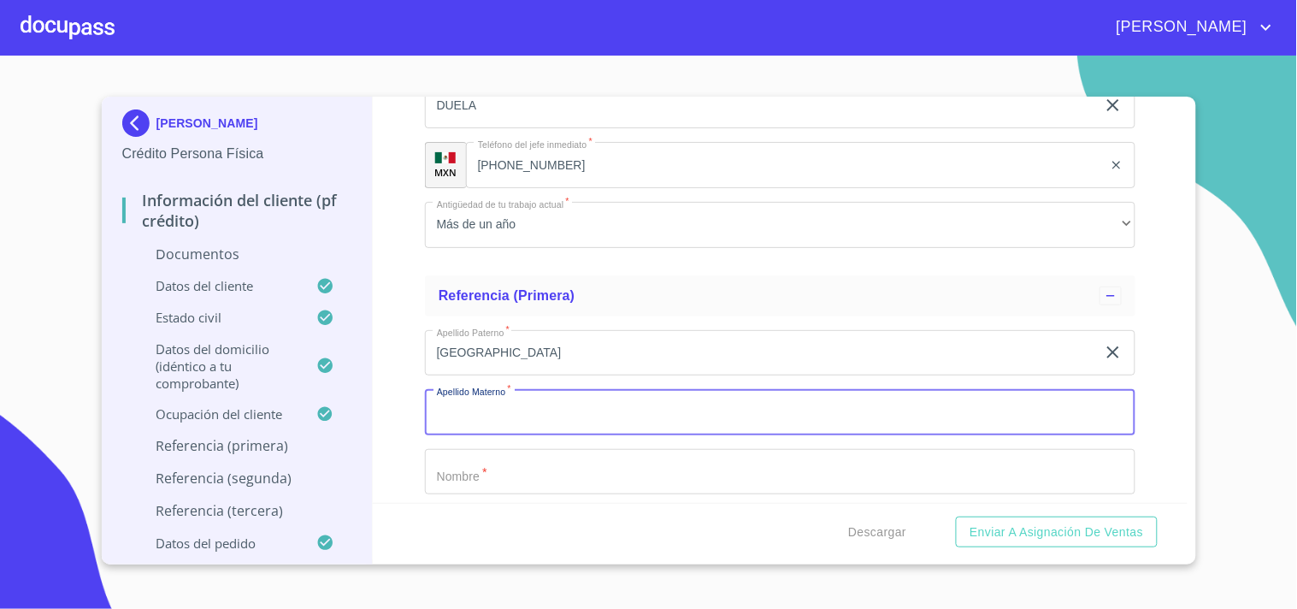
click at [527, 410] on input "Documento de identificación.   *" at bounding box center [780, 412] width 711 height 46
type input "[PERSON_NAME]"
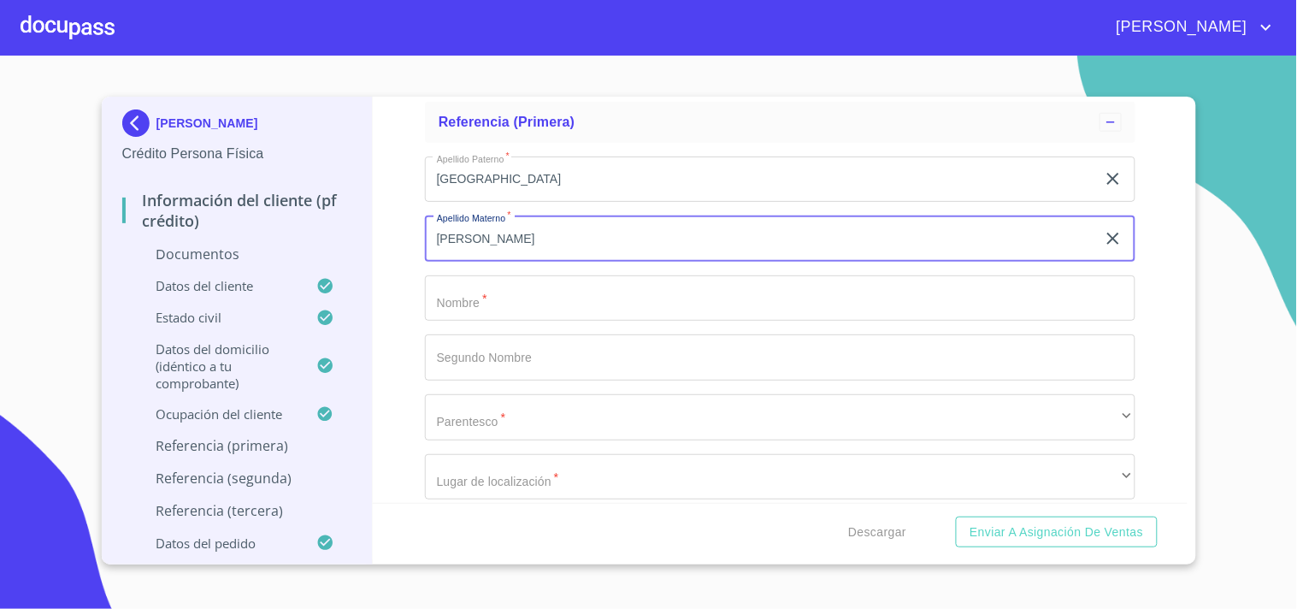
scroll to position [7070, 0]
click at [499, 292] on input "Documento de identificación.   *" at bounding box center [780, 297] width 711 height 46
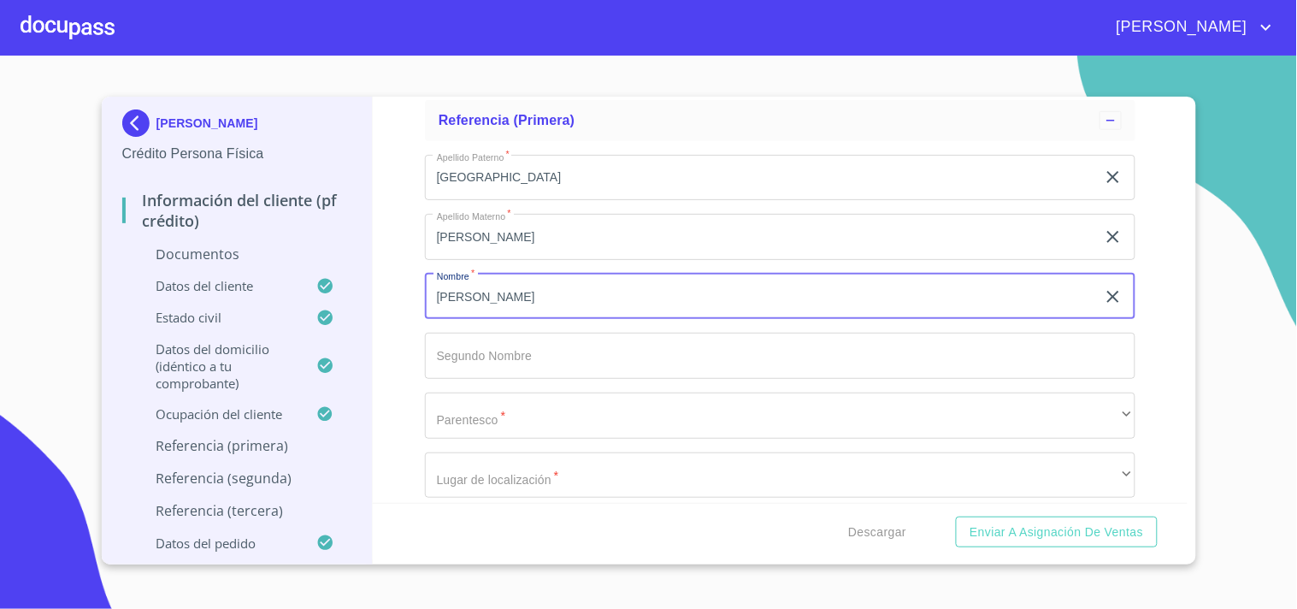
type input "[PERSON_NAME]"
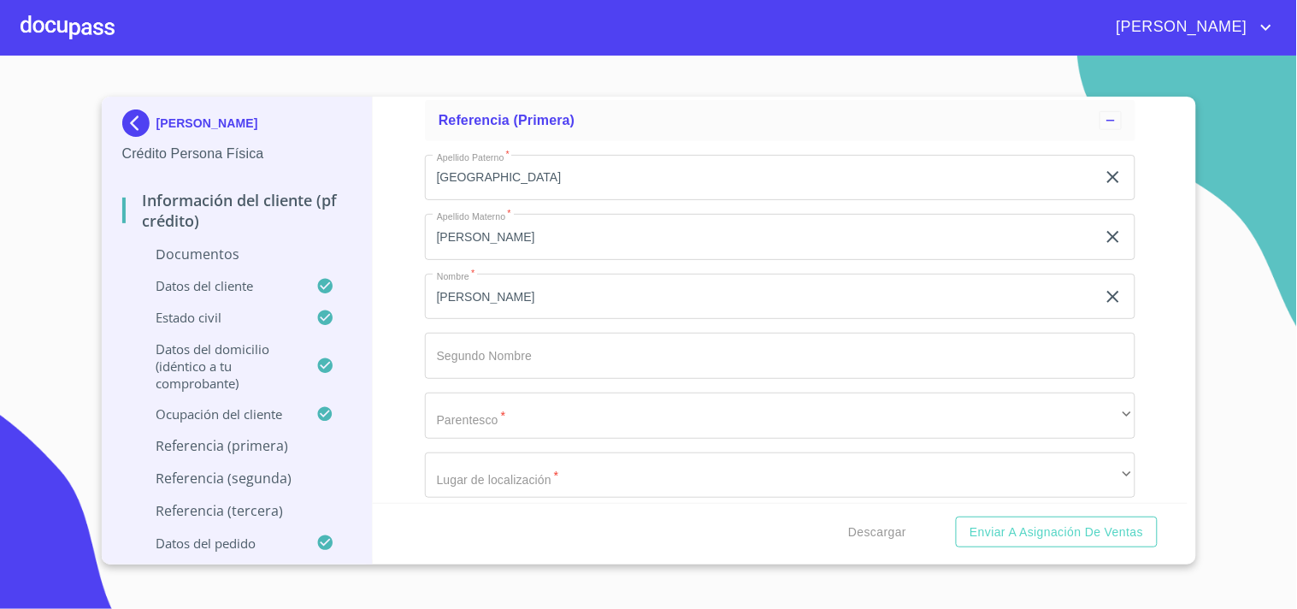
click at [403, 301] on div "Información del cliente (PF crédito) Documentos Documento de identificación.   …" at bounding box center [780, 300] width 815 height 406
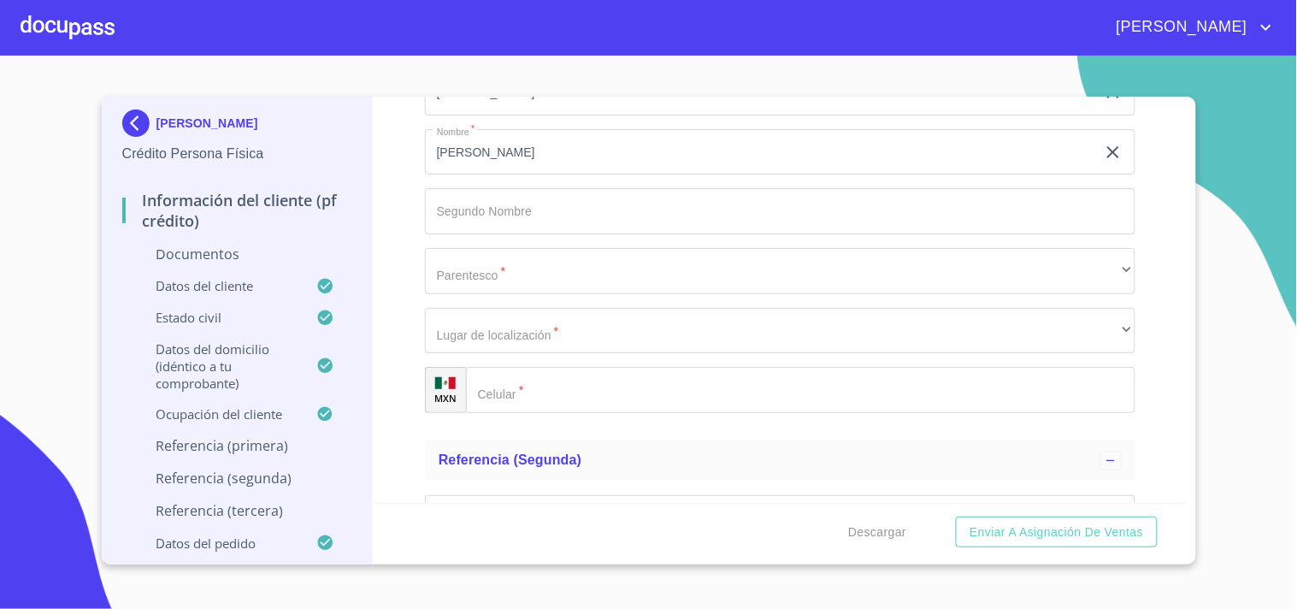
scroll to position [7223, 0]
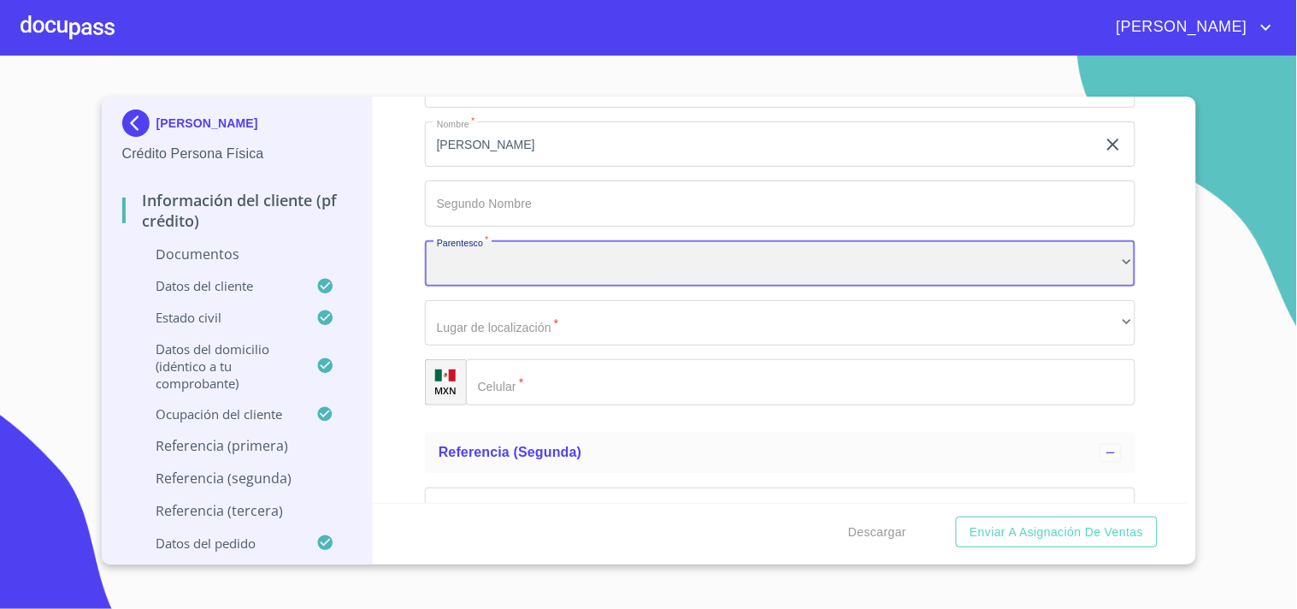
click at [486, 257] on div "​" at bounding box center [780, 263] width 711 height 46
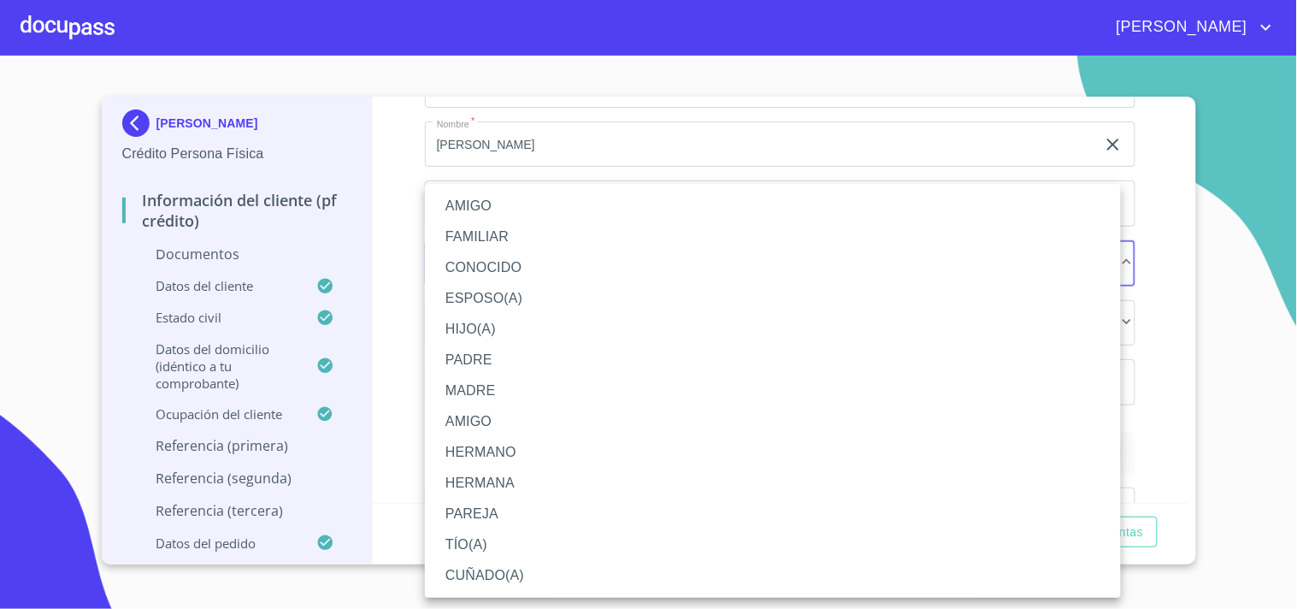
click at [499, 214] on li "AMIGO" at bounding box center [773, 206] width 696 height 31
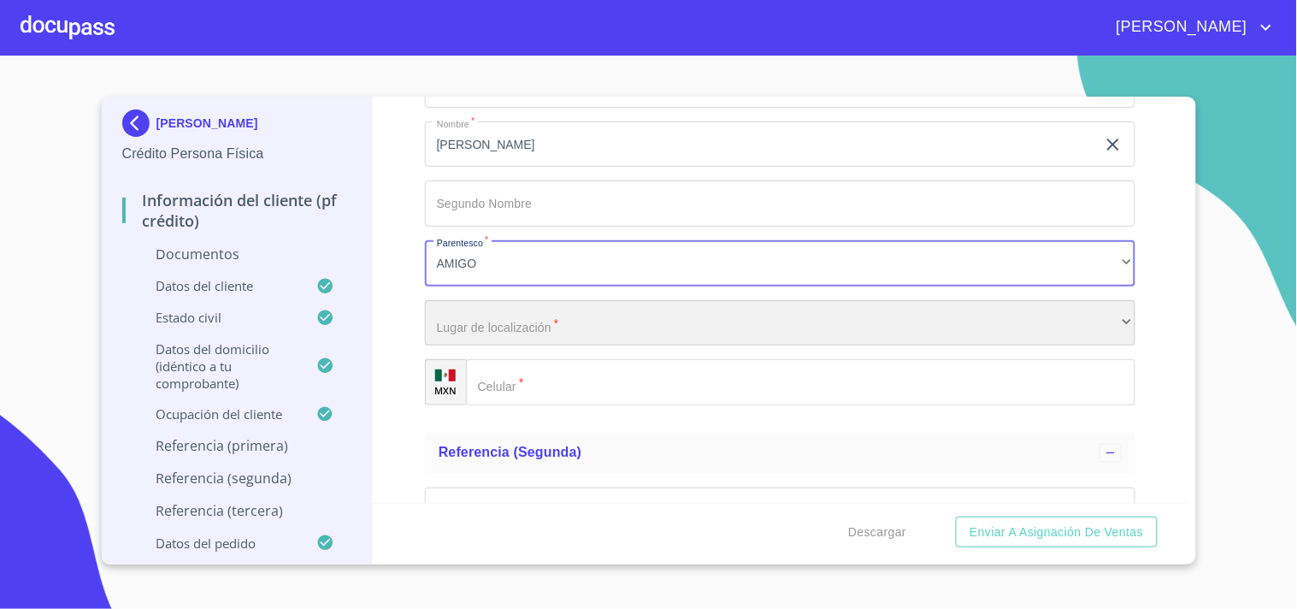
click at [475, 328] on div "​" at bounding box center [780, 323] width 711 height 46
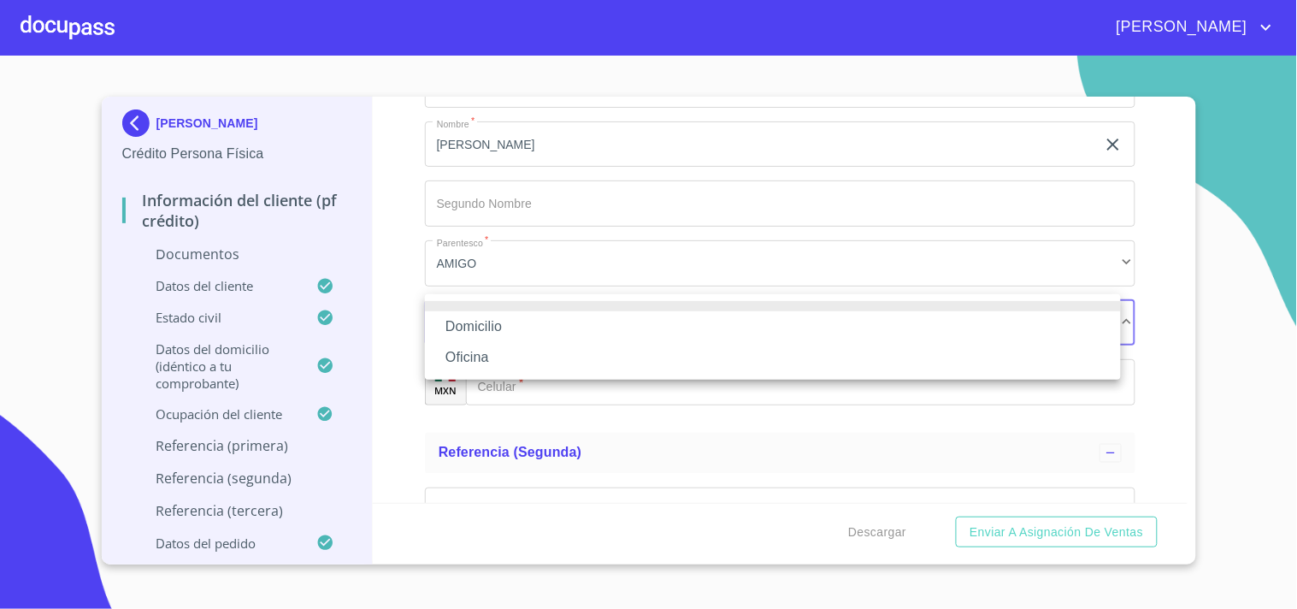
click at [485, 327] on li "Domicilio" at bounding box center [773, 326] width 696 height 31
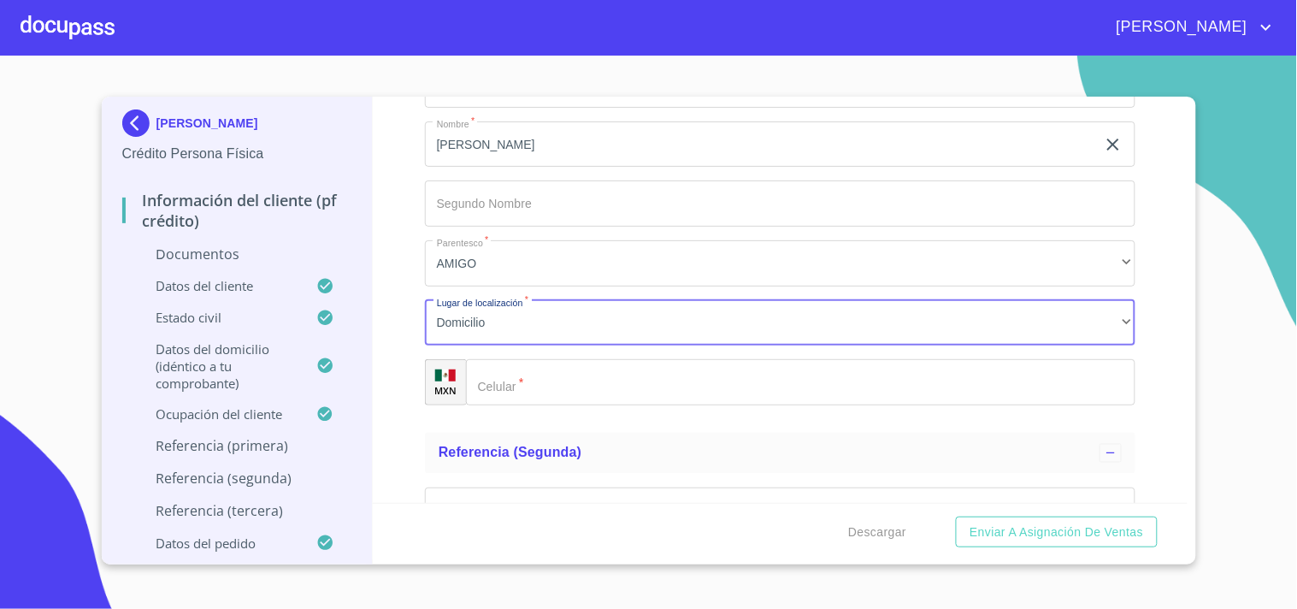
click at [511, 371] on input "Documento de identificación.   *" at bounding box center [801, 382] width 670 height 46
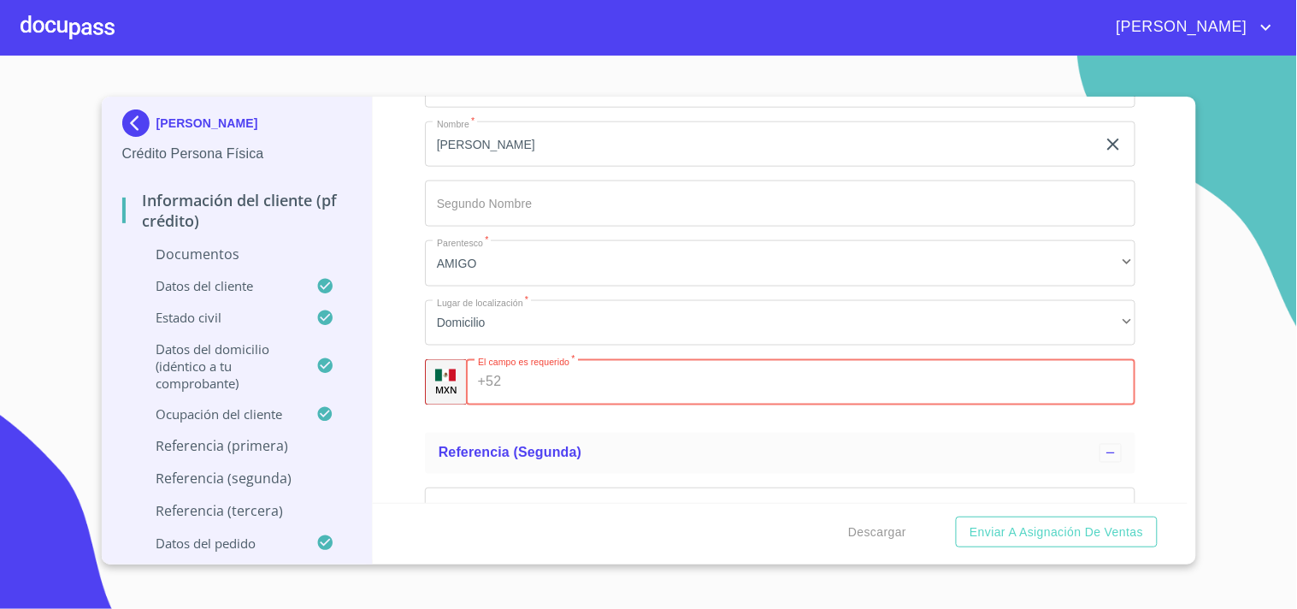
paste input "[PHONE_NUMBER]"
click at [534, 372] on input "[PHONE_NUMBER]" at bounding box center [805, 382] width 595 height 46
click at [561, 371] on input "[PHONE_NUMBER]" at bounding box center [805, 382] width 595 height 46
type input "[PHONE_NUMBER]"
click at [403, 291] on div "Información del cliente (PF crédito) Documentos Documento de identificación.   …" at bounding box center [780, 300] width 815 height 406
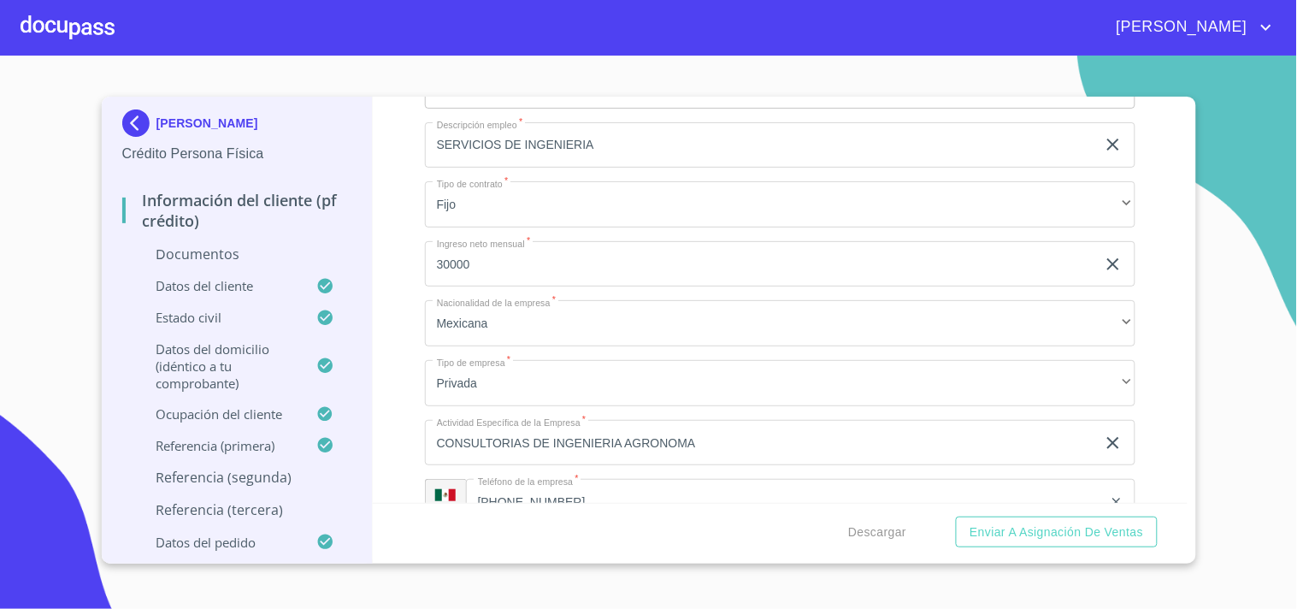
scroll to position [5959, 0]
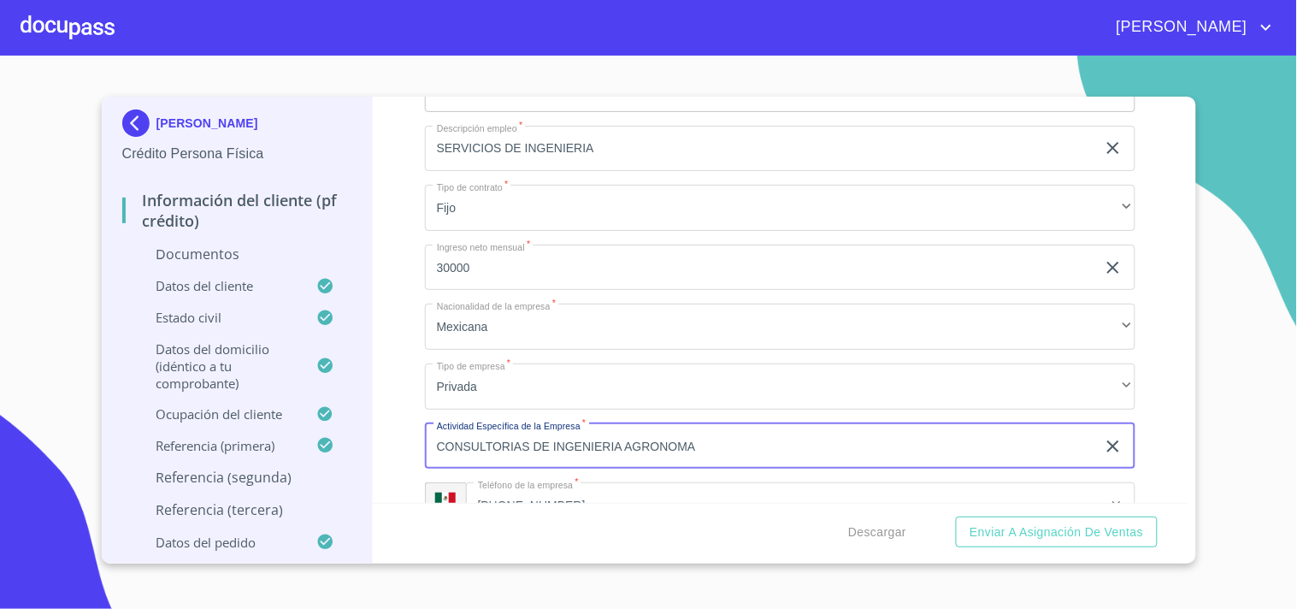
click at [657, 436] on input "CONSULTORIAS DE INGENIERIA AGRONOMA" at bounding box center [760, 446] width 671 height 46
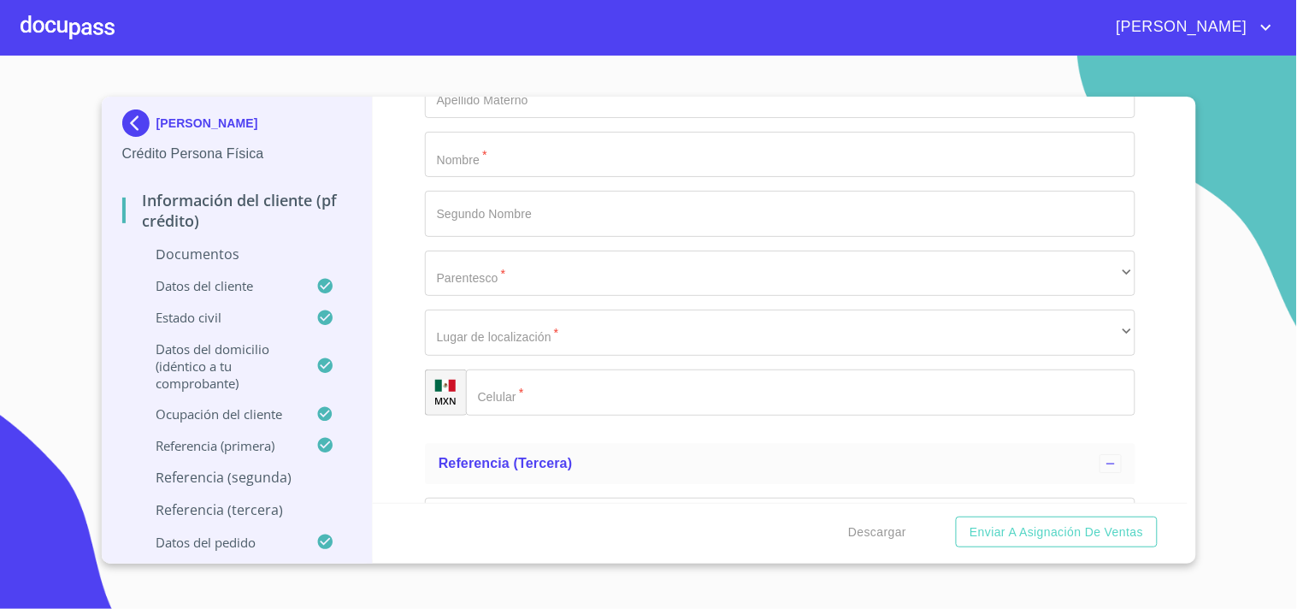
scroll to position [7711, 0]
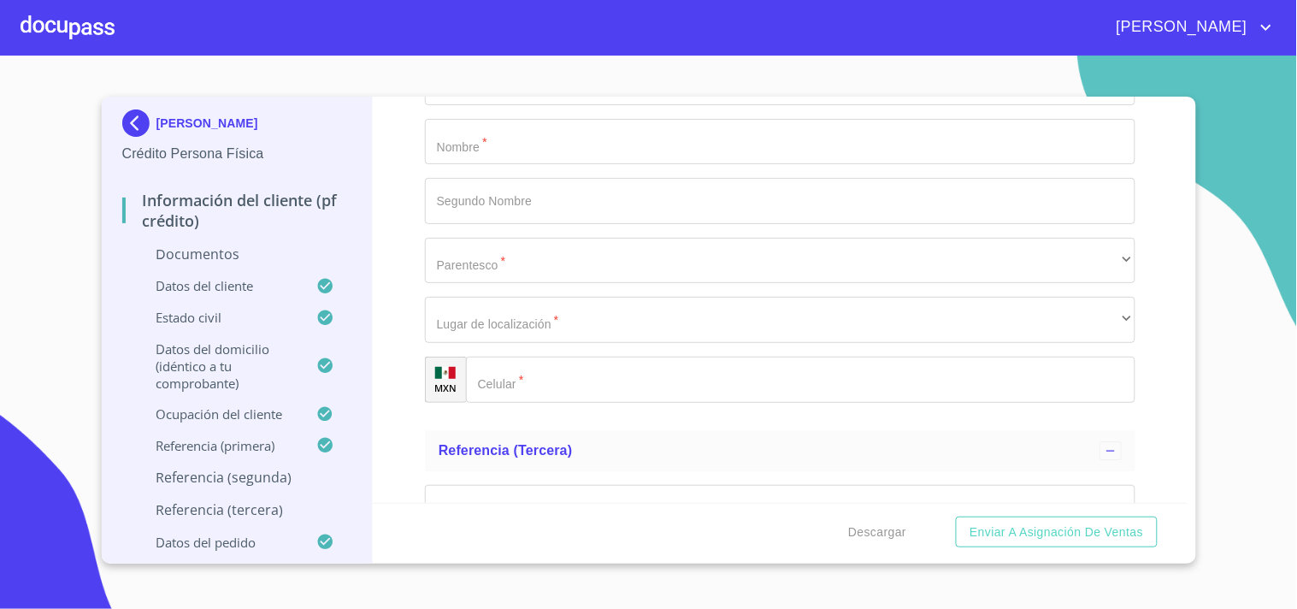
type input "CONSULTORIAS DE INGENIERIA AGRÓNOMA"
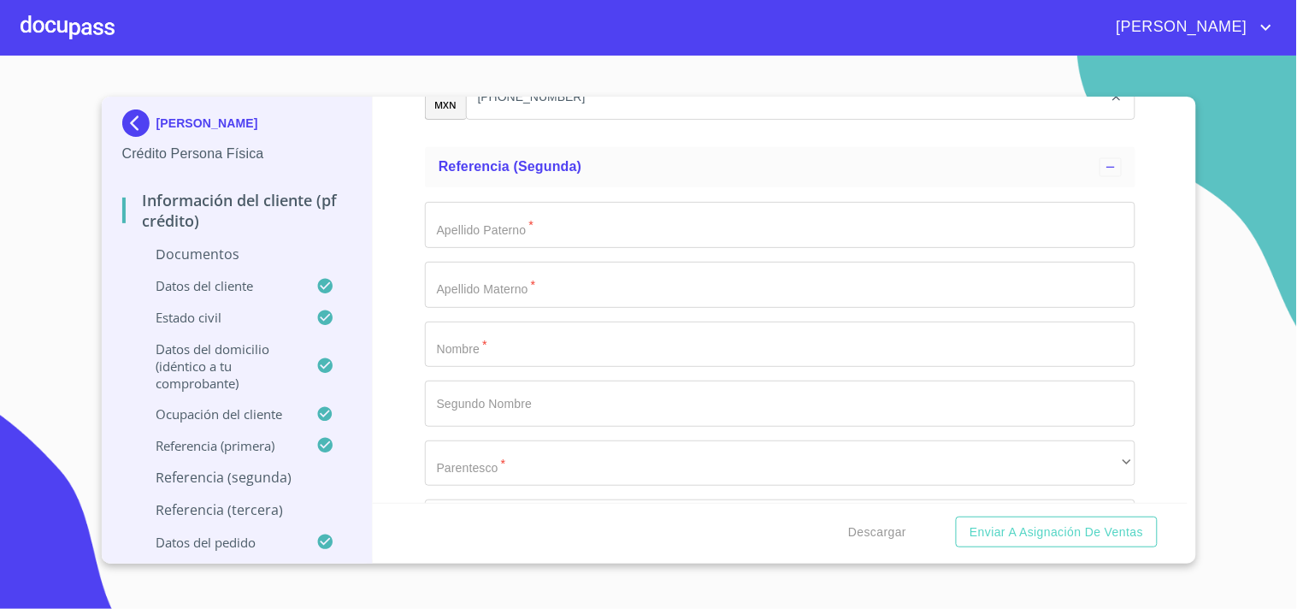
scroll to position [7486, 0]
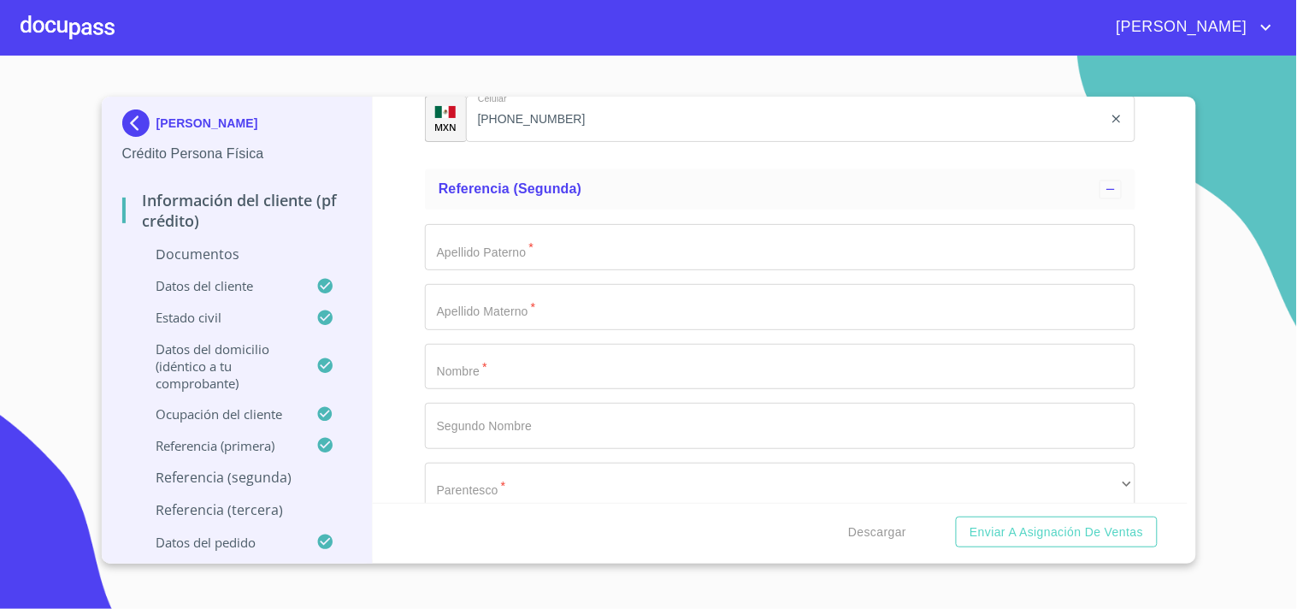
click at [515, 251] on input "Documento de identificación.   *" at bounding box center [780, 247] width 711 height 46
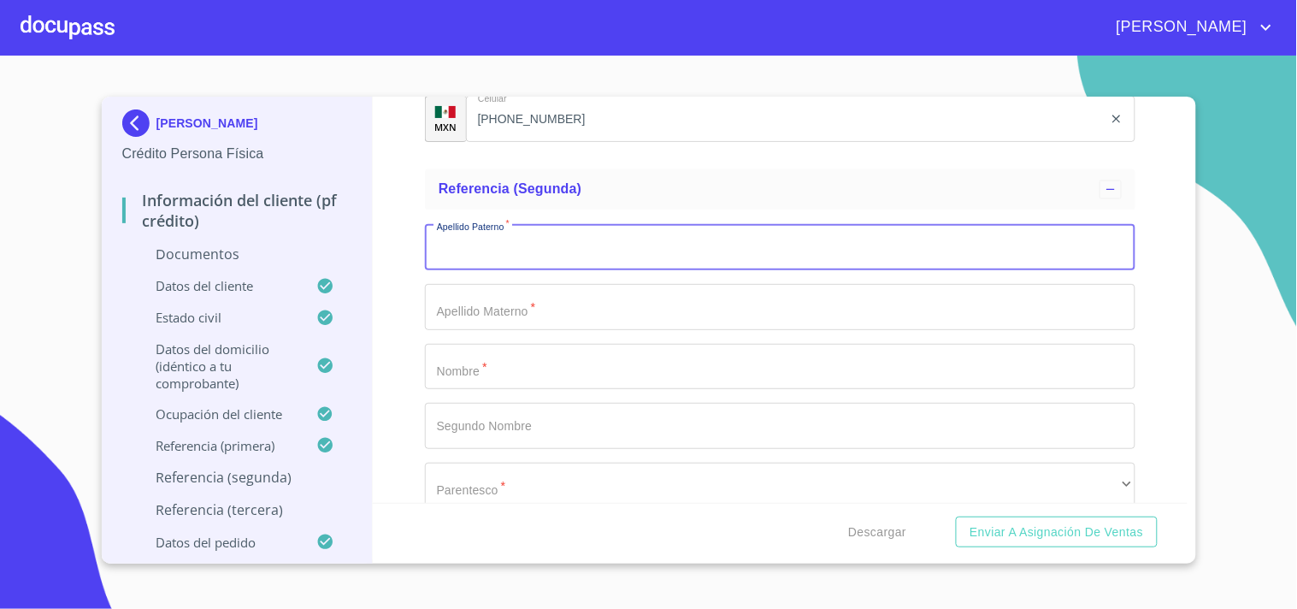
paste input "[PERSON_NAME]"
type input "g"
type input "C"
type input "[PERSON_NAME]"
click at [501, 314] on input "Documento de identificación.   *" at bounding box center [780, 307] width 711 height 46
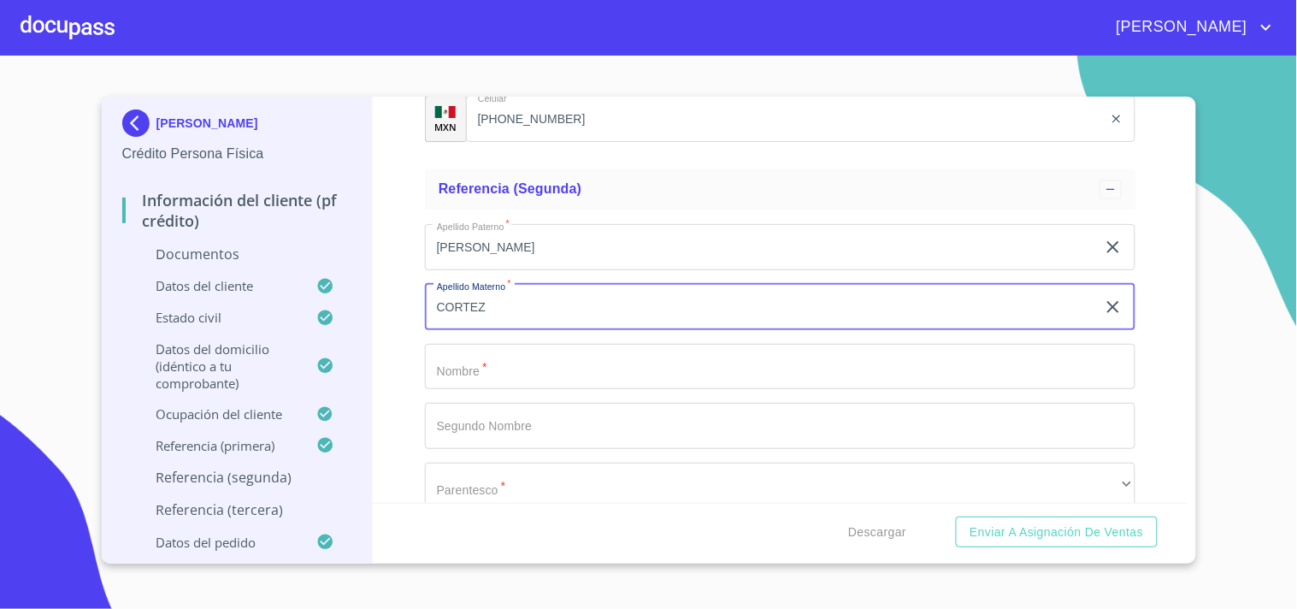
type input "CORTEZ"
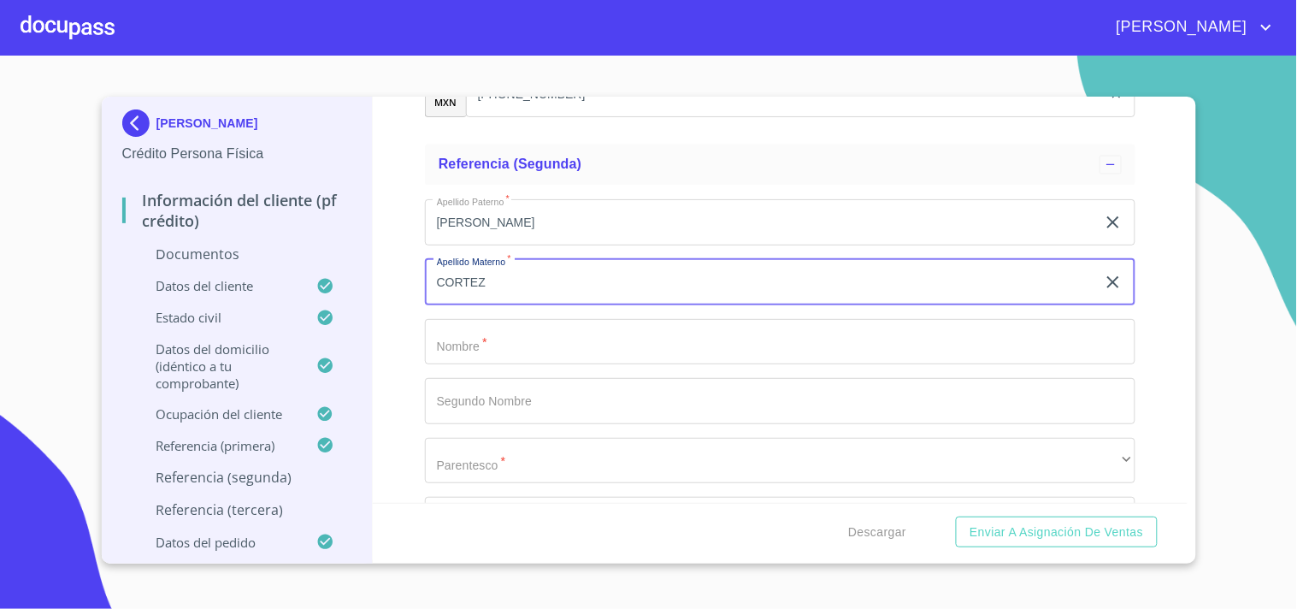
scroll to position [7512, 0]
click at [516, 331] on input "Documento de identificación.   *" at bounding box center [780, 340] width 711 height 46
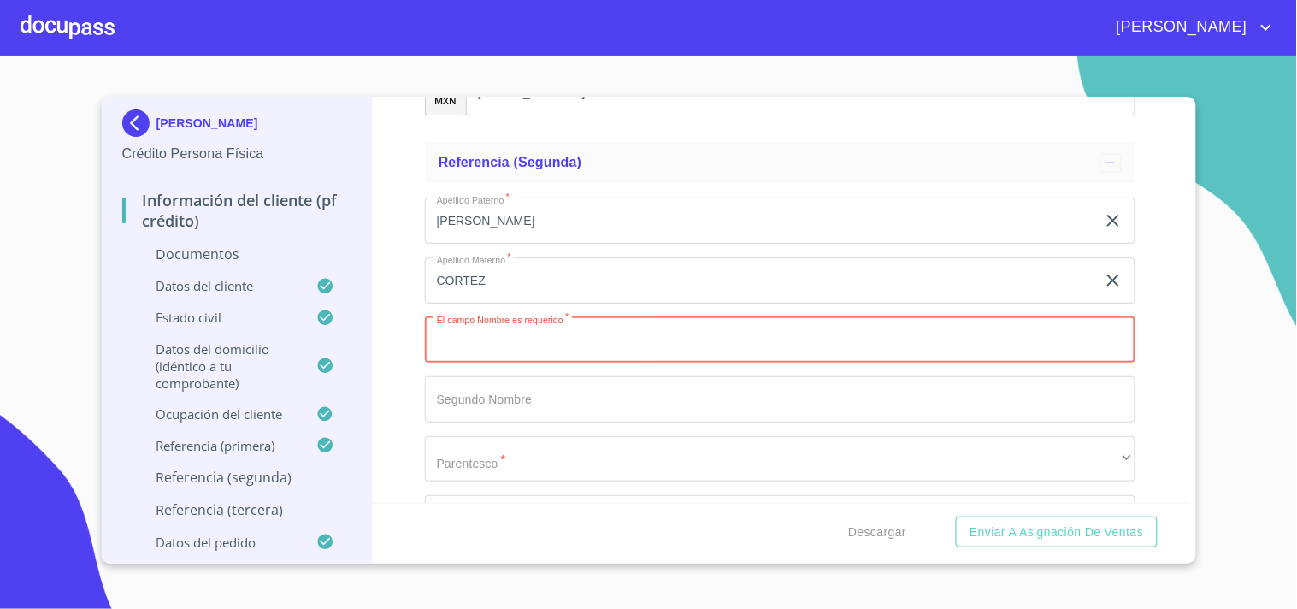
paste input "[PERSON_NAME]"
type input "[PERSON_NAME]"
click at [392, 320] on div "Información del cliente (PF crédito) Documentos Documento de identificación.   …" at bounding box center [780, 300] width 815 height 406
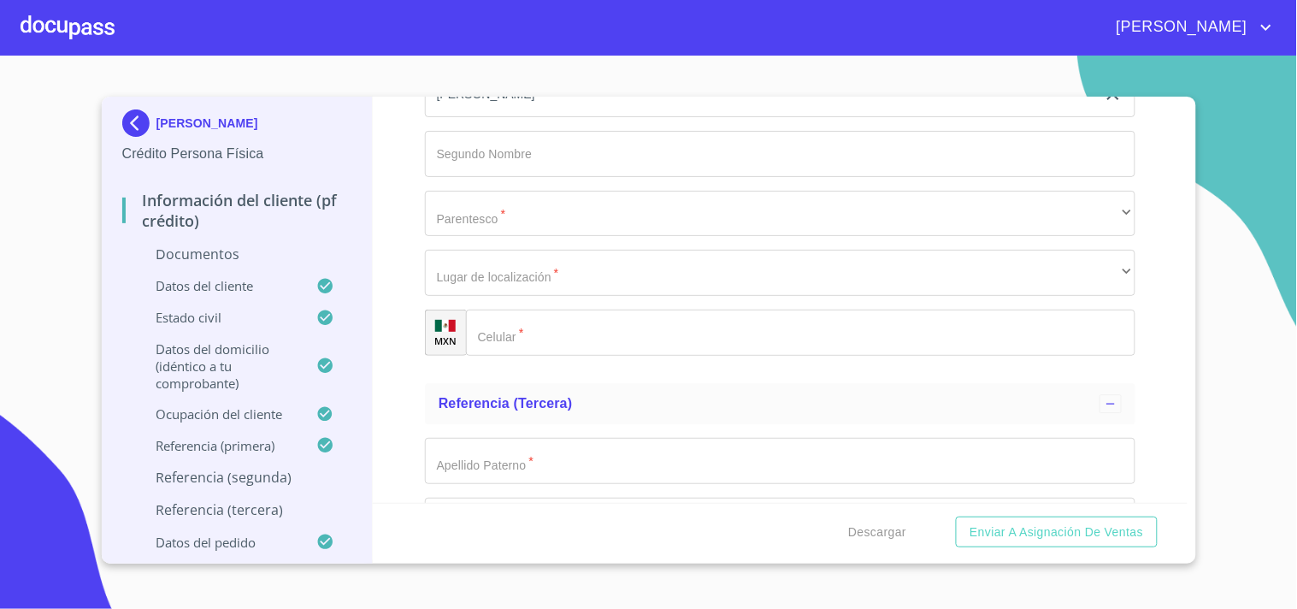
scroll to position [7760, 0]
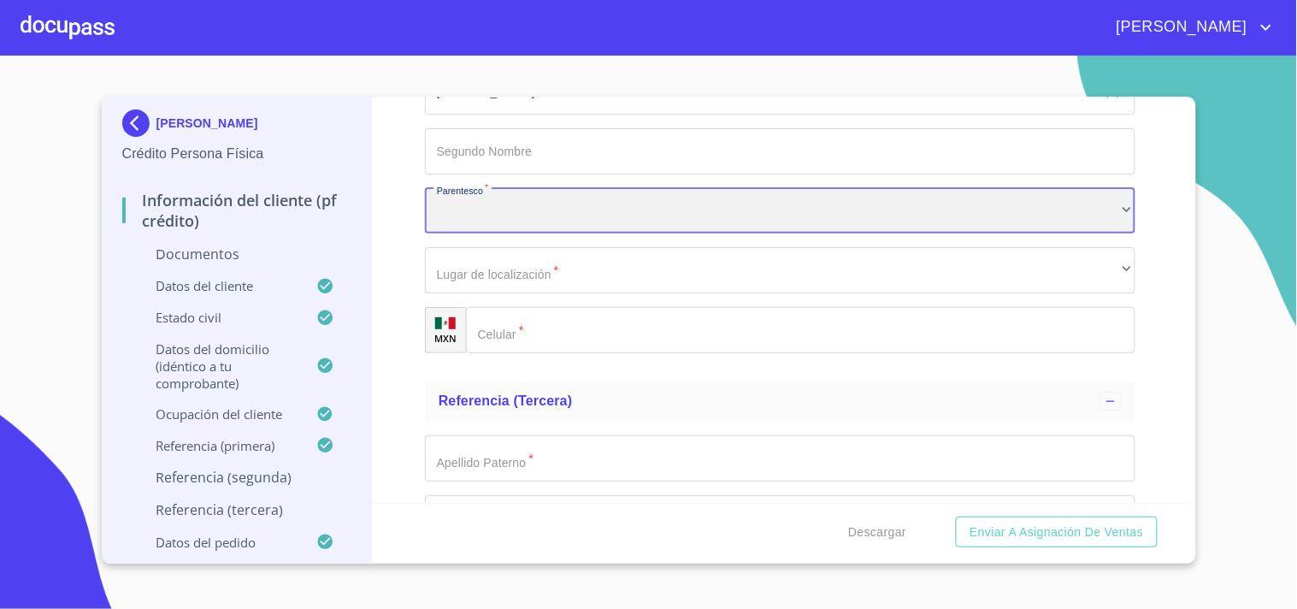
click at [528, 205] on div "​" at bounding box center [780, 211] width 711 height 46
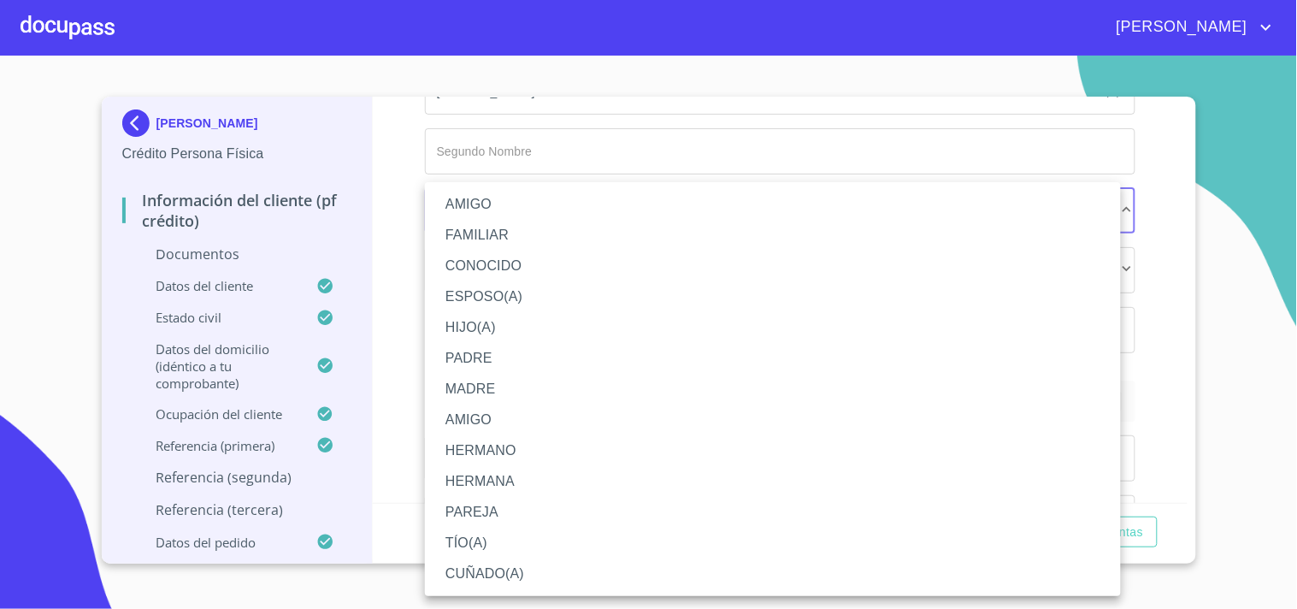
click at [509, 232] on li "FAMILIAR" at bounding box center [773, 235] width 696 height 31
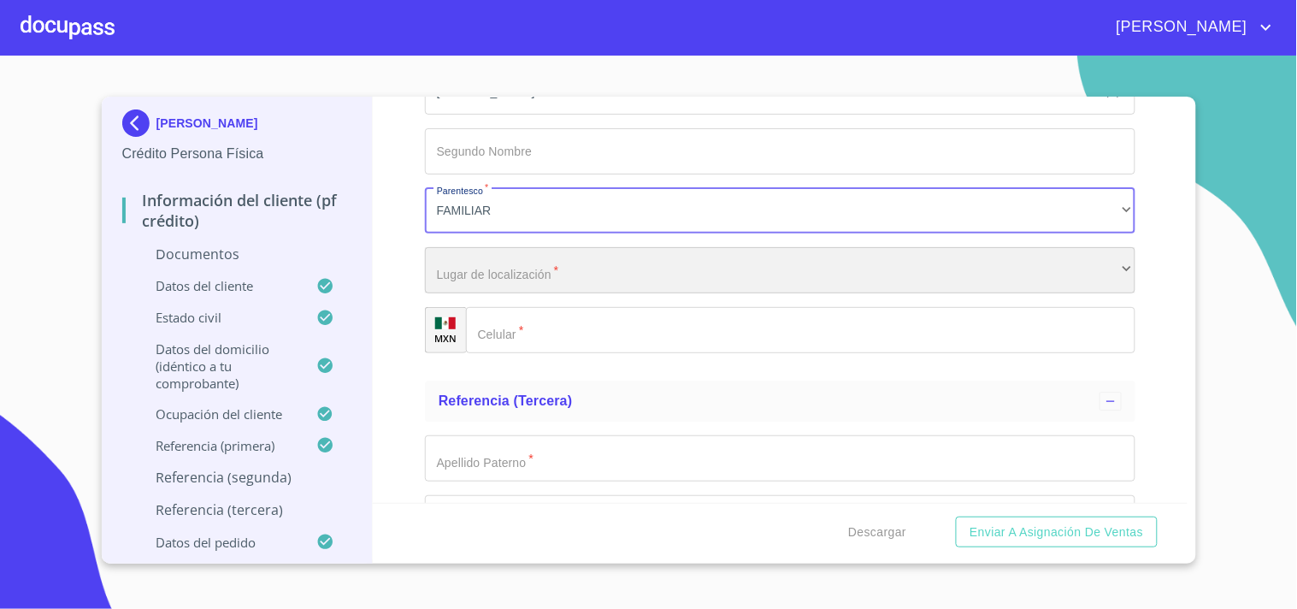
click at [463, 275] on div "​" at bounding box center [780, 270] width 711 height 46
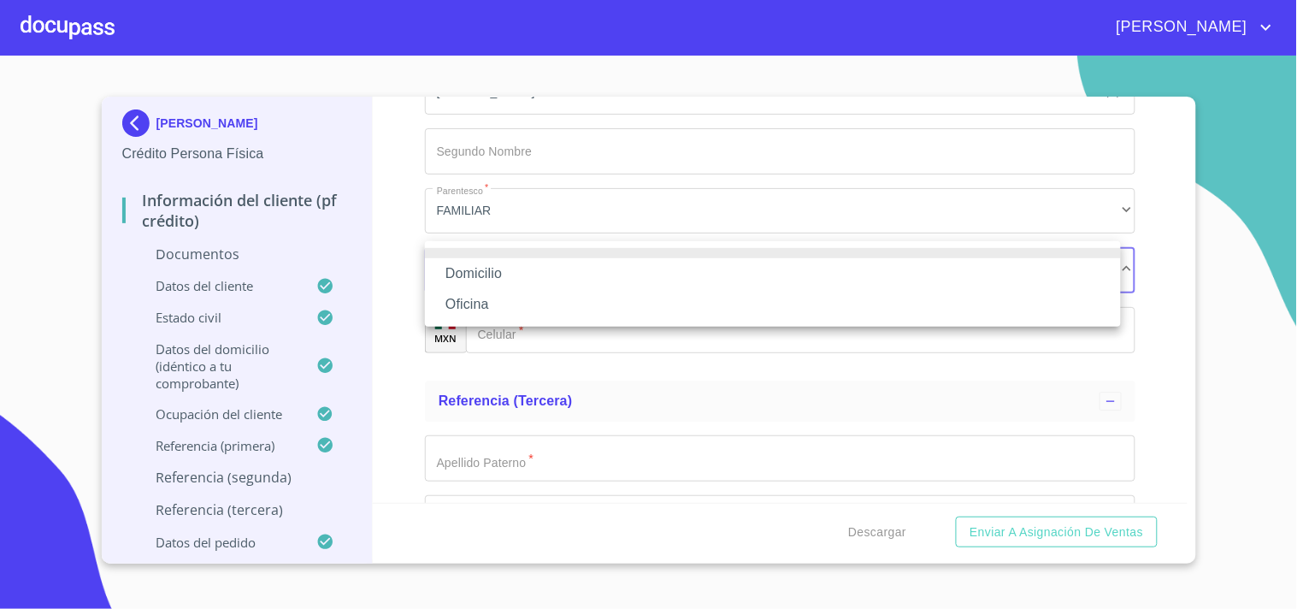
click at [468, 270] on li "Domicilio" at bounding box center [773, 273] width 696 height 31
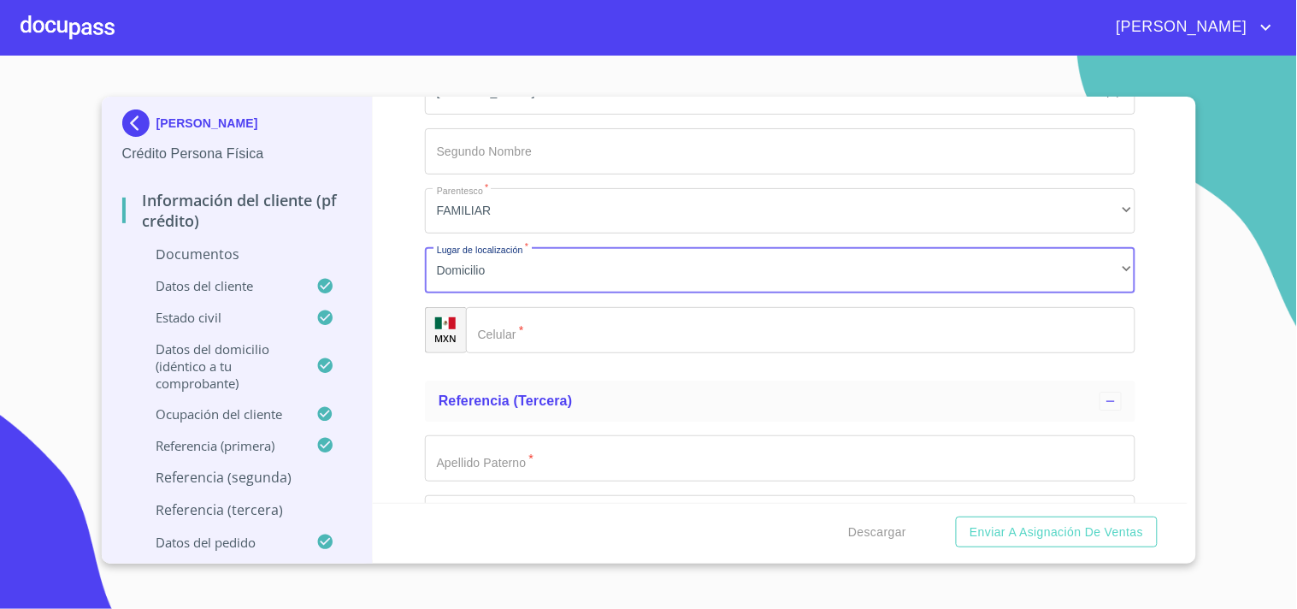
click at [509, 307] on input "Documento de identificación.   *" at bounding box center [801, 330] width 670 height 46
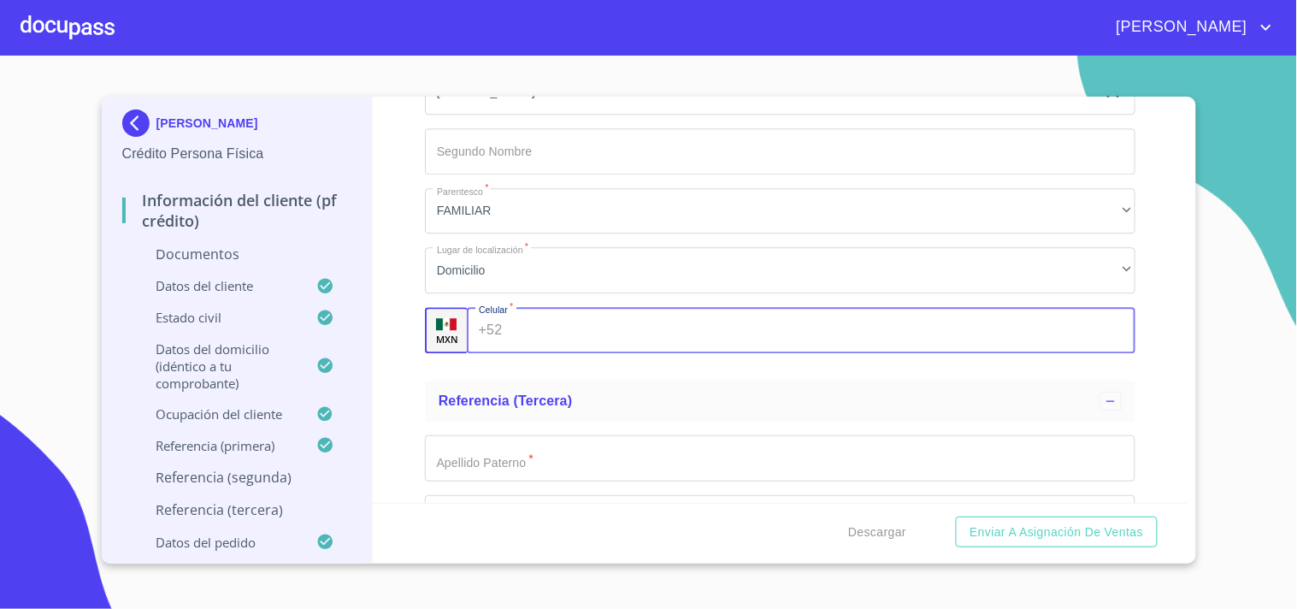
paste input "[PHONE_NUMBER]"
type input "[PHONE_NUMBER]"
click at [402, 251] on div "Información del cliente (PF crédito) Documentos Documento de identificación.   …" at bounding box center [780, 300] width 815 height 406
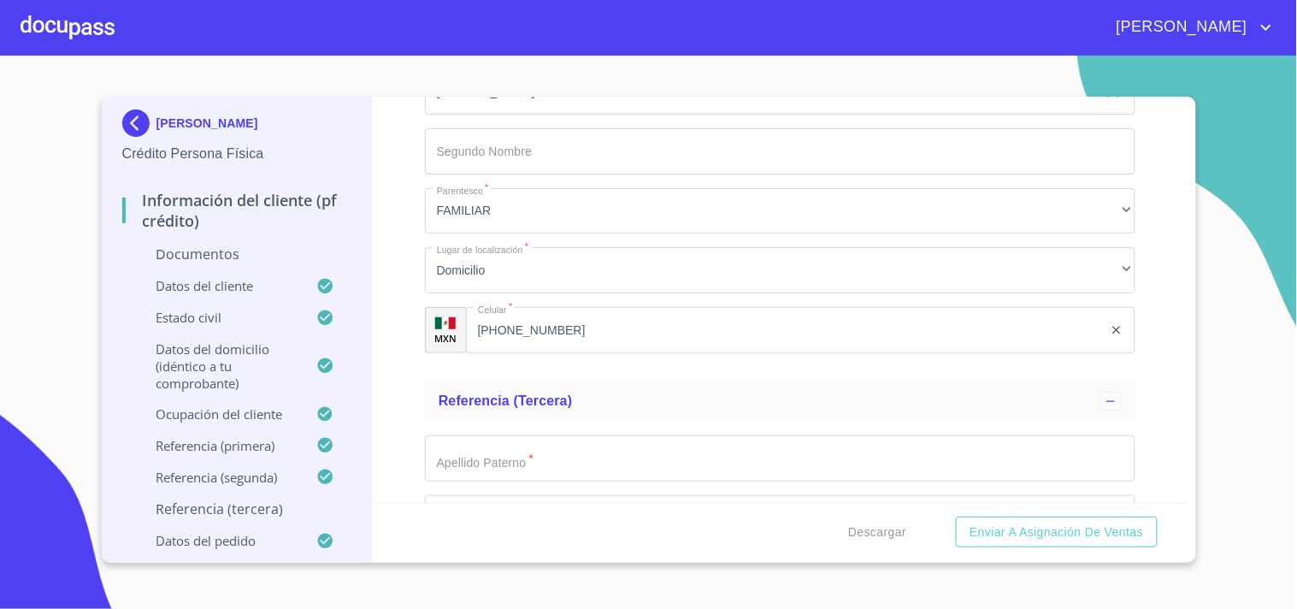
click at [402, 251] on div "Información del cliente (PF crédito) Documentos Documento de identificación.   …" at bounding box center [780, 300] width 815 height 406
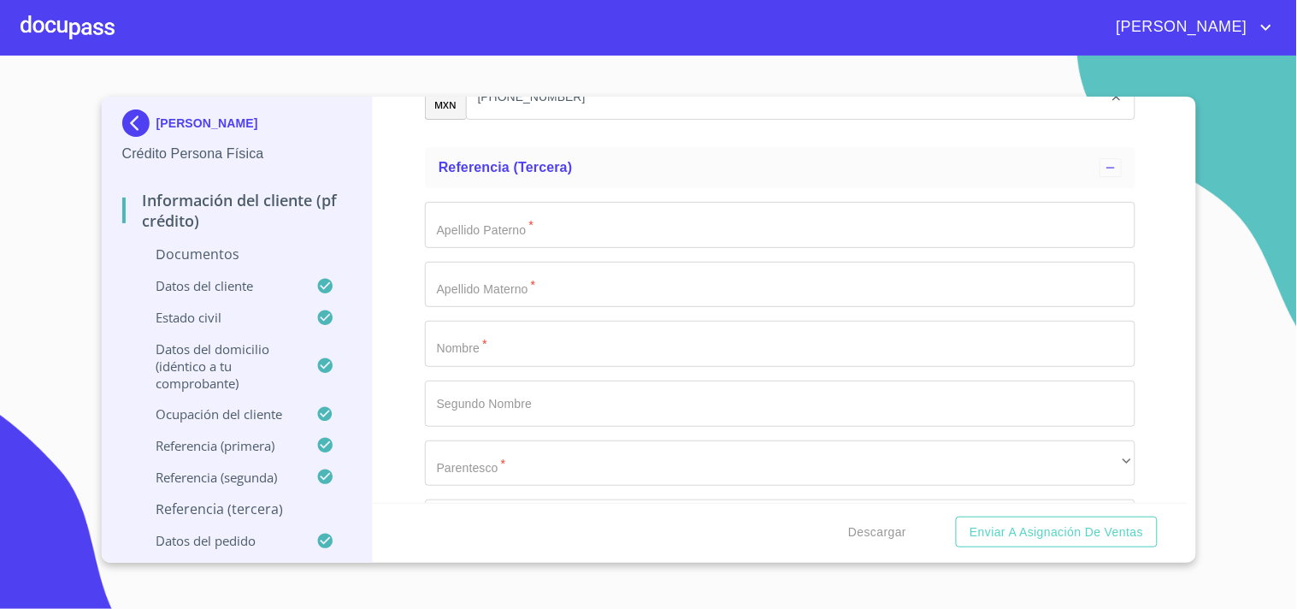
scroll to position [7937, 0]
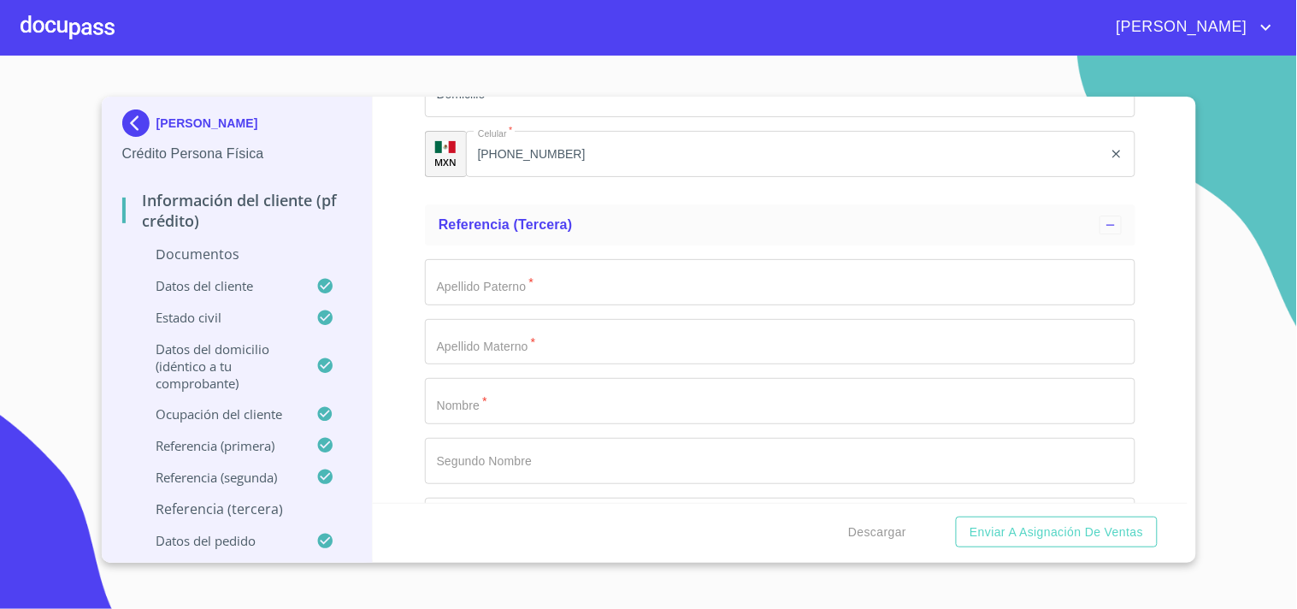
click at [511, 275] on input "Documento de identificación.   *" at bounding box center [780, 282] width 711 height 46
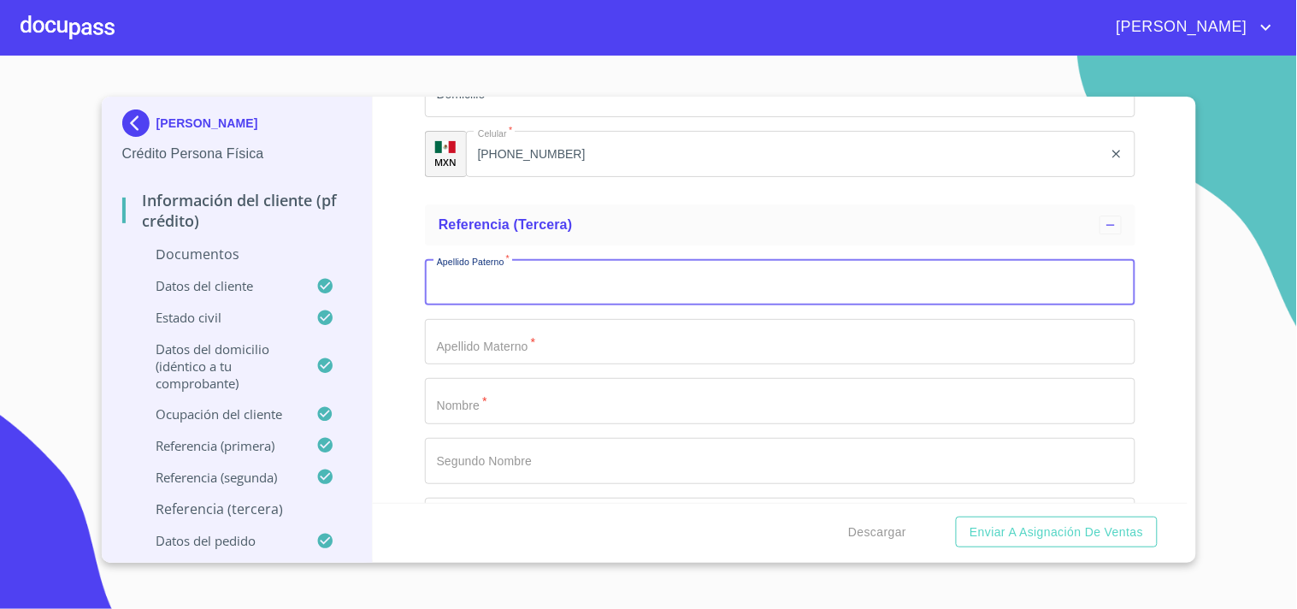
paste input "[PERSON_NAME]"
type input "[PERSON_NAME]"
click at [492, 327] on input "Documento de identificación.   *" at bounding box center [780, 342] width 711 height 46
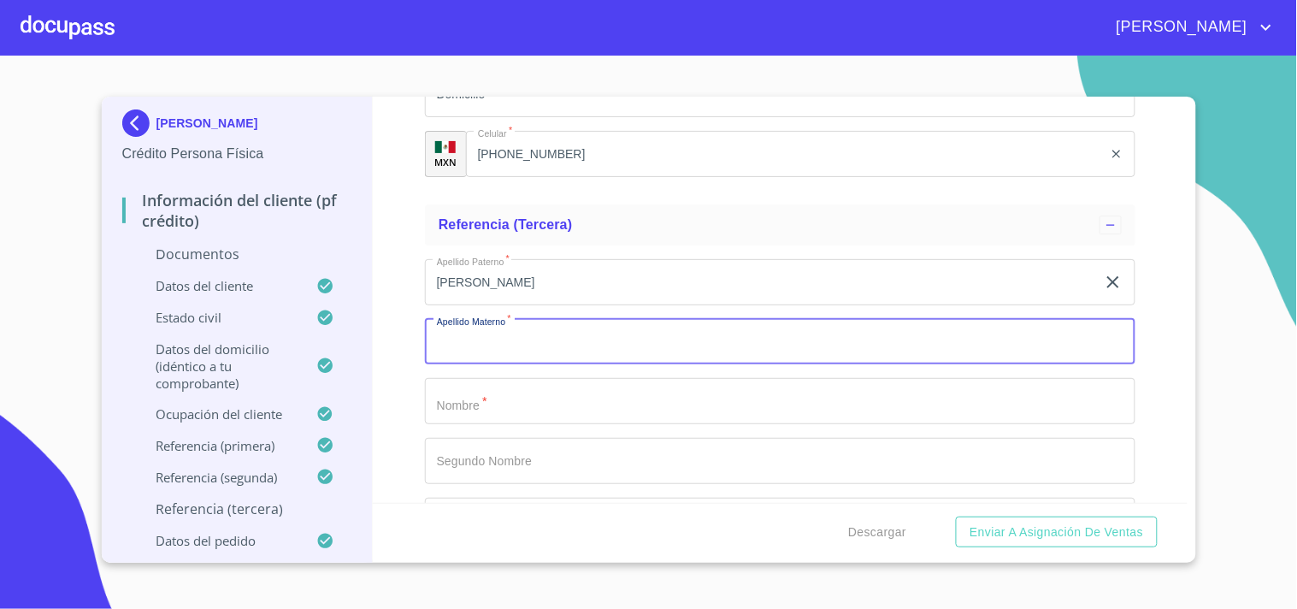
paste input "[PERSON_NAME]"
type input "[PERSON_NAME]"
click at [493, 392] on input "Documento de identificación.   *" at bounding box center [780, 401] width 711 height 46
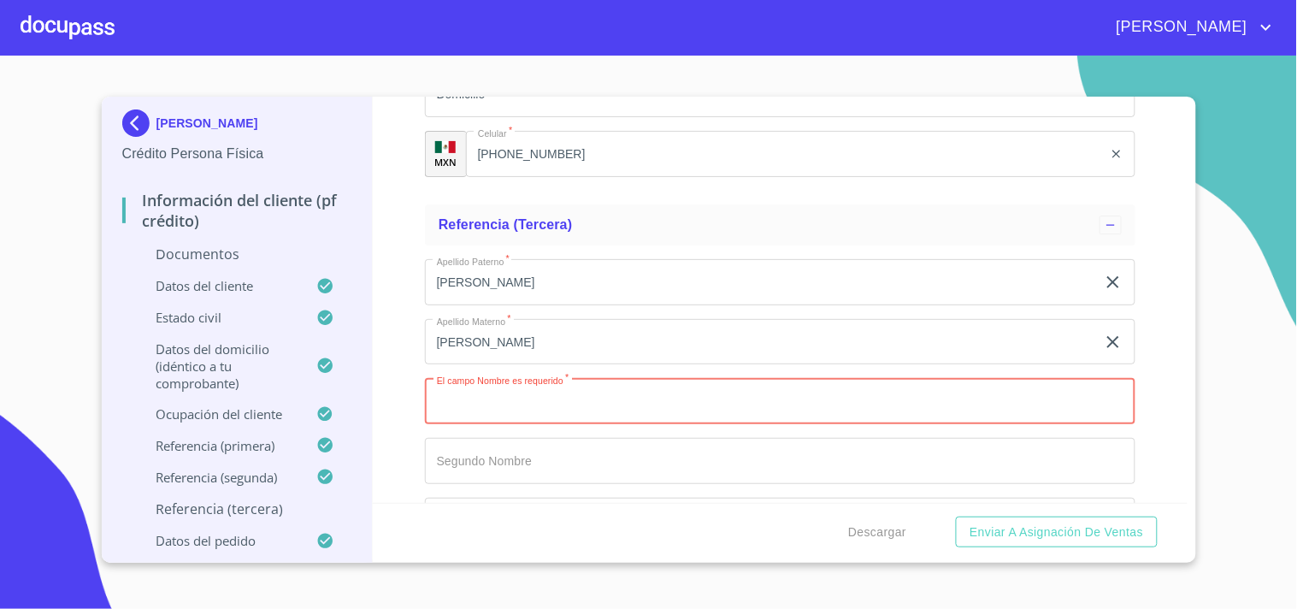
paste input "[PERSON_NAME]"
type input "[PERSON_NAME]"
click at [405, 363] on div "Información del cliente (PF crédito) Documentos Documento de identificación.   …" at bounding box center [780, 300] width 815 height 406
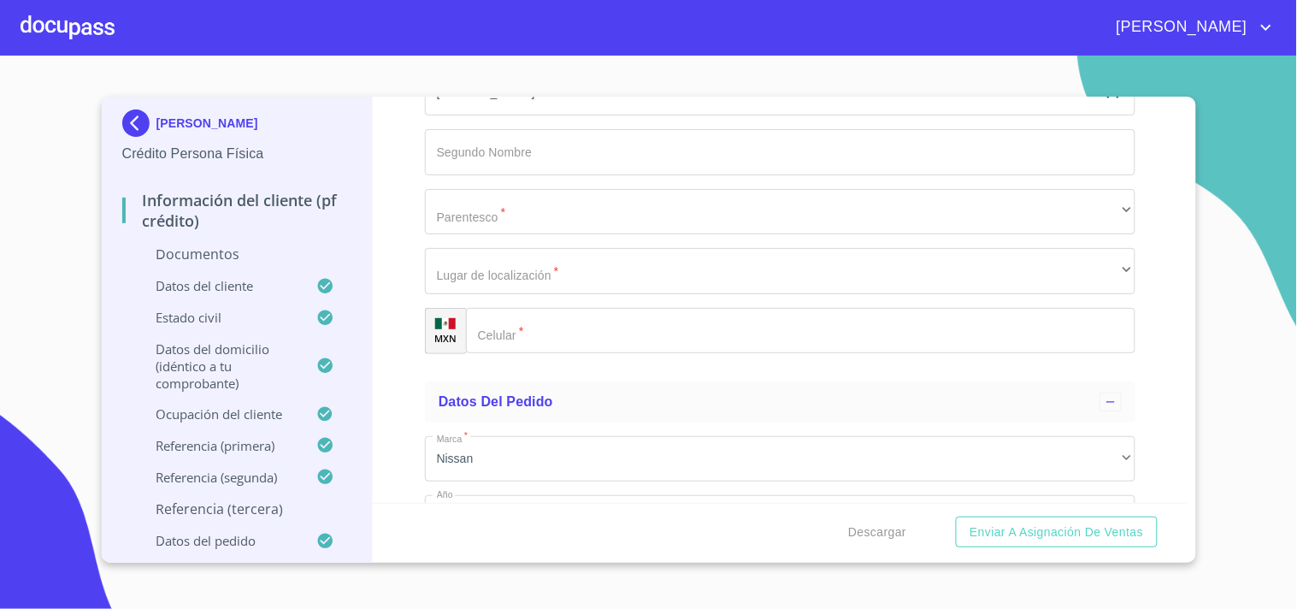
scroll to position [8248, 0]
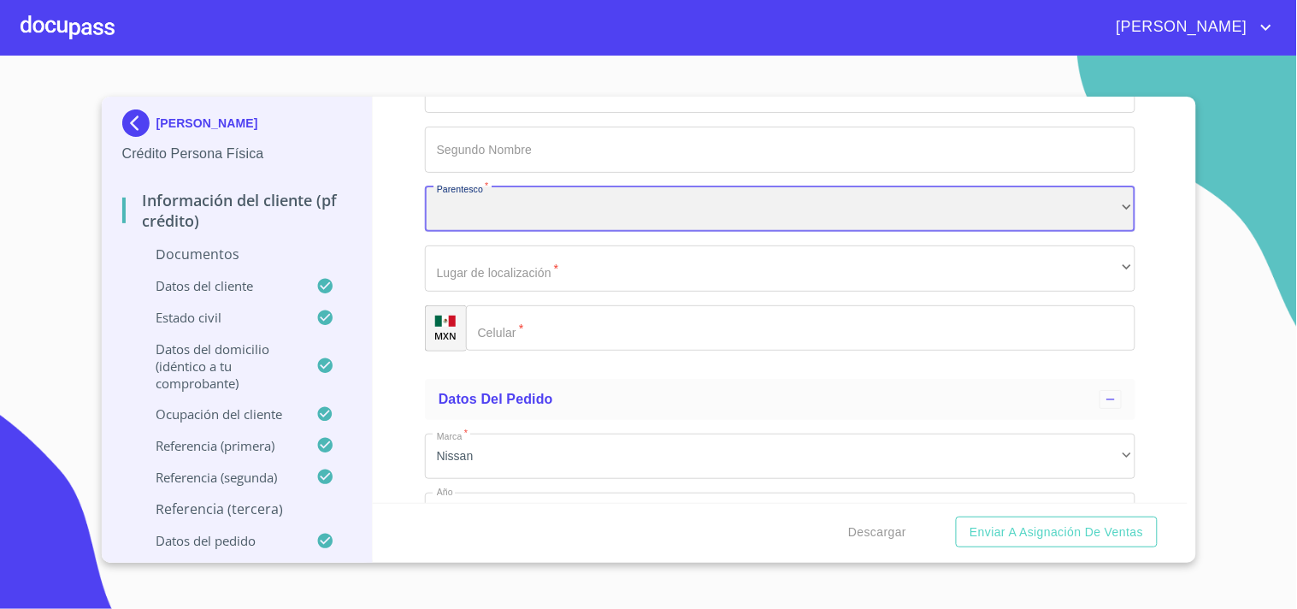
click at [488, 193] on div "​" at bounding box center [780, 209] width 711 height 46
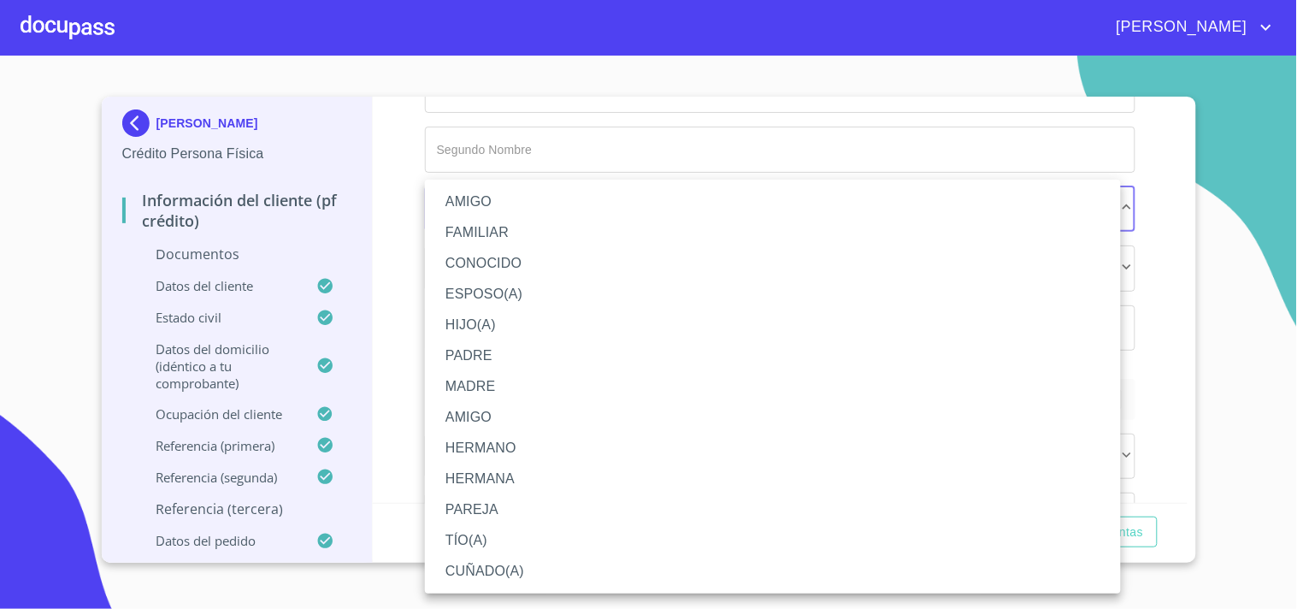
click at [490, 206] on li "AMIGO" at bounding box center [773, 201] width 696 height 31
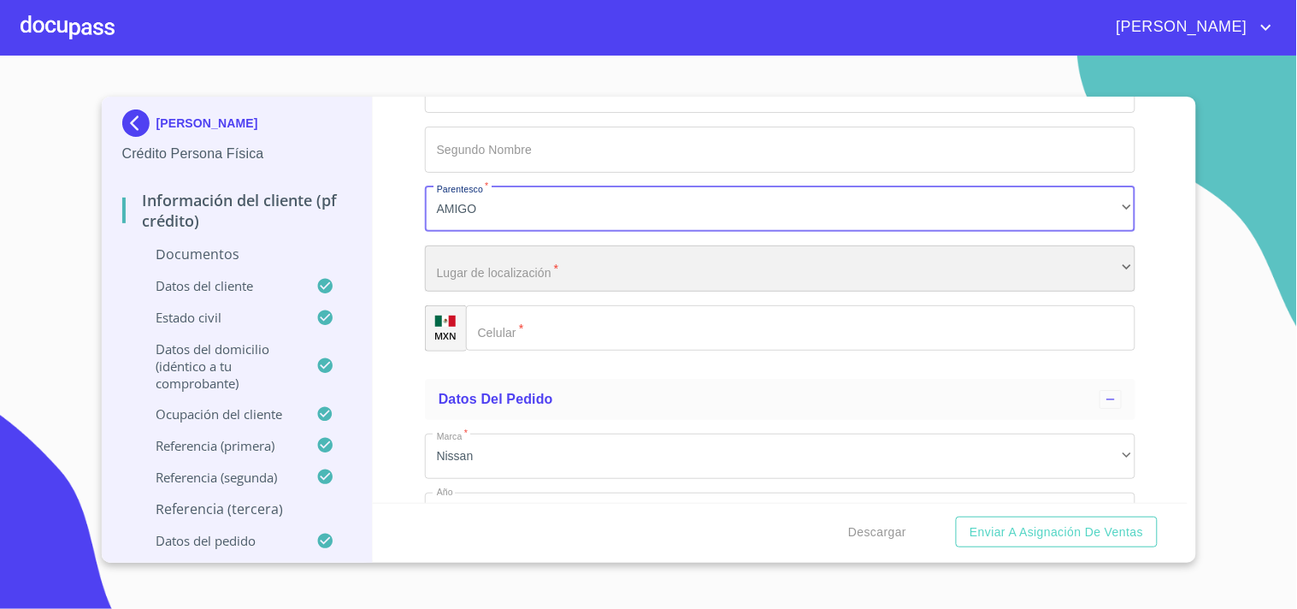
click at [486, 254] on div "​" at bounding box center [780, 268] width 711 height 46
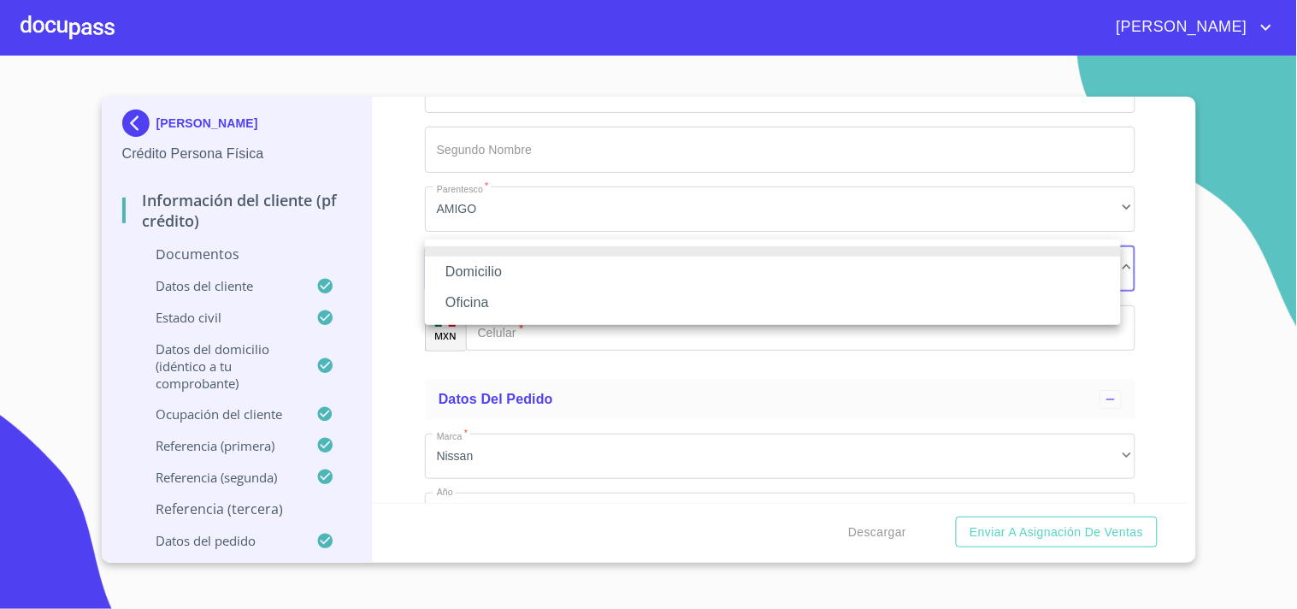
click at [485, 275] on li "Domicilio" at bounding box center [773, 272] width 696 height 31
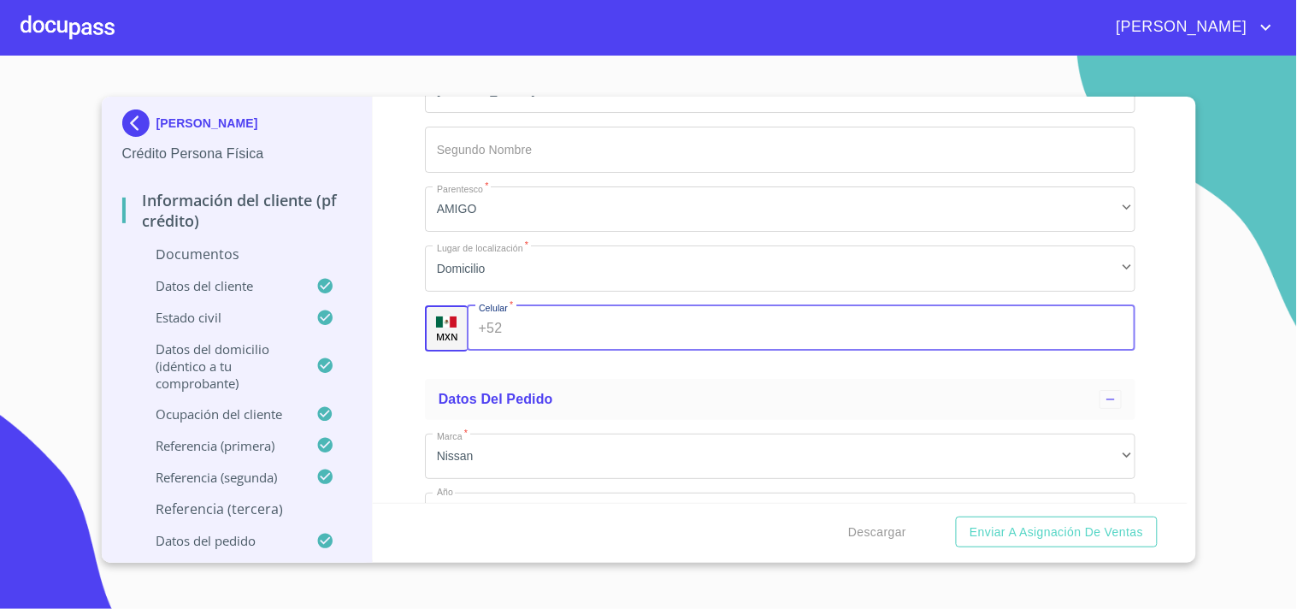
click at [534, 328] on input "Documento de identificación.   *" at bounding box center [822, 328] width 627 height 46
paste input "[PHONE_NUMBER]"
type input "[PHONE_NUMBER]"
click at [390, 312] on div "Información del cliente (PF crédito) Documentos Documento de identificación.   …" at bounding box center [780, 300] width 815 height 406
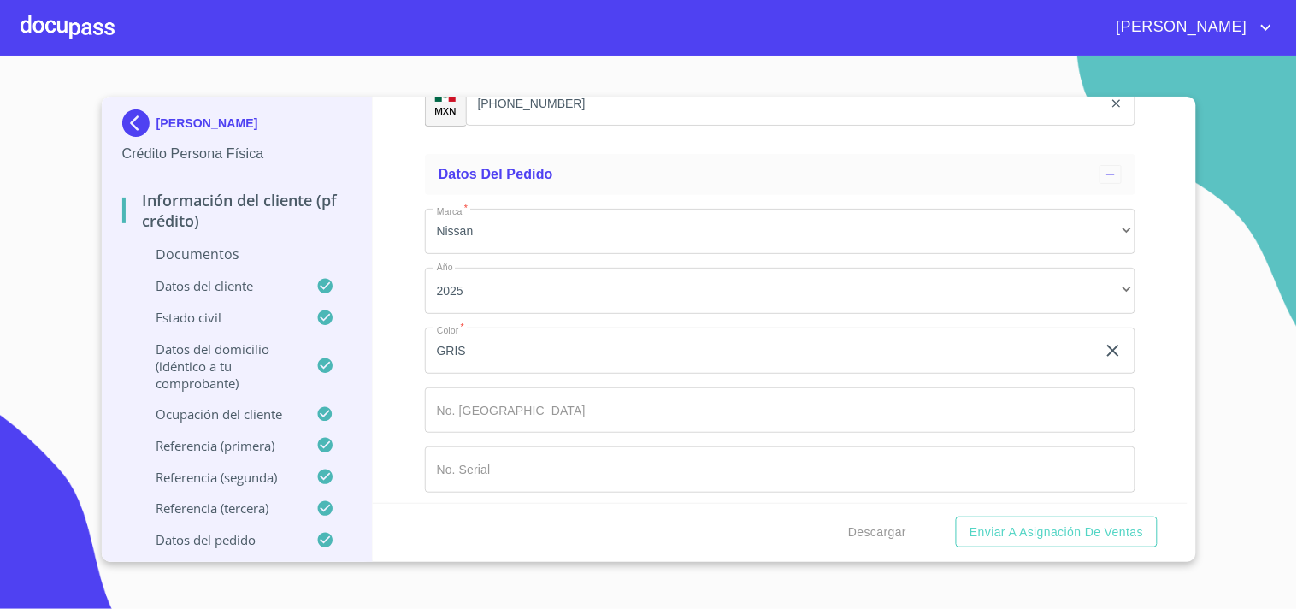
scroll to position [8475, 0]
click at [1076, 534] on span "Enviar a Asignación de Ventas" at bounding box center [1057, 532] width 174 height 21
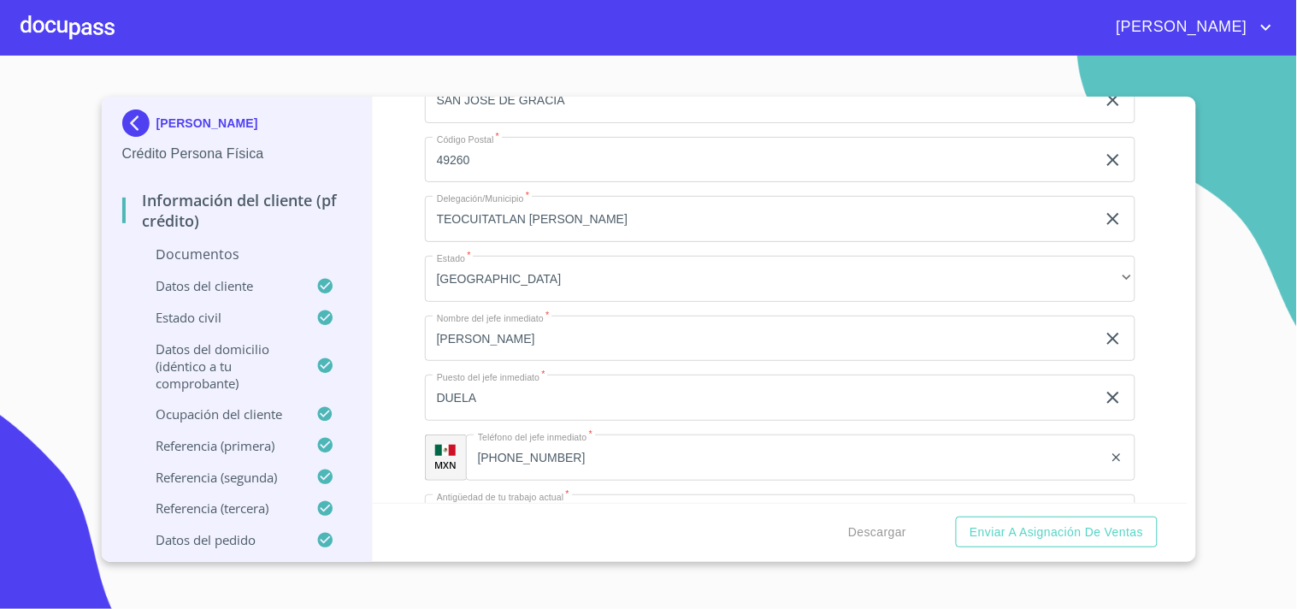
scroll to position [6603, 0]
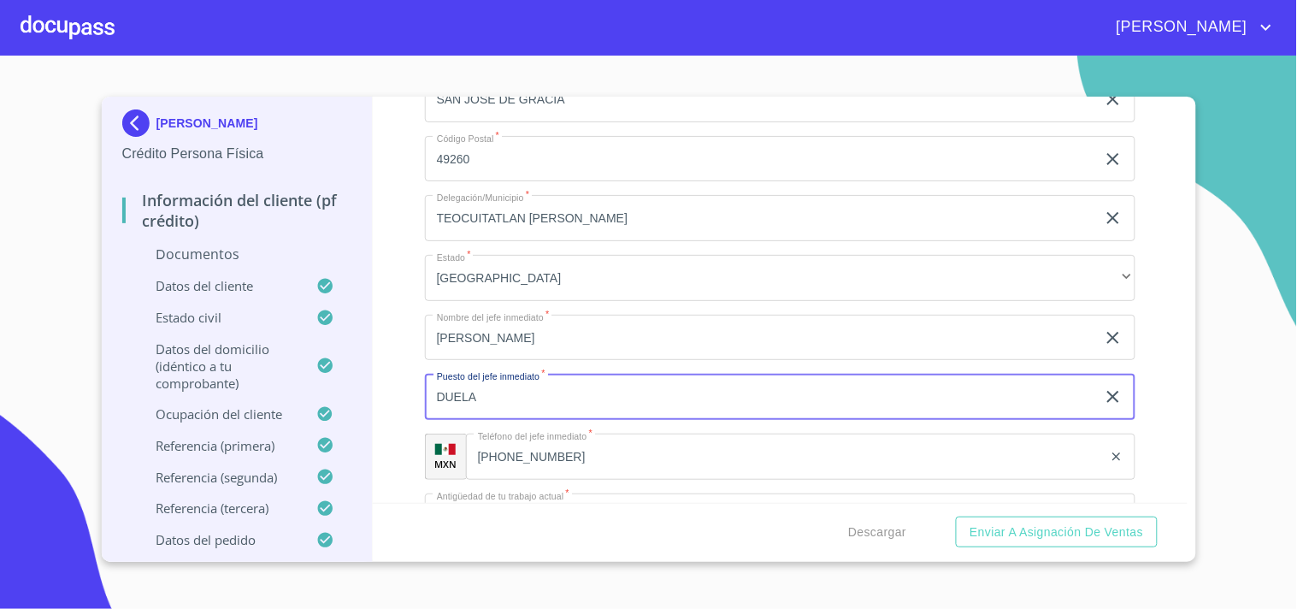
click at [587, 388] on input "DUELA" at bounding box center [760, 397] width 671 height 46
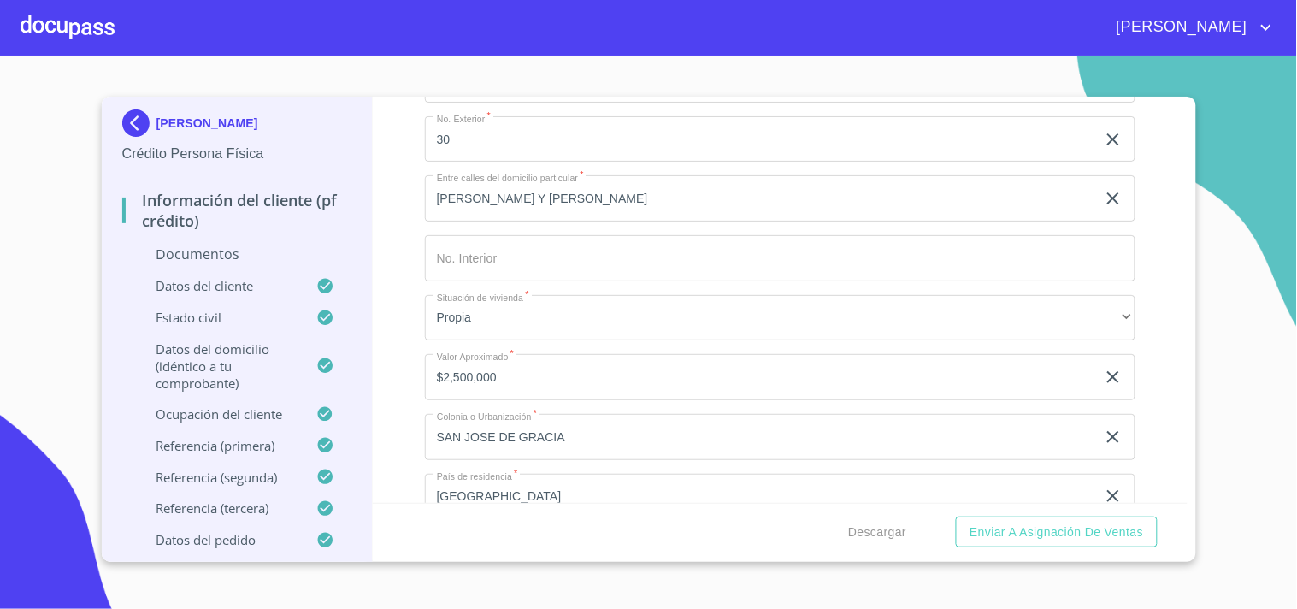
scroll to position [5069, 0]
type input "DUEÑA"
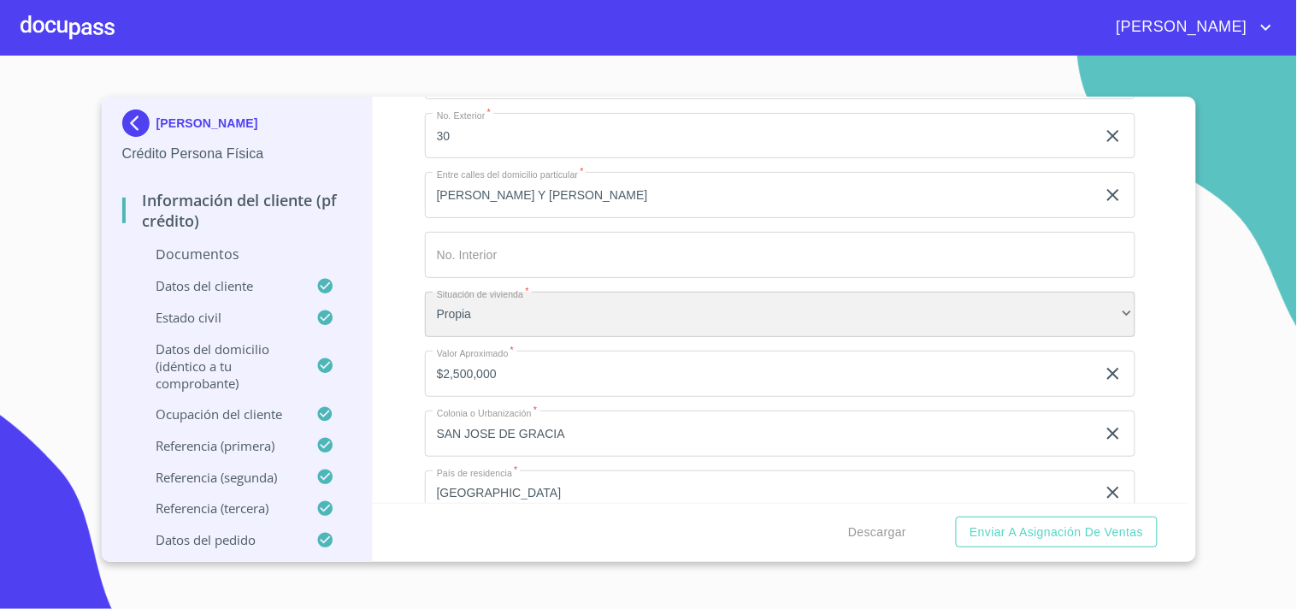
click at [505, 292] on div "Propia" at bounding box center [780, 315] width 711 height 46
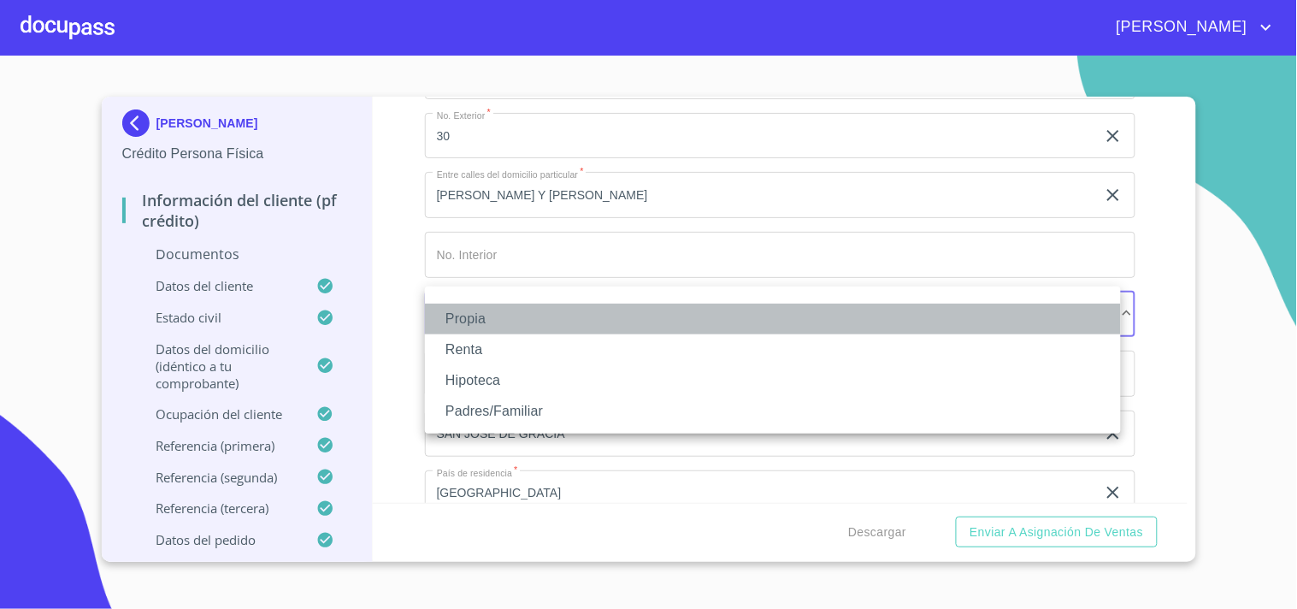
click at [476, 320] on li "Propia" at bounding box center [773, 319] width 696 height 31
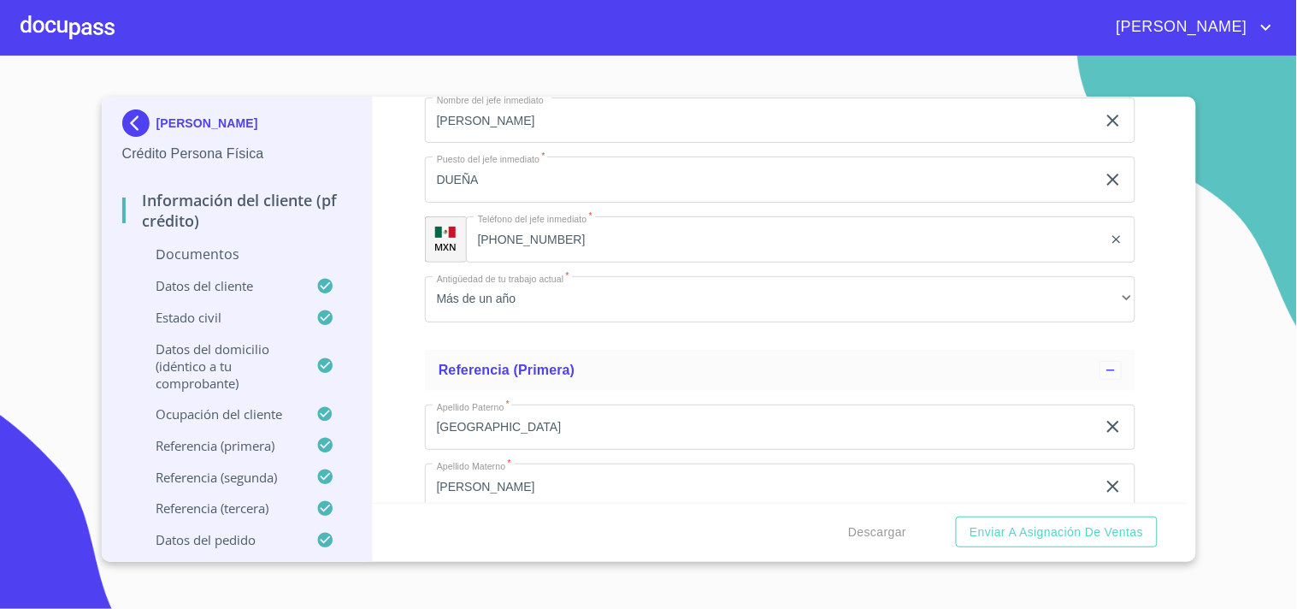
scroll to position [6828, 0]
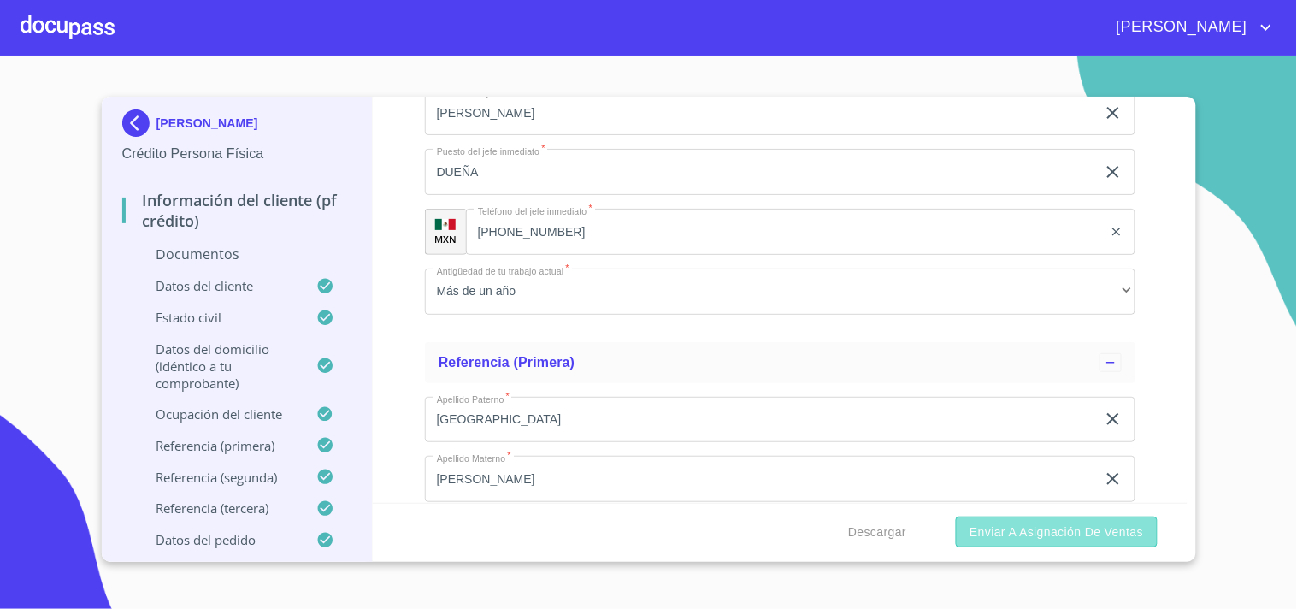
click at [1036, 540] on span "Enviar a Asignación de Ventas" at bounding box center [1057, 532] width 174 height 21
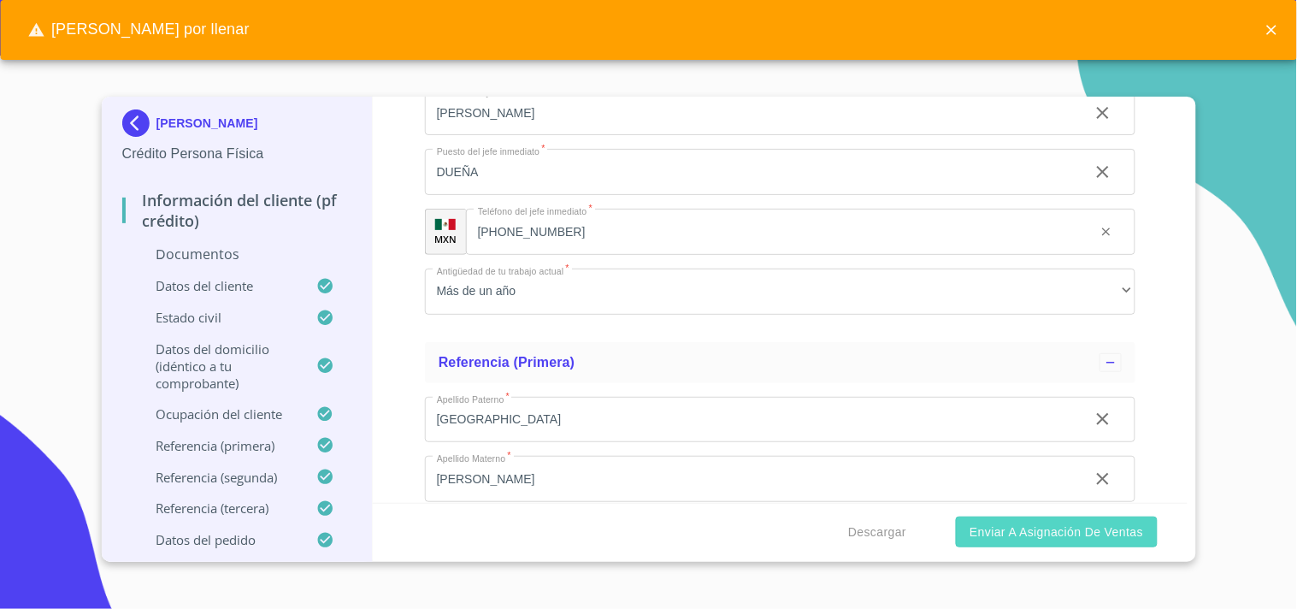
click at [1036, 540] on span "Enviar a Asignación de Ventas" at bounding box center [1057, 532] width 174 height 21
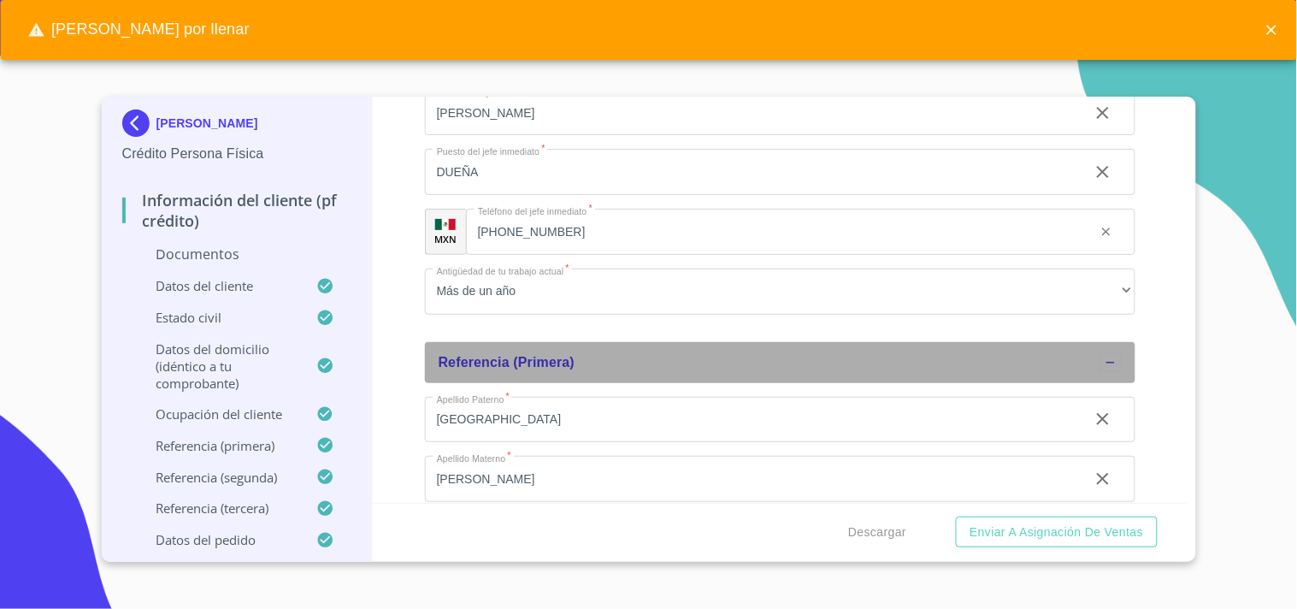
click at [790, 342] on div "Referencia (primera)" at bounding box center [780, 362] width 711 height 41
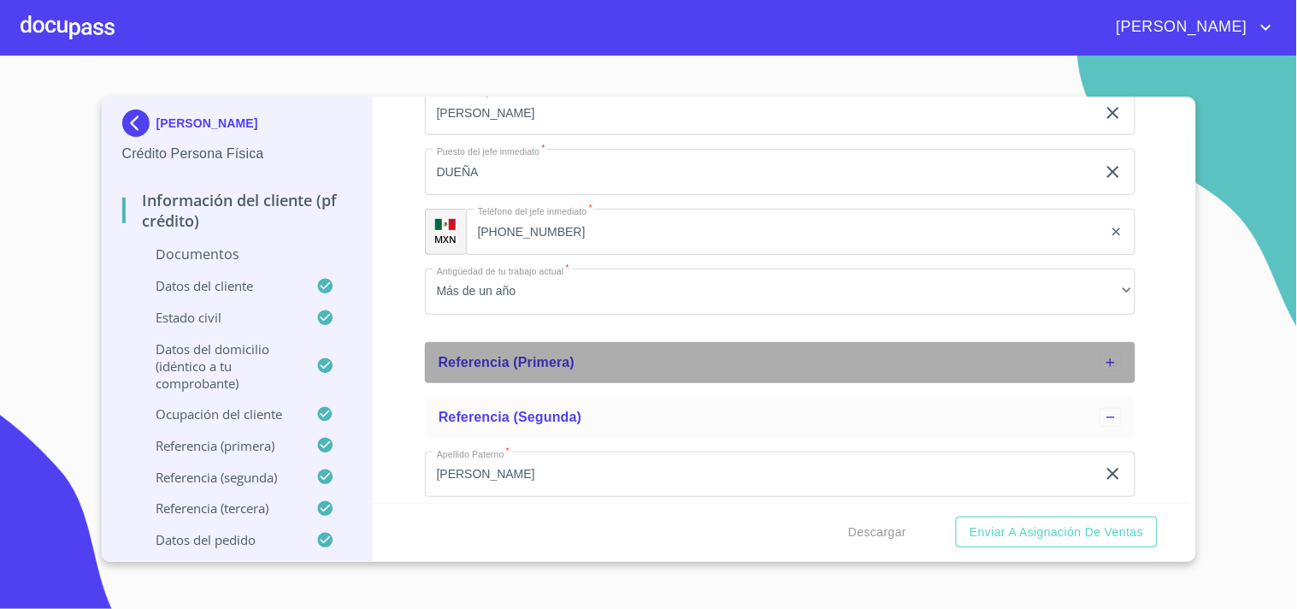
click at [790, 342] on div "Referencia (primera)" at bounding box center [780, 362] width 711 height 41
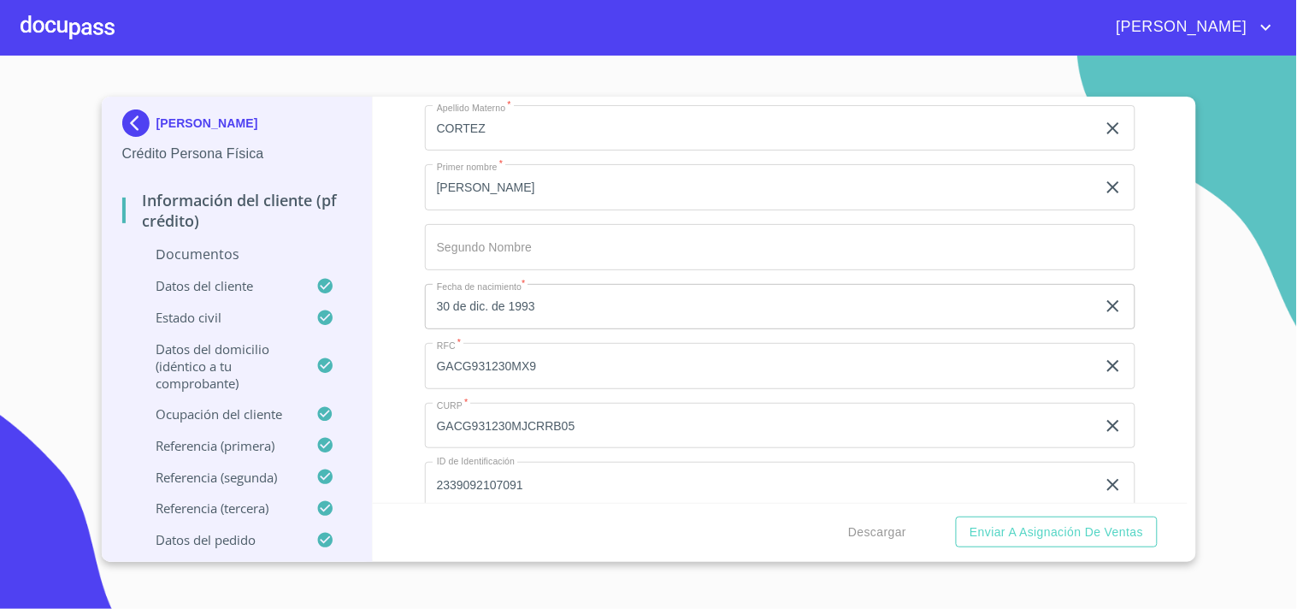
scroll to position [4096, 0]
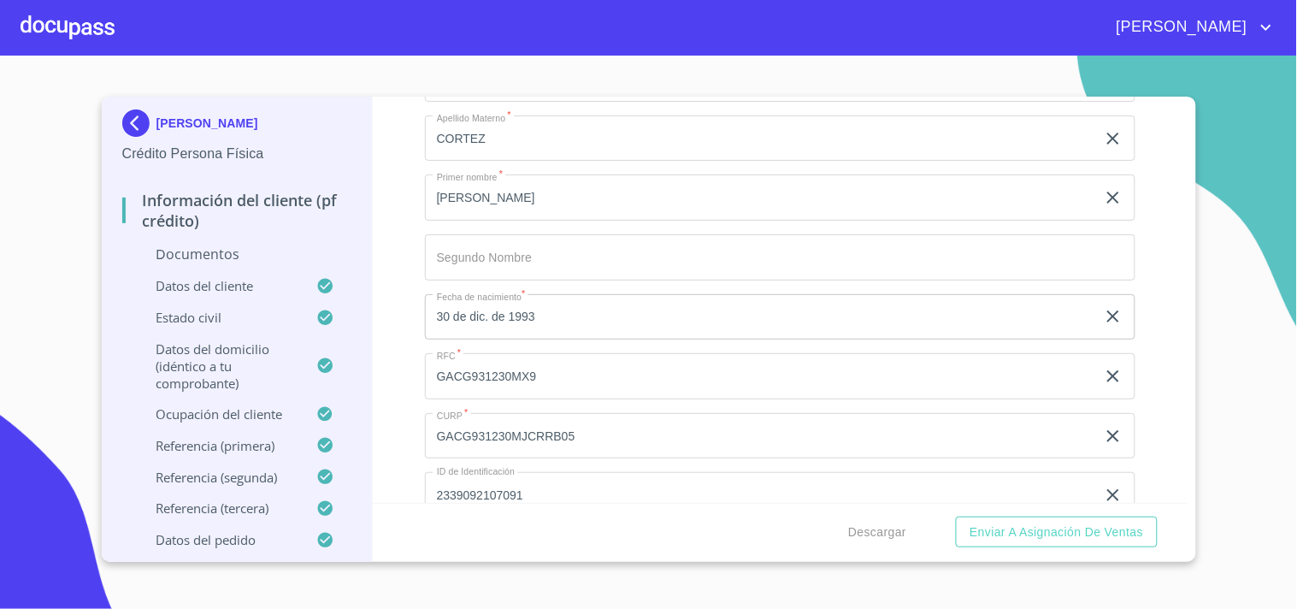
click at [263, 257] on p "Documentos" at bounding box center [237, 254] width 230 height 19
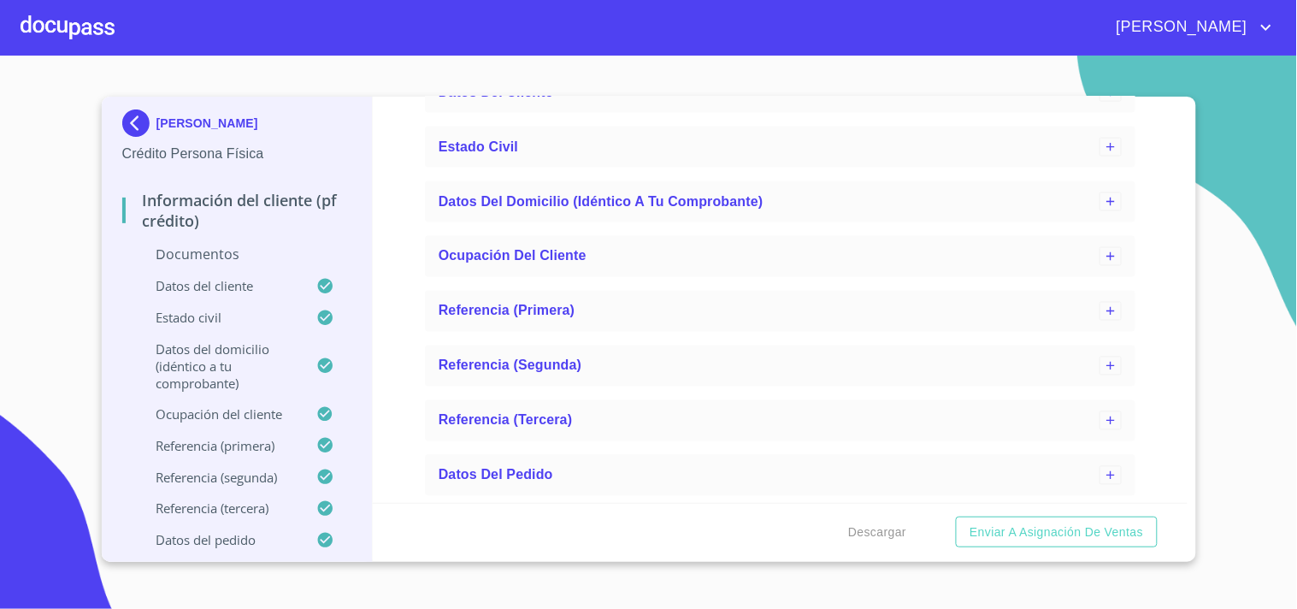
scroll to position [4019, 0]
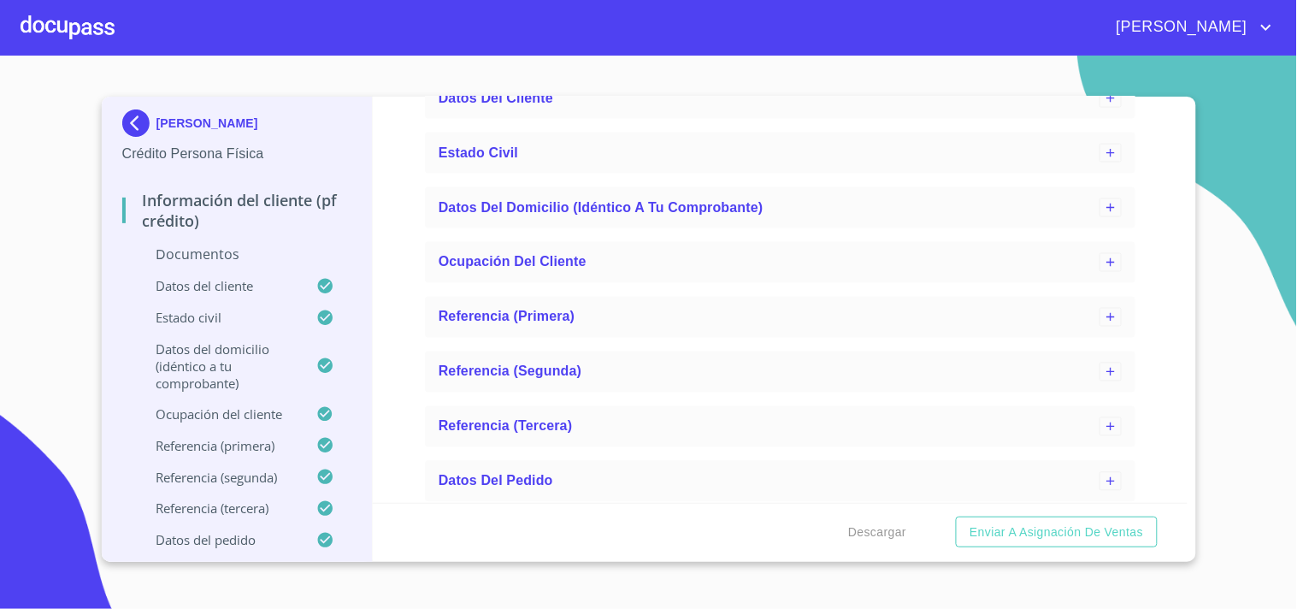
click at [183, 252] on p "Documentos" at bounding box center [237, 254] width 230 height 19
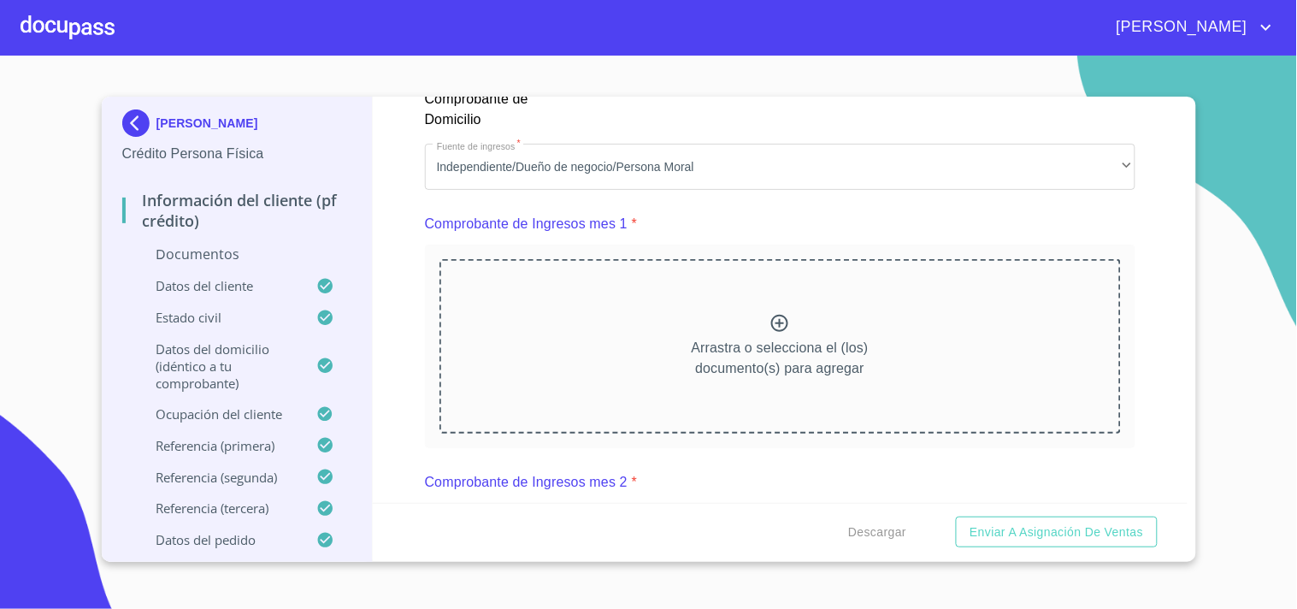
scroll to position [1630, 0]
click at [771, 322] on icon at bounding box center [780, 324] width 21 height 21
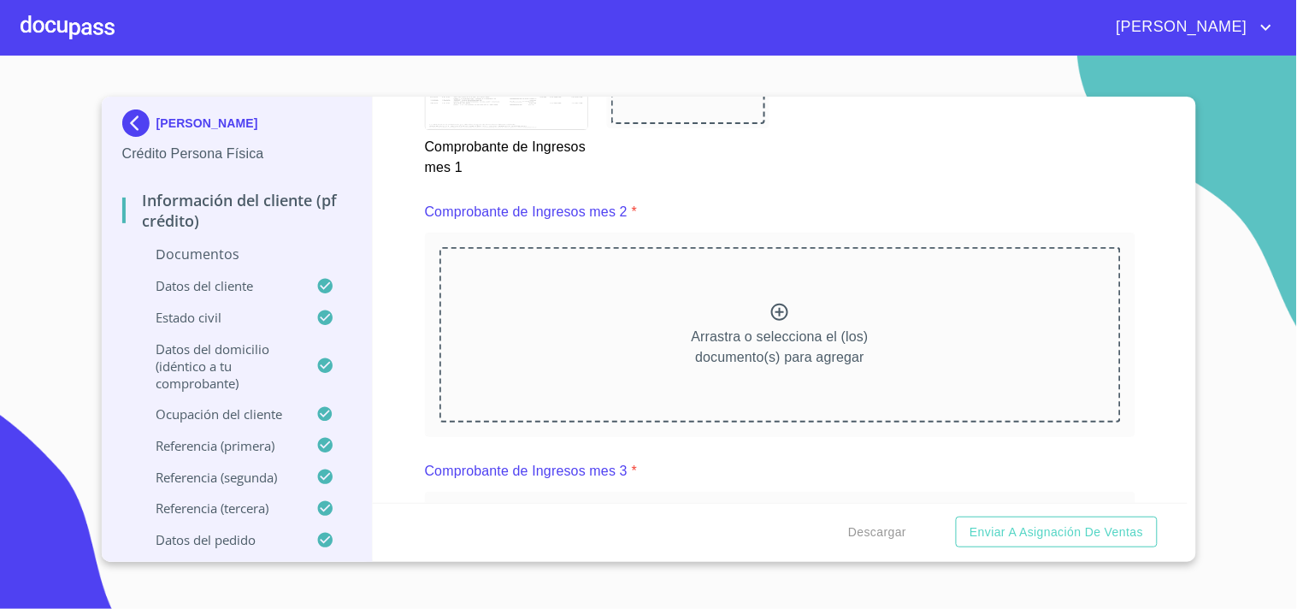
scroll to position [2432, 0]
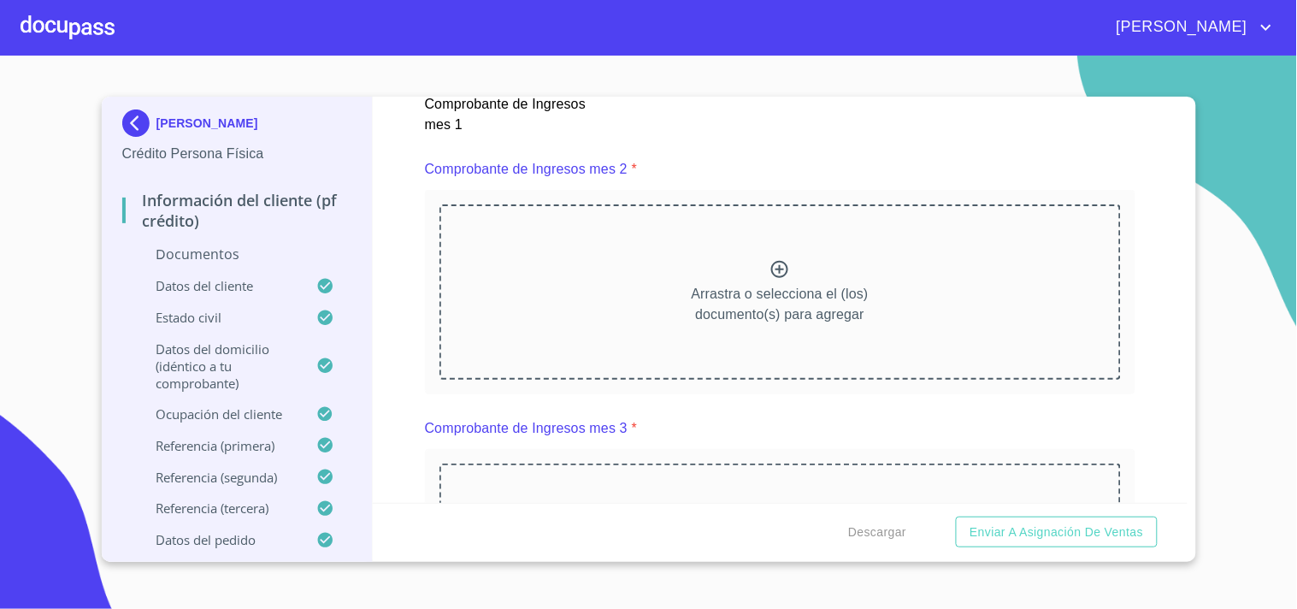
click at [776, 261] on icon at bounding box center [780, 269] width 21 height 21
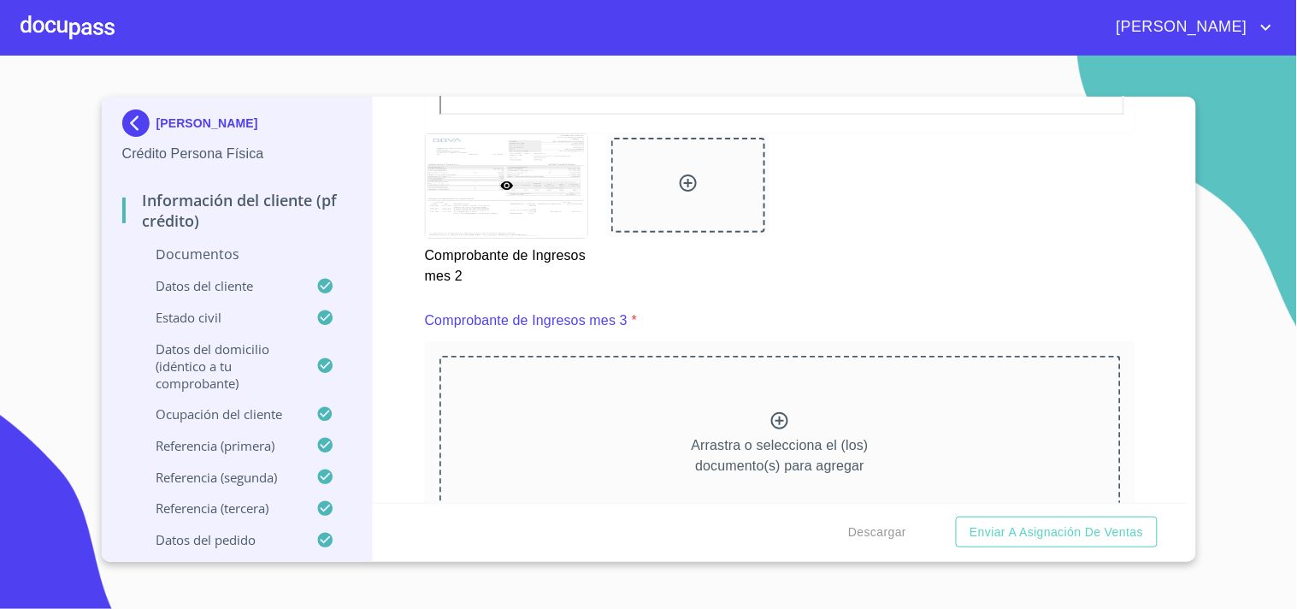
scroll to position [3116, 0]
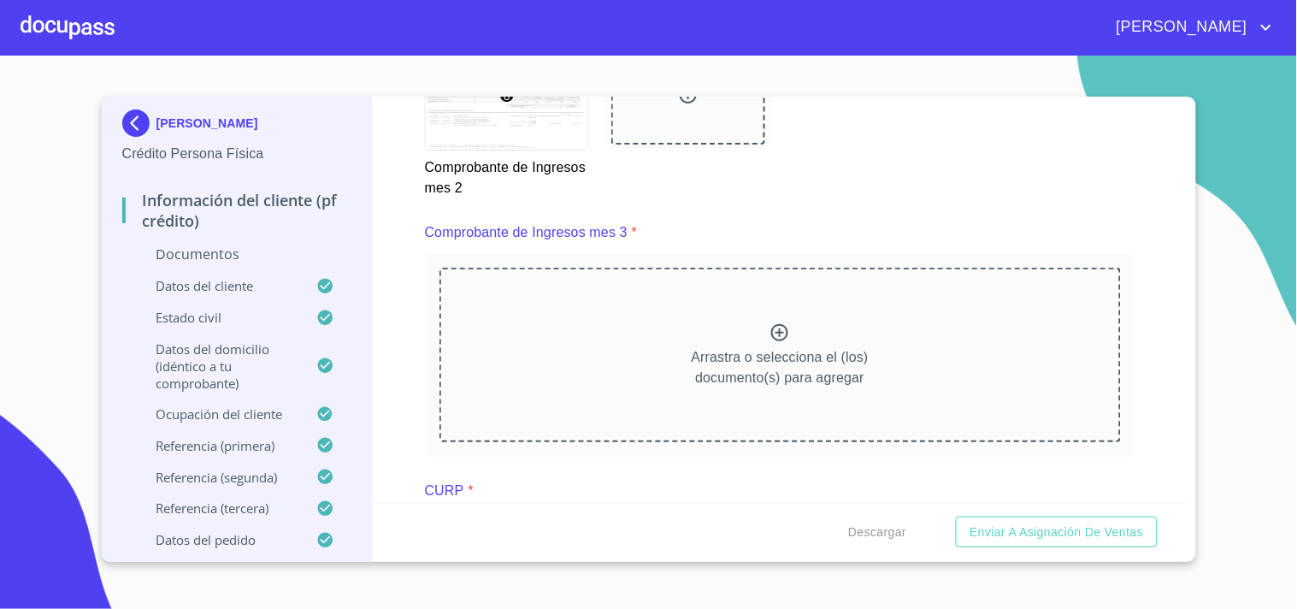
click at [776, 326] on icon at bounding box center [779, 332] width 17 height 17
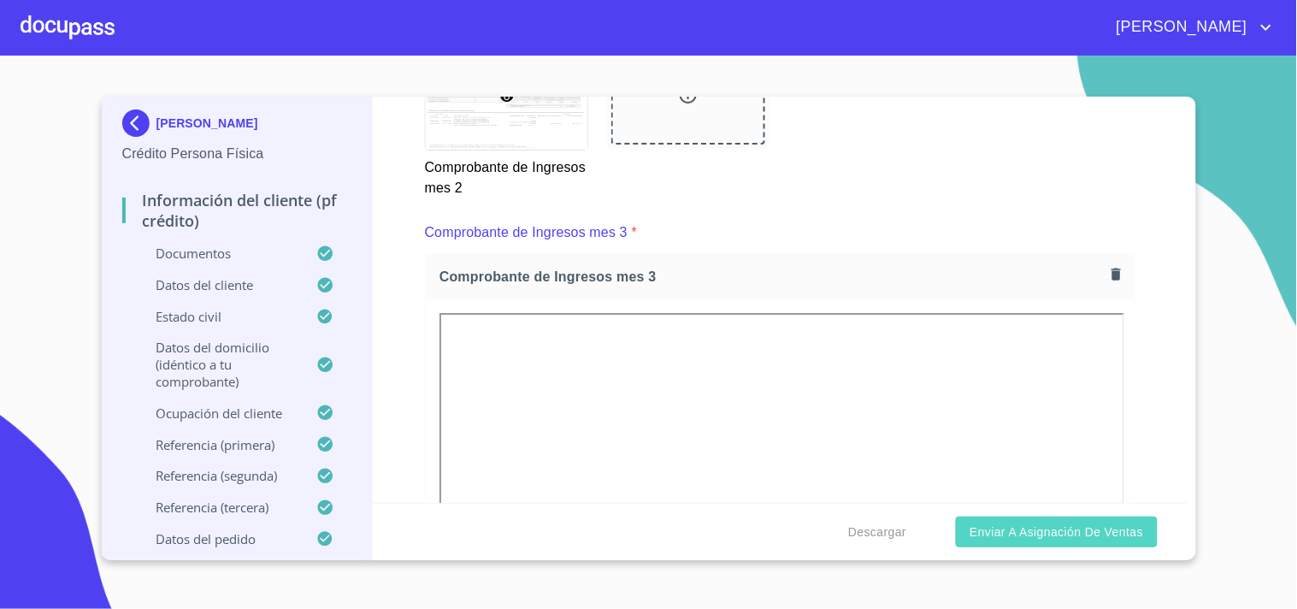
click at [1070, 530] on span "Enviar a Asignación de Ventas" at bounding box center [1057, 532] width 174 height 21
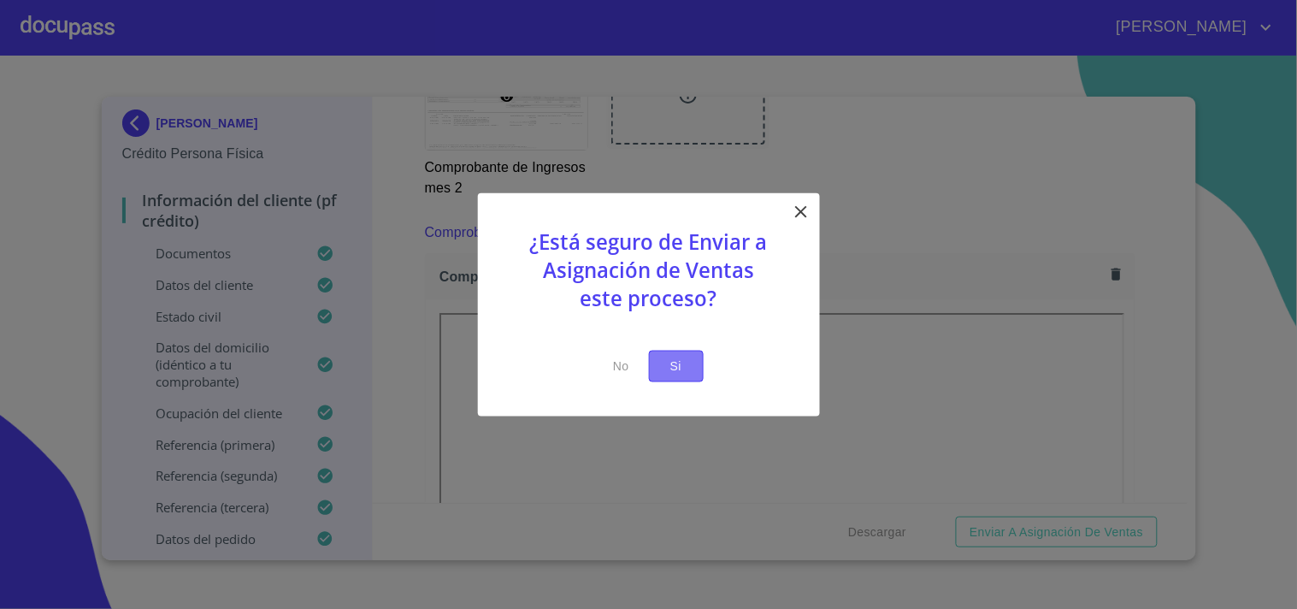
click at [681, 360] on span "Si" at bounding box center [676, 366] width 27 height 21
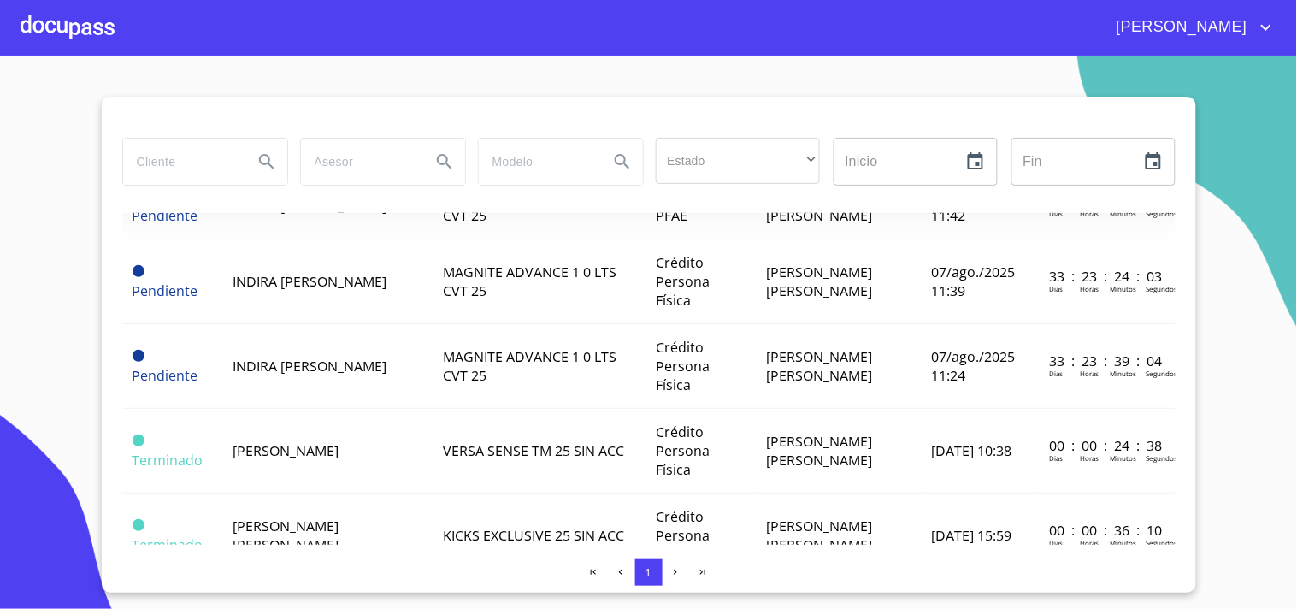
scroll to position [327, 0]
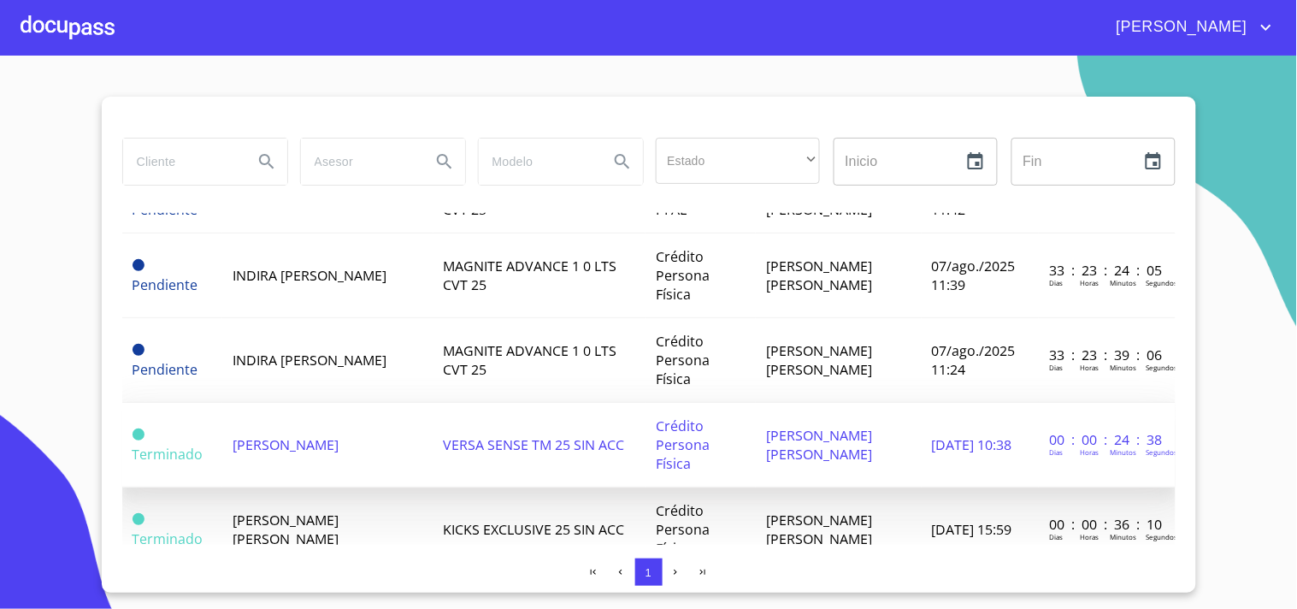
click at [922, 474] on td "[DATE] 10:38" at bounding box center [981, 445] width 118 height 85
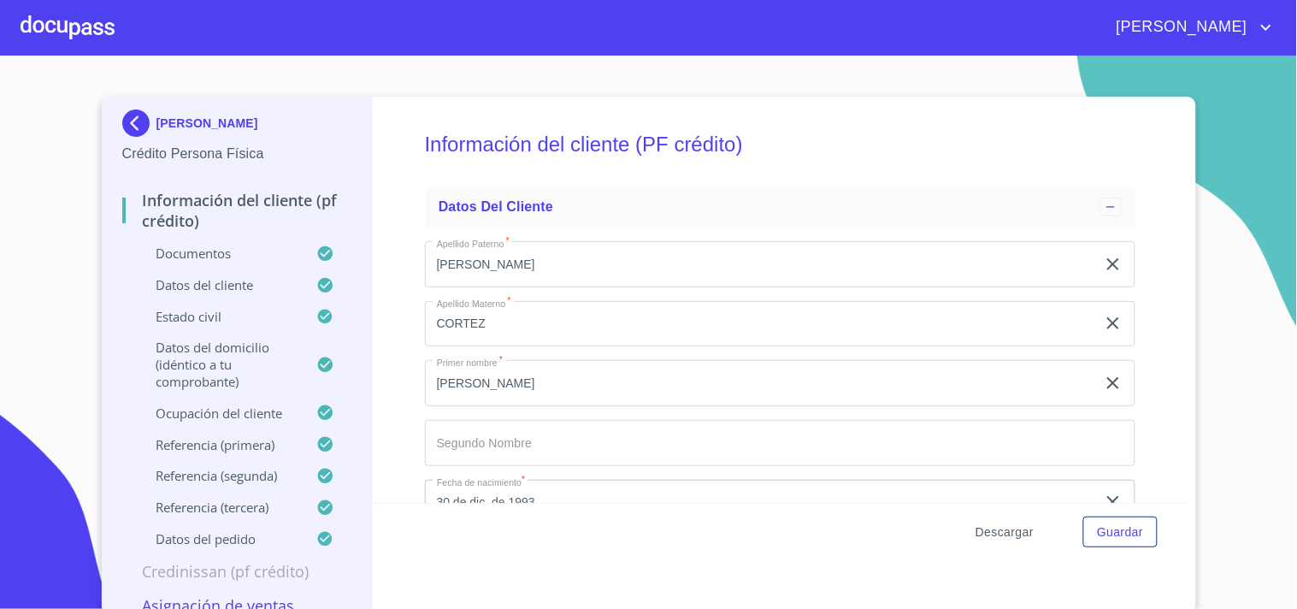
click at [980, 526] on span "Descargar" at bounding box center [1005, 532] width 58 height 21
